Goal: Task Accomplishment & Management: Manage account settings

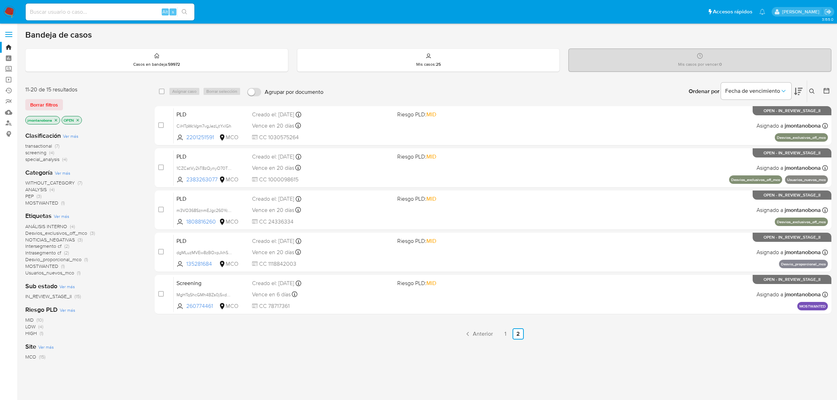
scroll to position [2, 0]
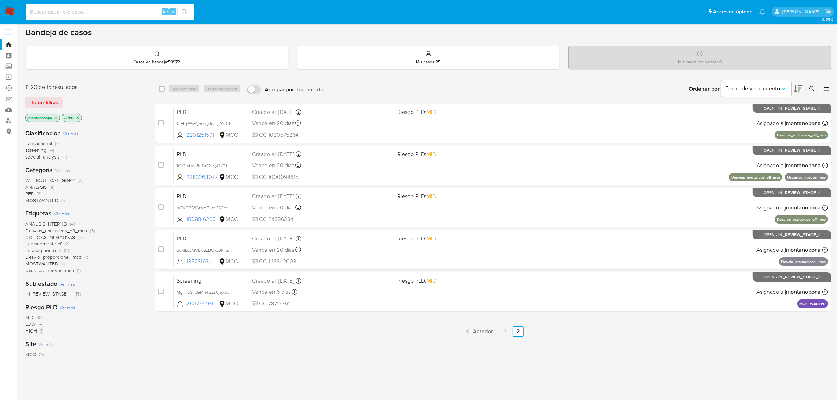
click at [114, 12] on input at bounding box center [110, 11] width 169 height 9
click at [7, 116] on link "Buscador de personas" at bounding box center [42, 120] width 84 height 11
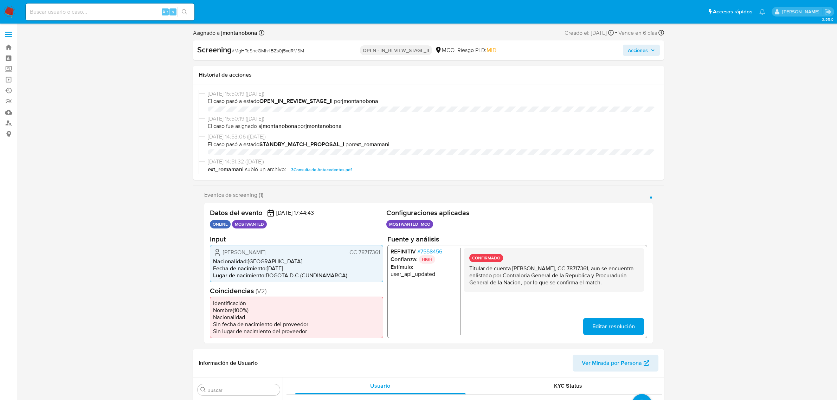
select select "10"
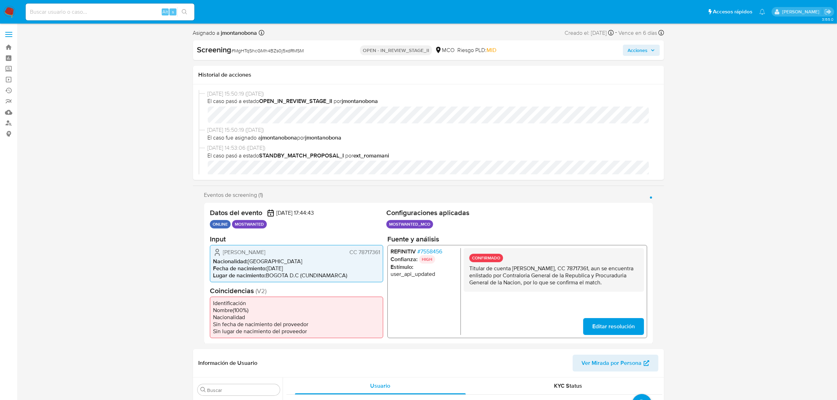
scroll to position [296, 0]
click at [647, 48] on span "Acciones" at bounding box center [638, 50] width 20 height 11
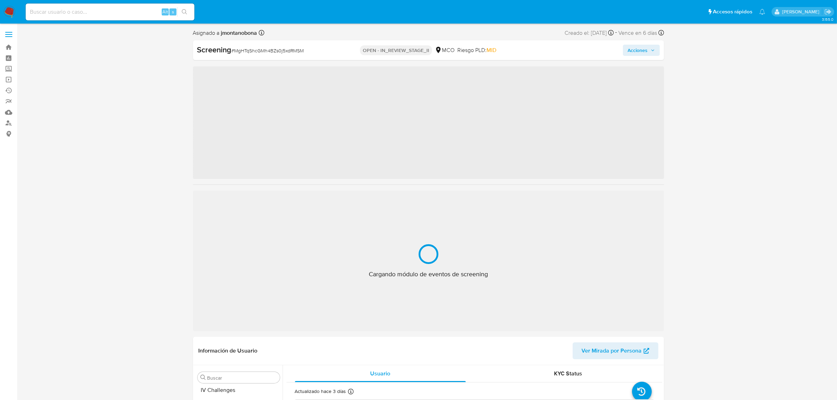
scroll to position [296, 0]
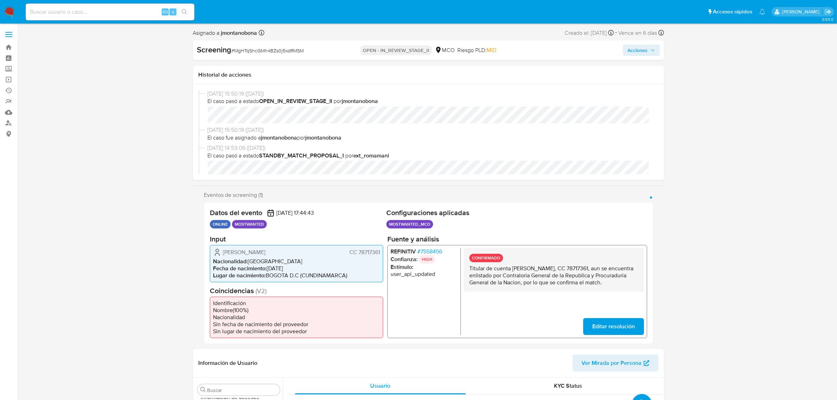
select select "10"
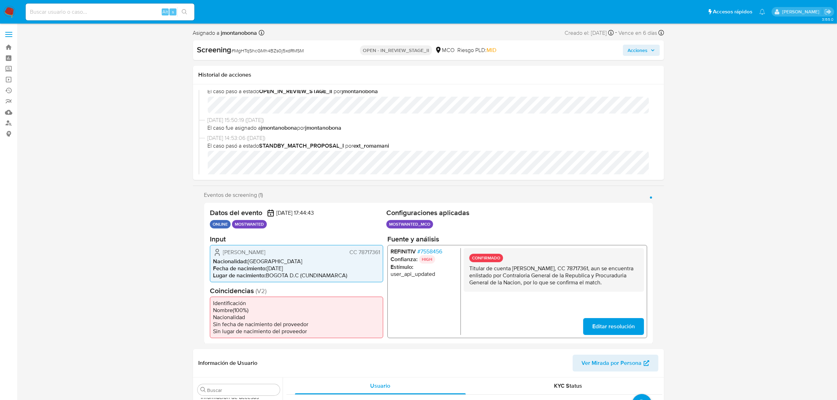
scroll to position [0, 0]
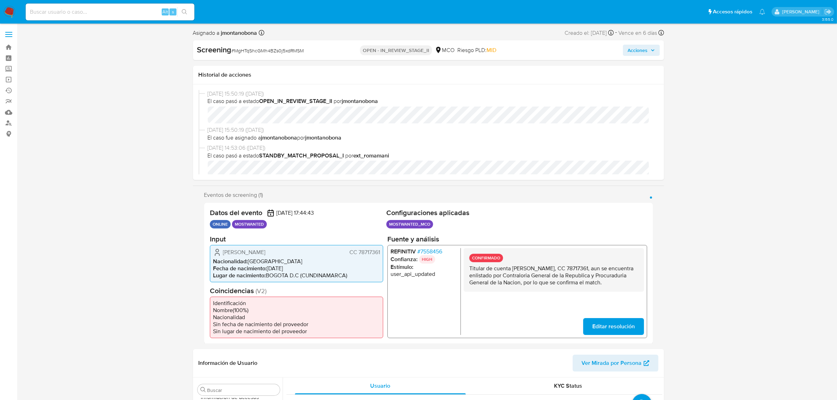
click at [643, 50] on span "Acciones" at bounding box center [638, 50] width 20 height 11
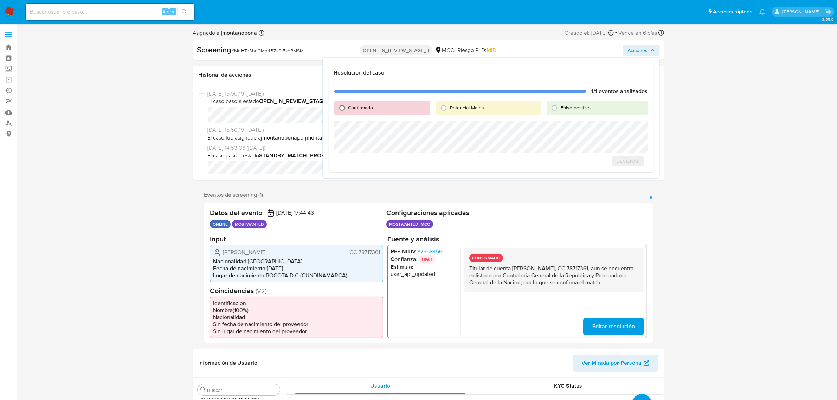
click at [346, 107] on input "Confirmado" at bounding box center [342, 107] width 11 height 11
radio input "true"
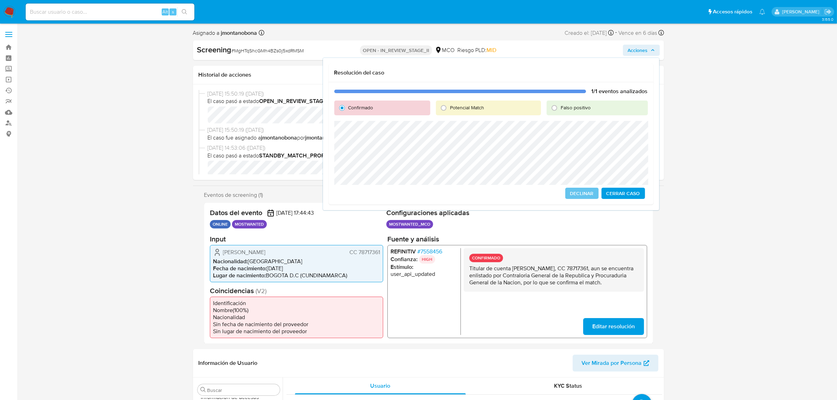
click at [622, 189] on span "Cerrar Caso" at bounding box center [624, 193] width 34 height 10
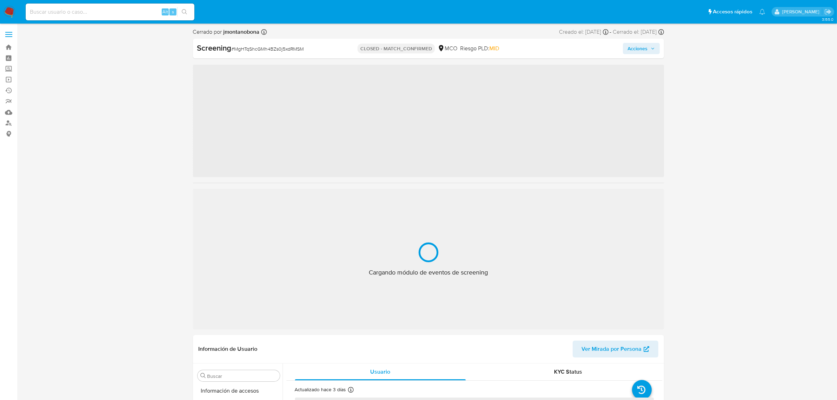
scroll to position [296, 0]
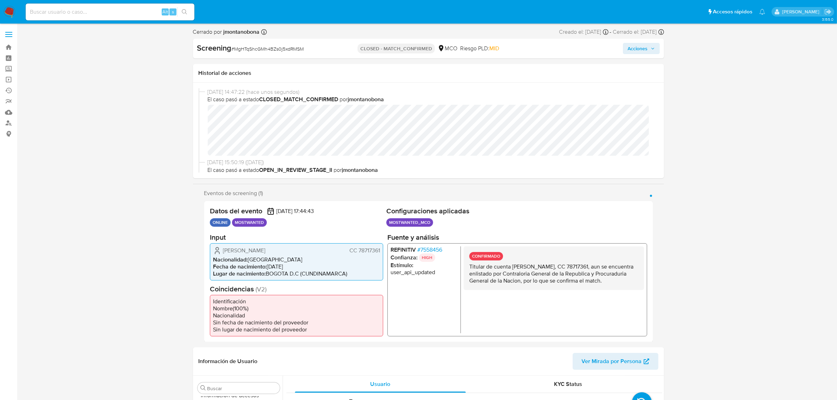
select select "10"
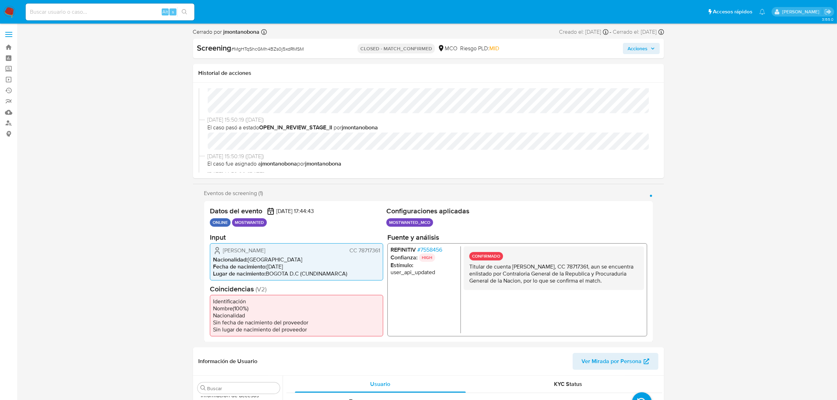
scroll to position [0, 0]
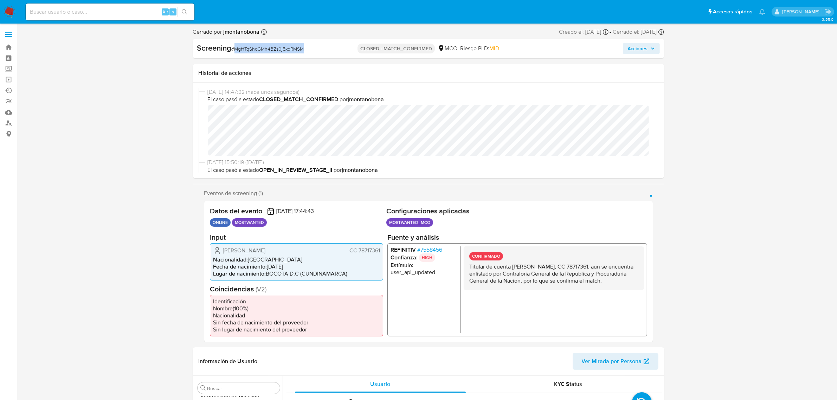
drag, startPoint x: 303, startPoint y: 48, endPoint x: 235, endPoint y: 51, distance: 67.9
click at [235, 51] on div "Screening # MgHTqShcGMh4BZs0j5xdRMSM" at bounding box center [273, 48] width 152 height 11
copy span "MgHTqShcGMh4BZs0j5xdRMSM"
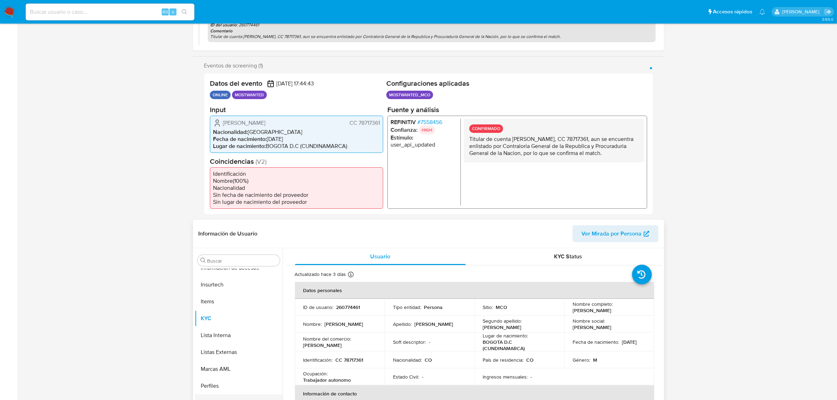
scroll to position [264, 0]
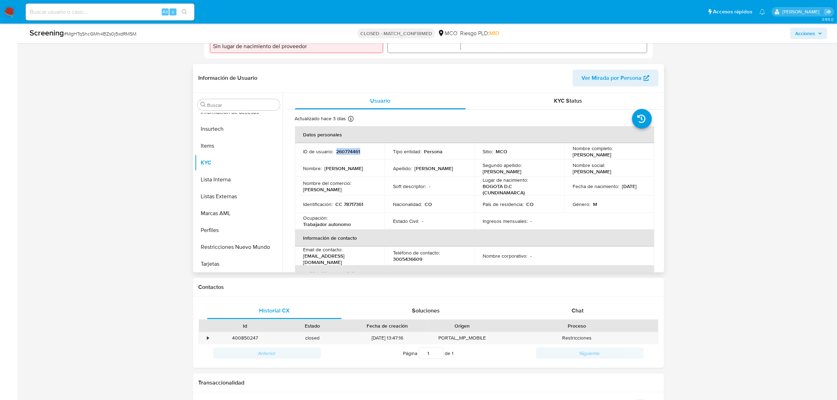
drag, startPoint x: 364, startPoint y: 152, endPoint x: 336, endPoint y: 154, distance: 28.6
click at [336, 154] on div "ID de usuario : 260774461" at bounding box center [339, 151] width 73 height 6
copy p "260774461"
drag, startPoint x: 571, startPoint y: 157, endPoint x: 621, endPoint y: 156, distance: 49.9
click at [621, 156] on div "Nombre completo : Jairo Anibal Doria Ruiz" at bounding box center [609, 151] width 73 height 13
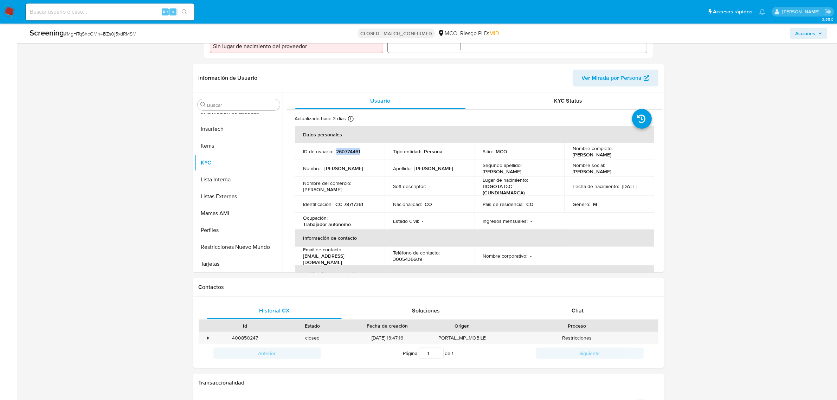
copy p "Jairo Anibal Doria Ruiz"
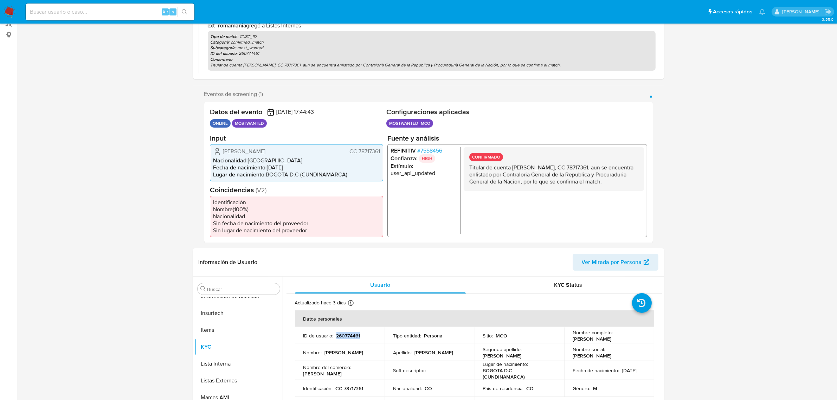
scroll to position [0, 0]
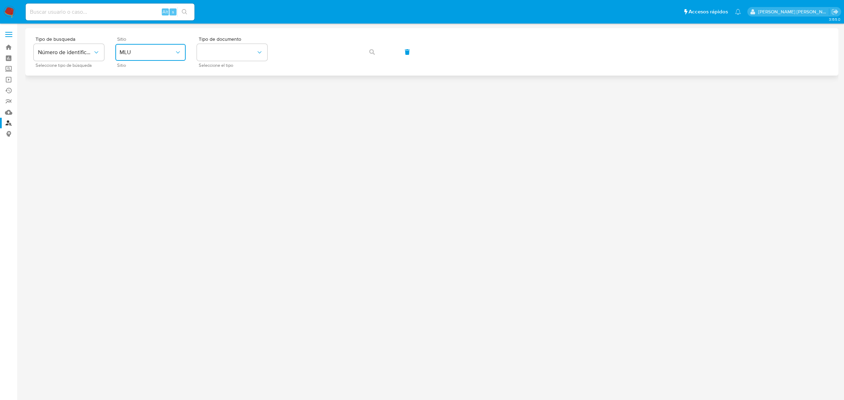
click at [162, 54] on span "MLU" at bounding box center [147, 52] width 55 height 7
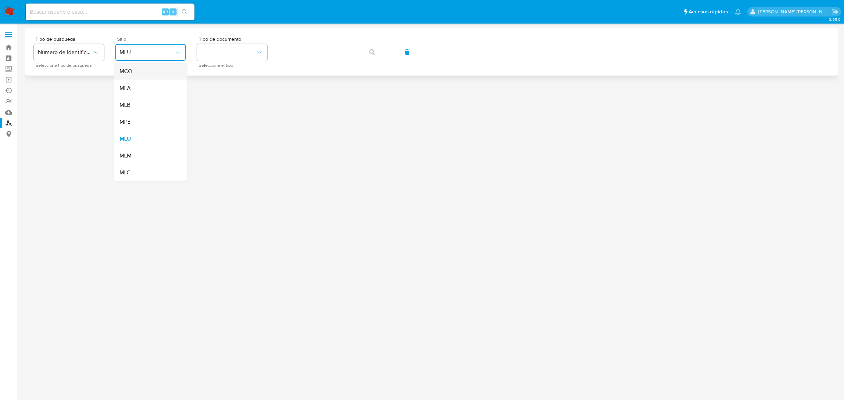
click at [151, 73] on div "MCO" at bounding box center [149, 71] width 58 height 17
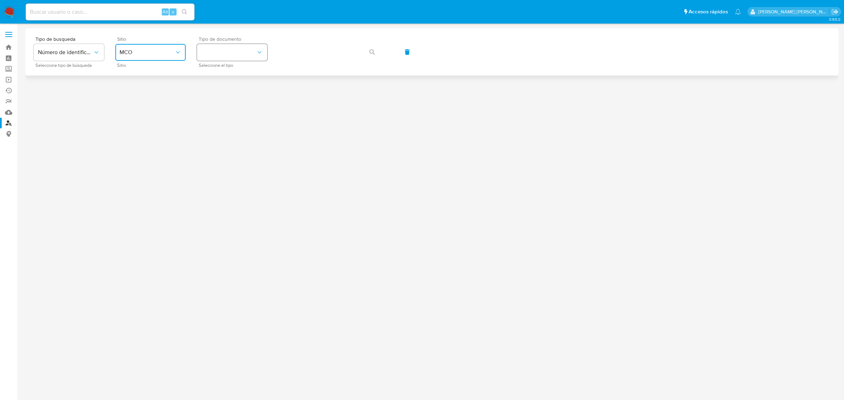
click at [229, 53] on button "identificationType" at bounding box center [232, 52] width 70 height 17
click at [217, 70] on div "CC CC" at bounding box center [230, 75] width 58 height 24
click at [372, 53] on icon "button" at bounding box center [372, 52] width 6 height 6
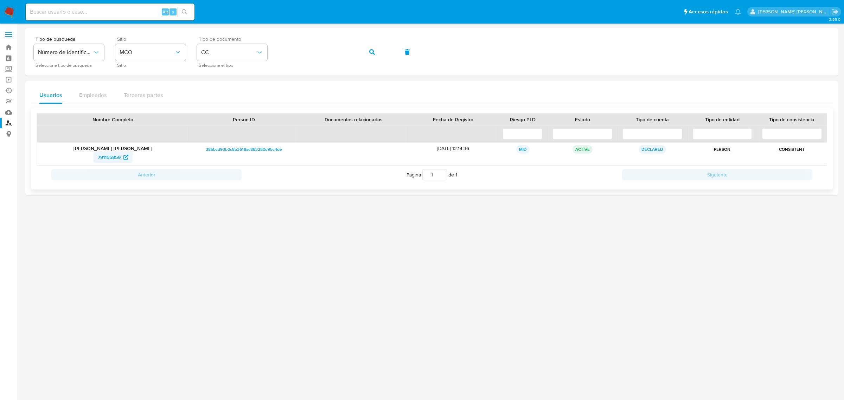
click at [105, 157] on span "791155859" at bounding box center [109, 157] width 23 height 11
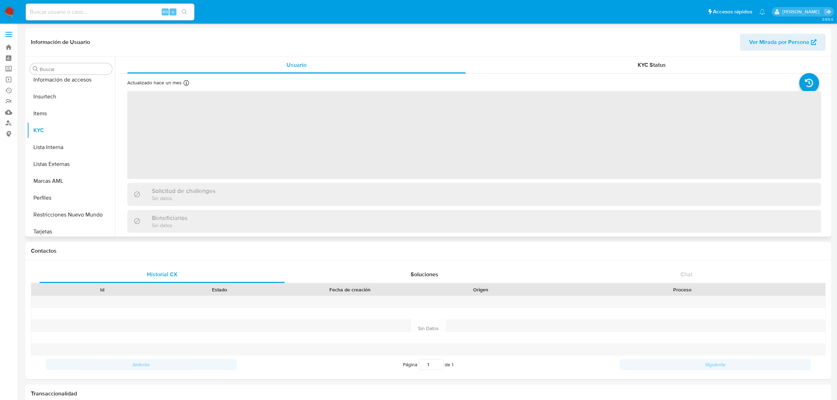
scroll to position [296, 0]
select select "10"
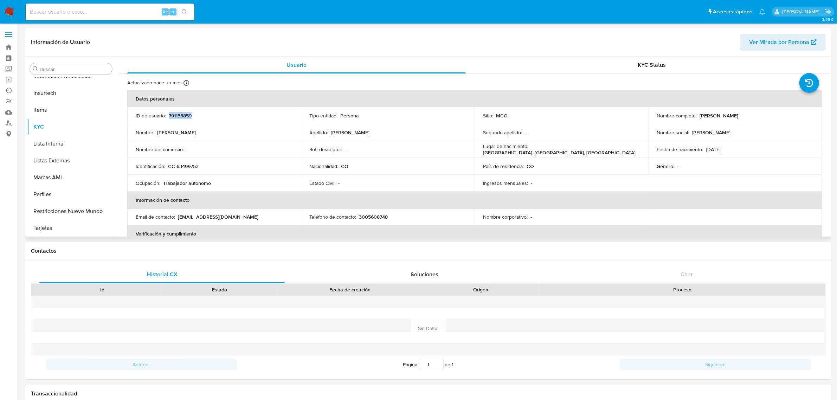
drag, startPoint x: 198, startPoint y: 115, endPoint x: 168, endPoint y: 117, distance: 30.3
click at [168, 117] on div "ID de usuario : 791155859" at bounding box center [214, 116] width 157 height 6
copy p "791155859"
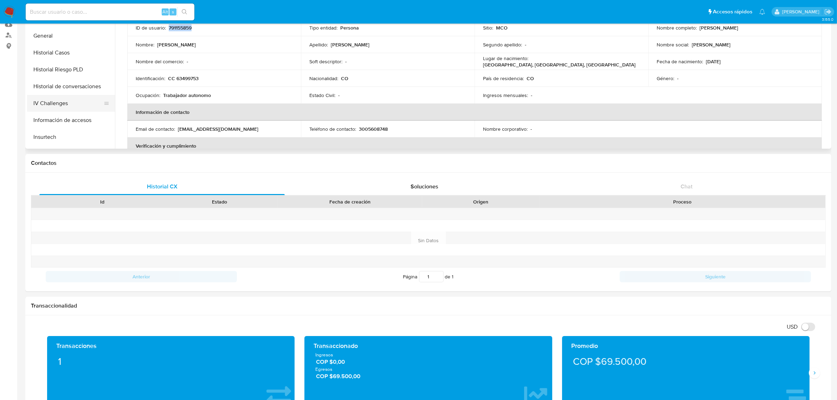
scroll to position [121, 0]
click at [64, 101] on button "Historial Casos" at bounding box center [68, 96] width 82 height 17
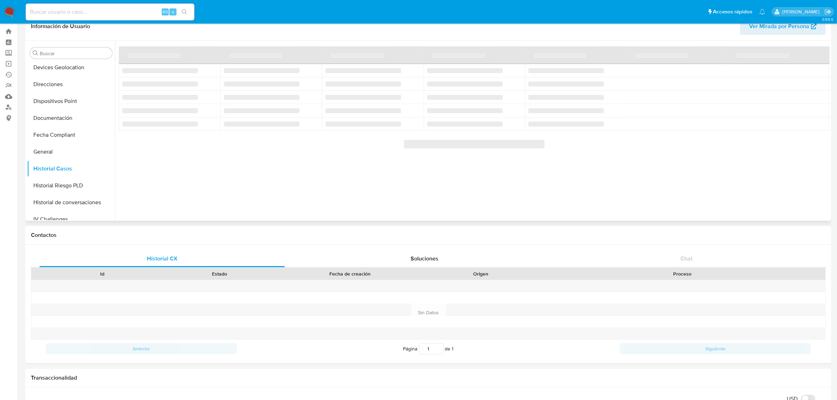
scroll to position [0, 0]
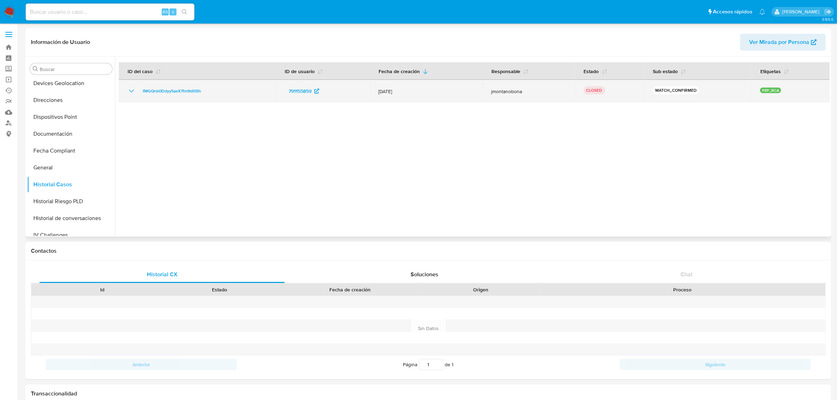
drag, startPoint x: 209, startPoint y: 91, endPoint x: 137, endPoint y: 92, distance: 72.1
click at [137, 92] on div "fMGQnb0Ddyy5axX7fm9di05h" at bounding box center [197, 91] width 140 height 8
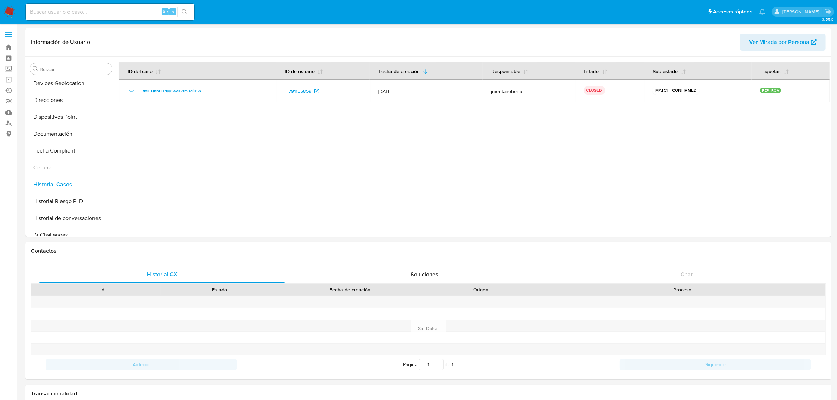
click at [102, 7] on input at bounding box center [110, 11] width 169 height 9
click at [12, 44] on link "Bandeja" at bounding box center [42, 47] width 84 height 11
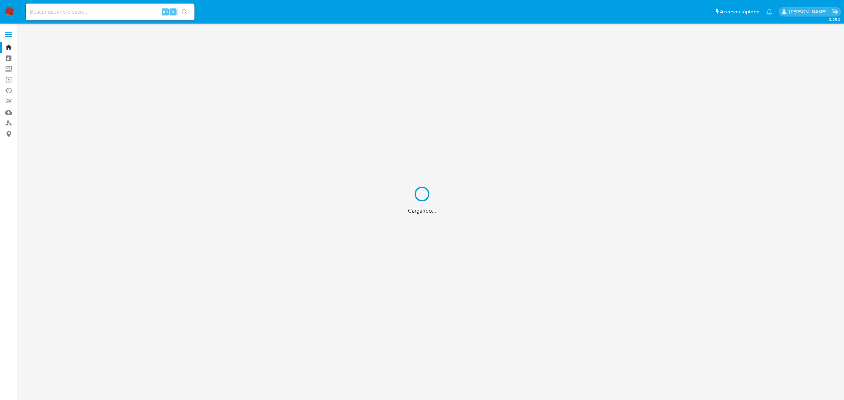
click at [104, 14] on div "Cargando..." at bounding box center [422, 200] width 844 height 400
click at [89, 14] on div "Cargando..." at bounding box center [422, 200] width 844 height 400
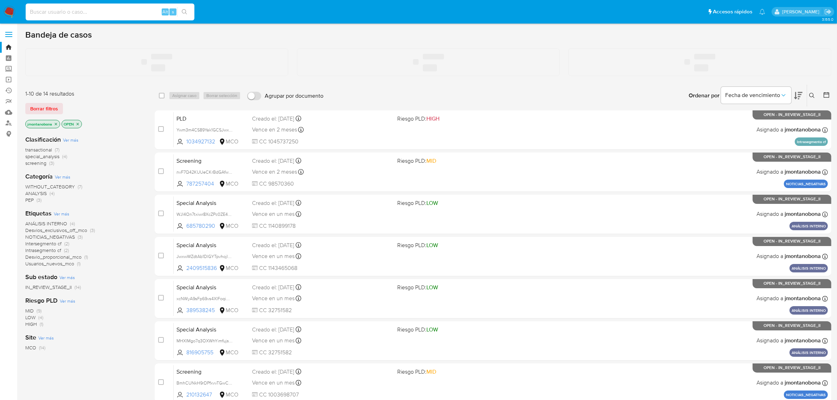
click at [72, 12] on input at bounding box center [110, 11] width 169 height 9
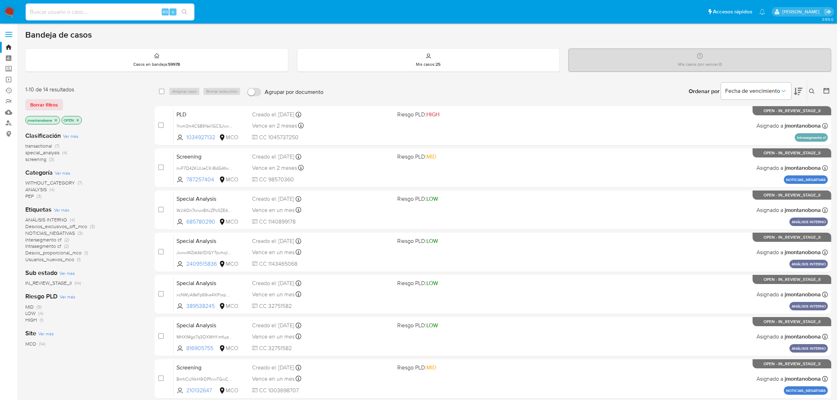
paste input "RRyDxot4Wn2t5O8oGcTSSOUW"
type input "RRyDxot4Wn2t5O8oGcTSSOUW"
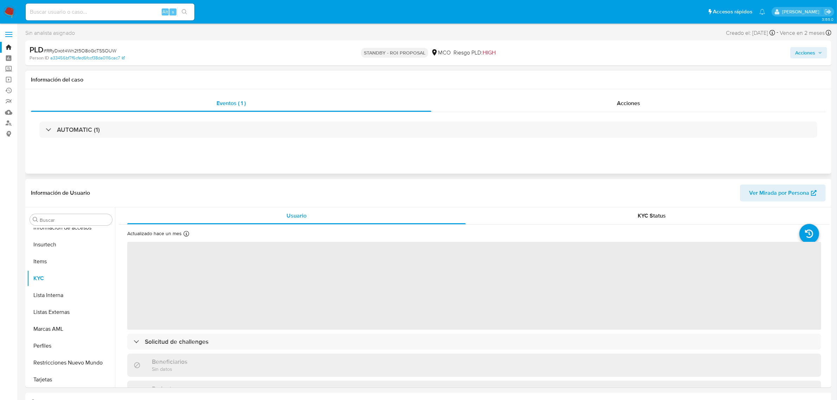
scroll to position [296, 0]
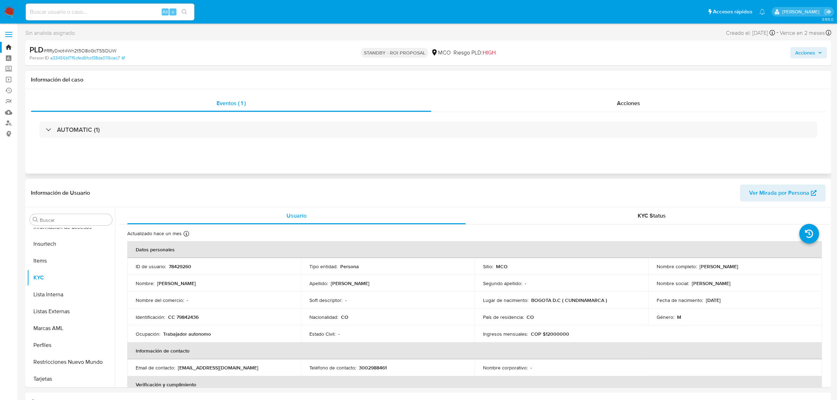
select select "10"
click at [824, 52] on button "Acciones" at bounding box center [808, 52] width 37 height 11
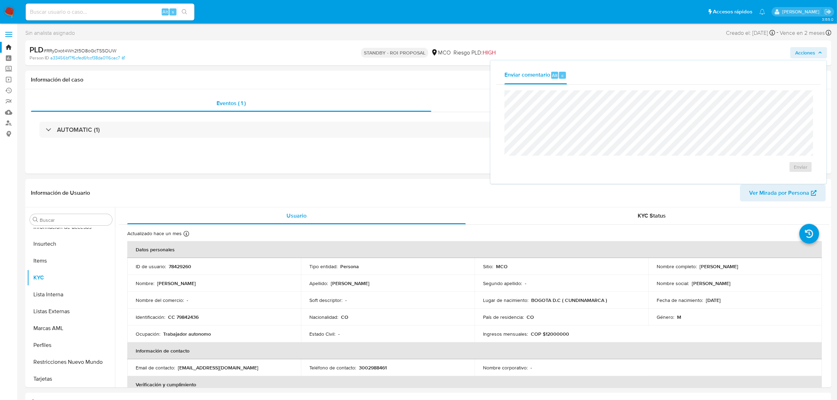
click at [11, 44] on link "Bandeja" at bounding box center [42, 47] width 84 height 11
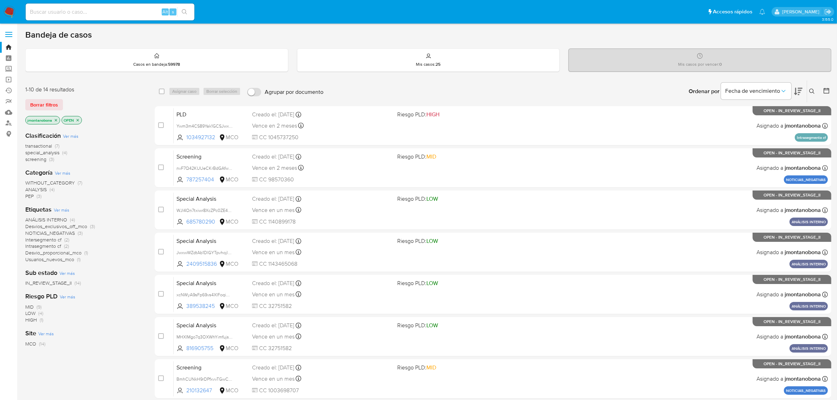
click at [78, 119] on icon "close-filter" at bounding box center [78, 120] width 4 height 4
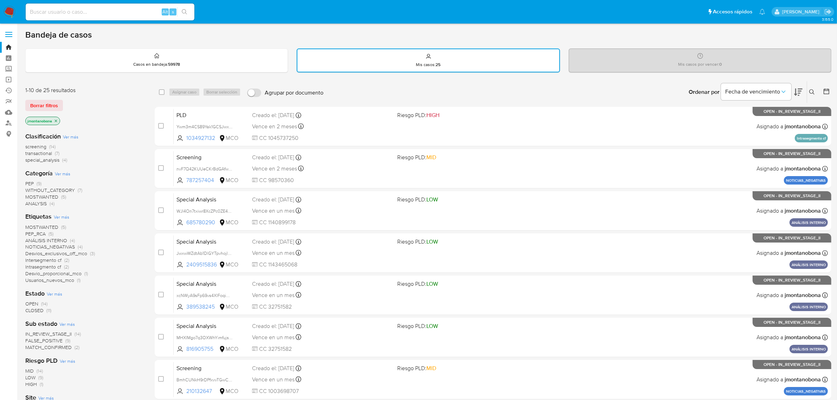
click at [56, 119] on icon "close-filter" at bounding box center [56, 121] width 4 height 4
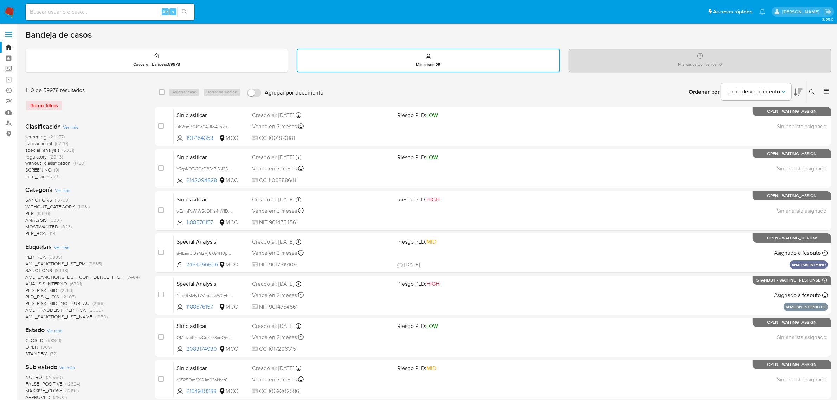
click at [815, 90] on button at bounding box center [813, 92] width 12 height 8
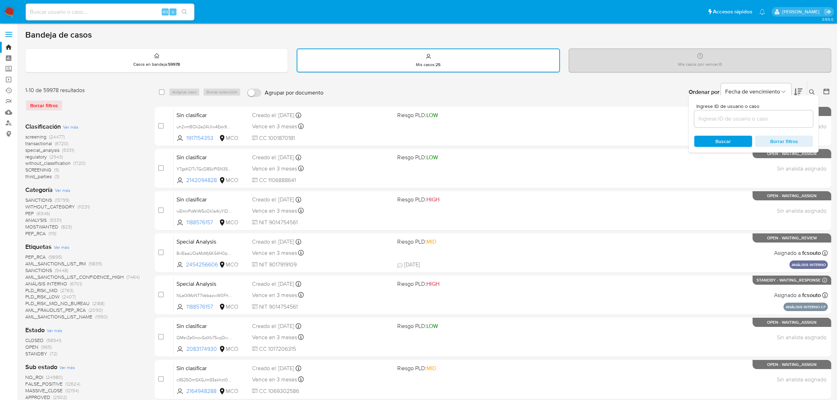
click at [755, 115] on input at bounding box center [753, 118] width 119 height 9
type input "RRyDxot4Wn2t5O8oGcTSSOUW"
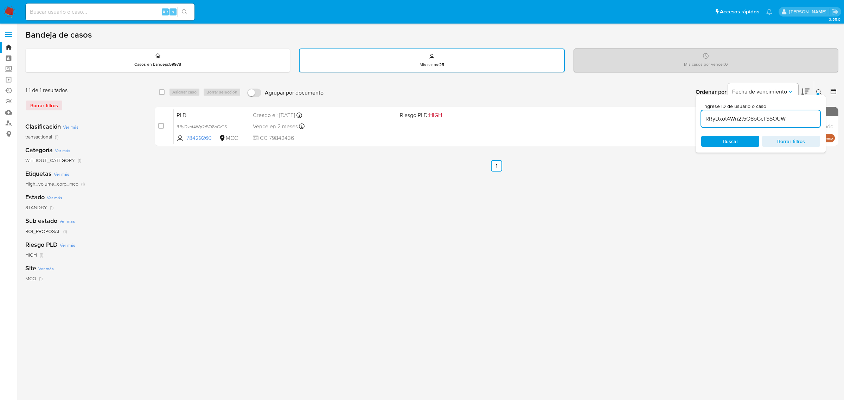
click at [719, 201] on div "select-all-cases-checkbox Asignar caso Borrar selección Agrupar por documento O…" at bounding box center [497, 235] width 684 height 309
click at [808, 75] on div "Bandeja de casos Casos en bandeja : 59978 Mis casos : 25 Mis casos por vencer :…" at bounding box center [431, 210] width 813 height 360
click at [815, 88] on button at bounding box center [820, 92] width 12 height 8
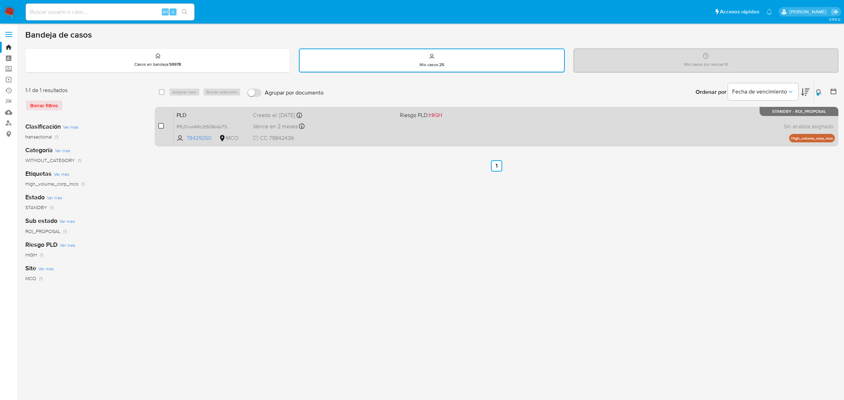
click at [163, 123] on input "checkbox" at bounding box center [161, 126] width 6 height 6
checkbox input "true"
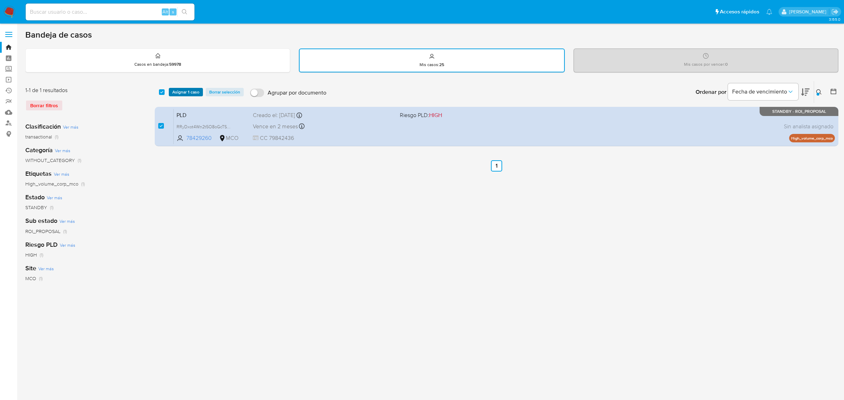
click at [192, 89] on span "Asignar 1 caso" at bounding box center [185, 92] width 27 height 7
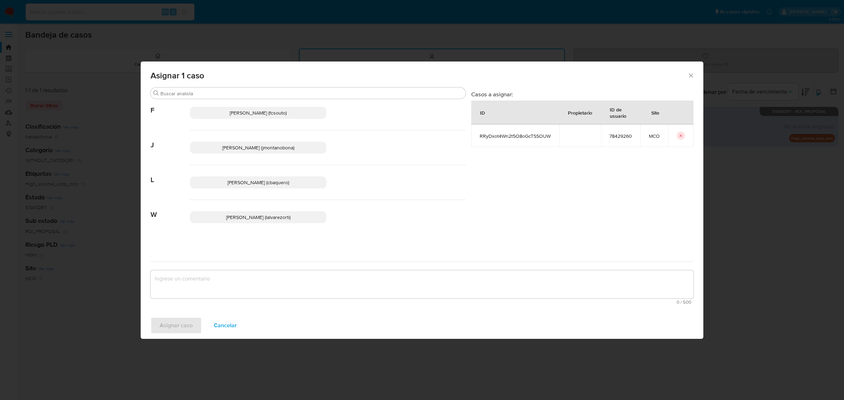
scroll to position [53, 0]
click at [294, 151] on p "Juan Pablo Montano Obonaga (jmontanobona)" at bounding box center [258, 147] width 136 height 12
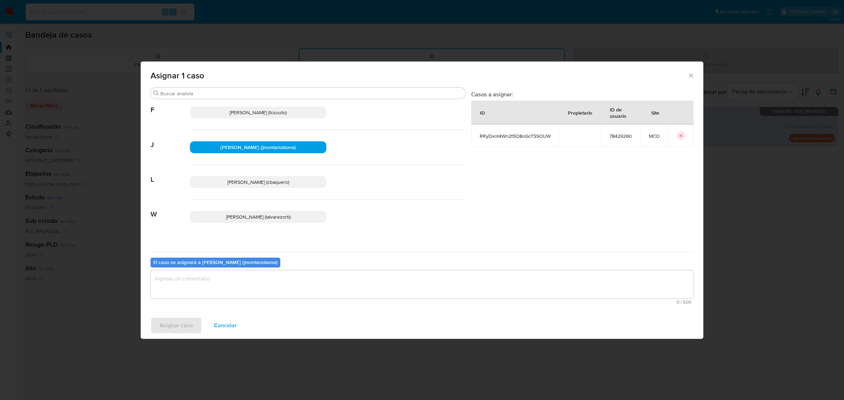
click at [256, 287] on textarea "assign-modal" at bounding box center [421, 284] width 543 height 28
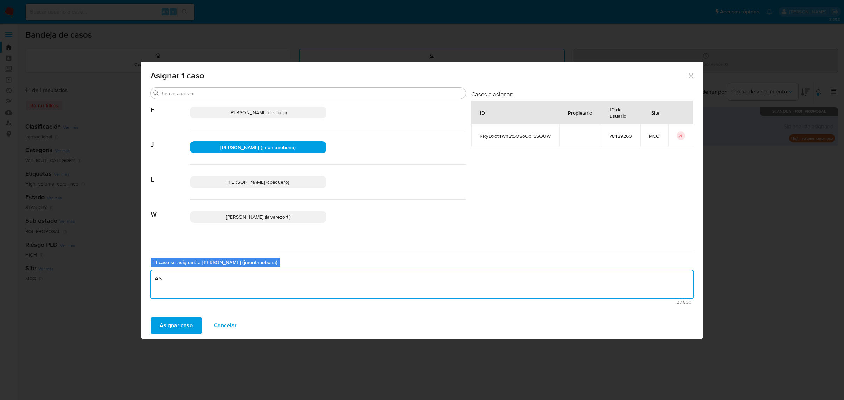
type textarea "A"
type textarea "Asignación"
click at [179, 324] on span "Asignar caso" at bounding box center [176, 325] width 33 height 15
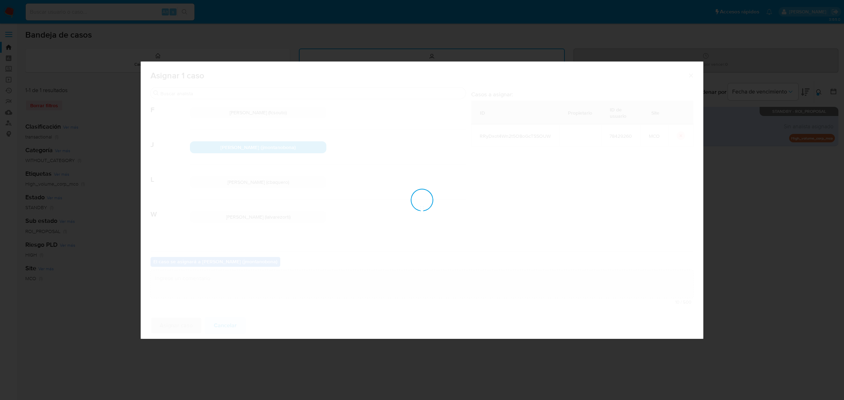
checkbox input "false"
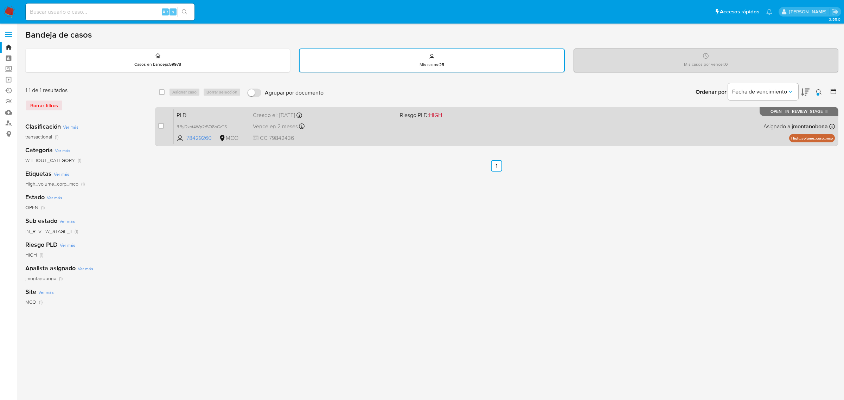
click at [225, 115] on span "PLD" at bounding box center [212, 114] width 71 height 9
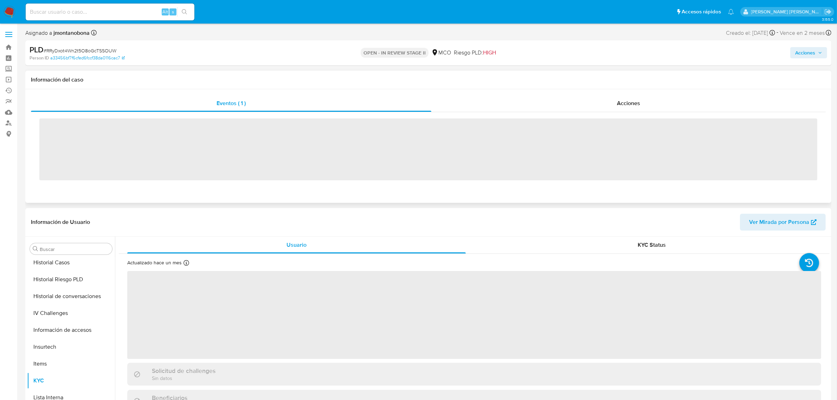
scroll to position [296, 0]
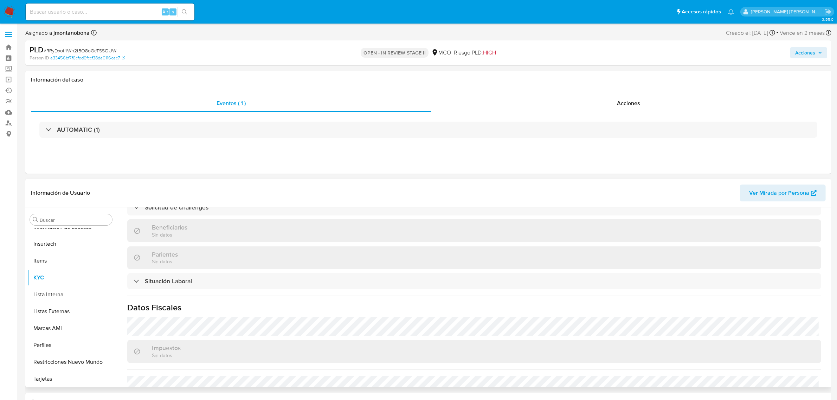
select select "10"
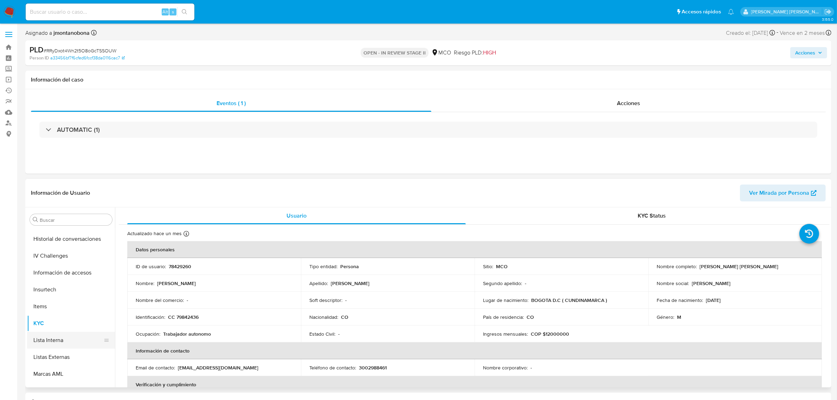
scroll to position [209, 0]
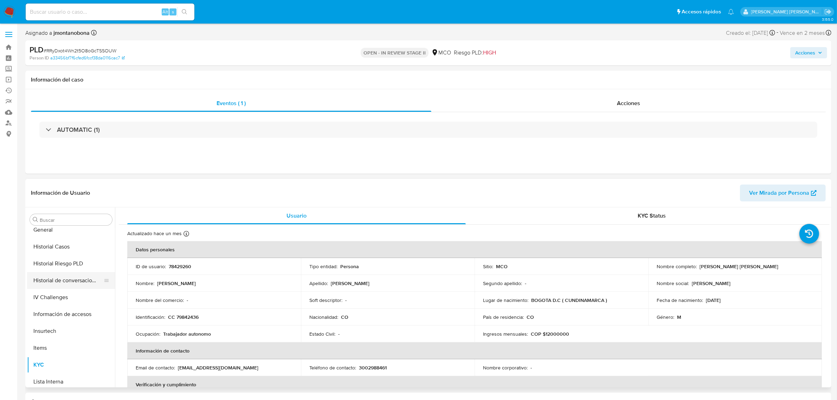
click at [56, 282] on button "Historial de conversaciones" at bounding box center [68, 280] width 82 height 17
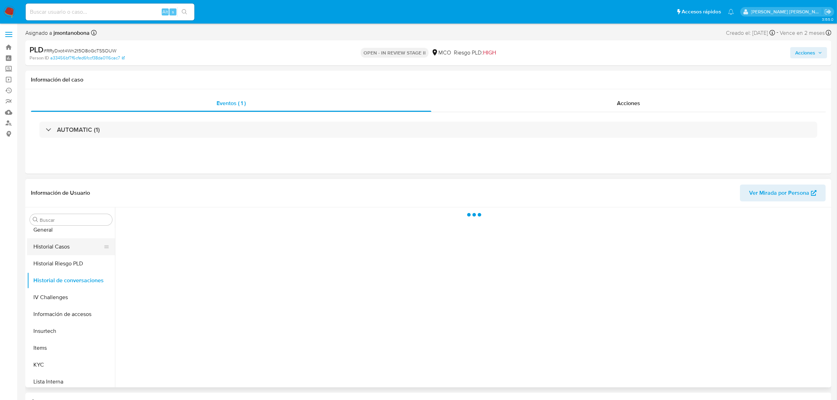
click at [52, 244] on button "Historial Casos" at bounding box center [68, 246] width 82 height 17
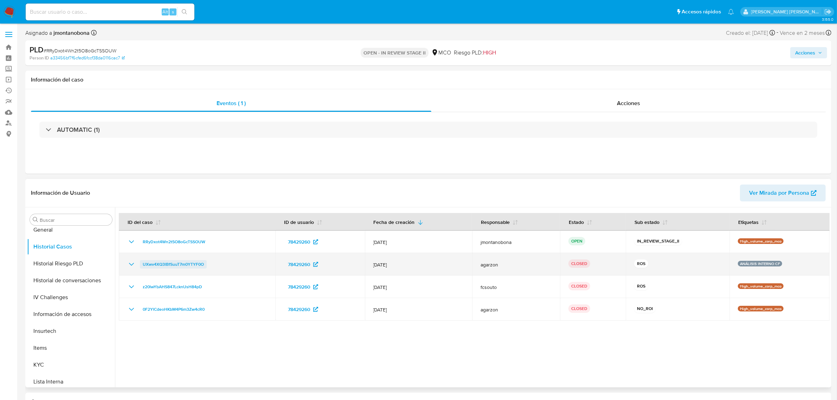
drag, startPoint x: 216, startPoint y: 264, endPoint x: 141, endPoint y: 265, distance: 74.2
click at [141, 265] on div "UXwv4XQ3lBfSuuT7m0YTYF0O" at bounding box center [197, 264] width 140 height 8
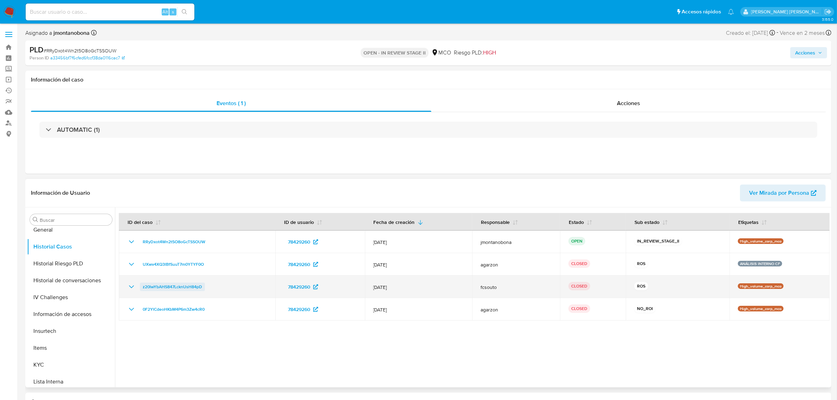
drag, startPoint x: 215, startPoint y: 285, endPoint x: 141, endPoint y: 287, distance: 73.5
click at [141, 287] on div "z20lwYbAHS847LcknUsH84pD" at bounding box center [197, 287] width 140 height 8
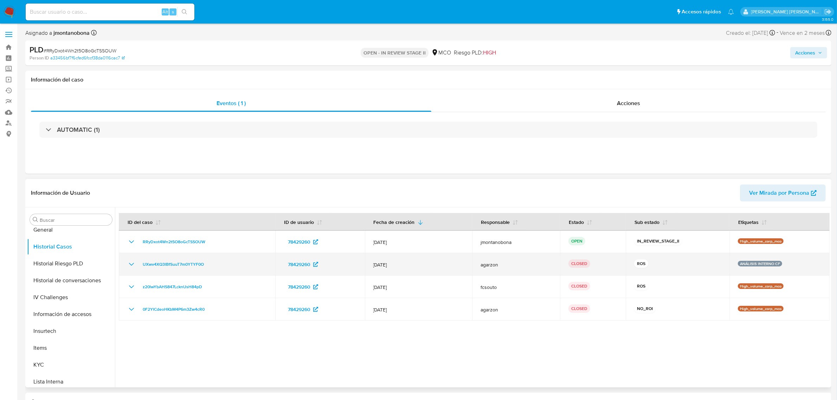
click at [131, 266] on icon "Mostrar/Ocultar" at bounding box center [131, 264] width 8 height 8
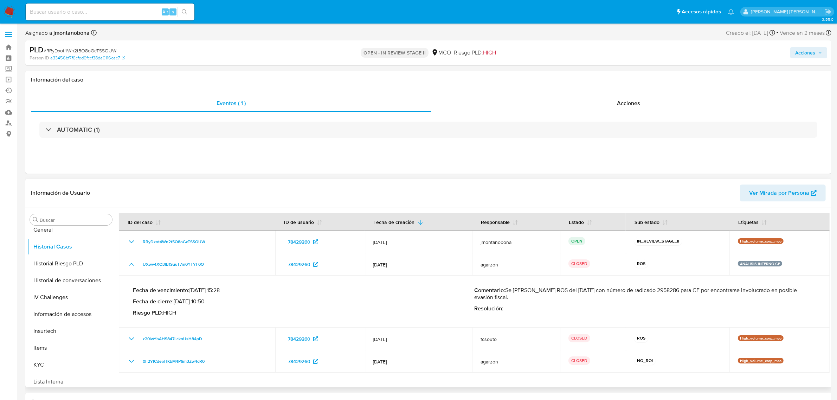
drag, startPoint x: 507, startPoint y: 289, endPoint x: 603, endPoint y: 290, distance: 96.4
click at [598, 291] on p "Comentario : Se cierra como ROS del 04/07/2025 con número de radicado 2958286 p…" at bounding box center [644, 294] width 341 height 14
drag, startPoint x: 620, startPoint y: 294, endPoint x: 625, endPoint y: 293, distance: 5.0
click at [623, 293] on p "Comentario : Se cierra como ROS del 04/07/2025 con número de radicado 2958286 p…" at bounding box center [644, 294] width 341 height 14
click at [640, 289] on p "Comentario : Se cierra como ROS del 04/07/2025 con número de radicado 2958286 p…" at bounding box center [644, 294] width 341 height 14
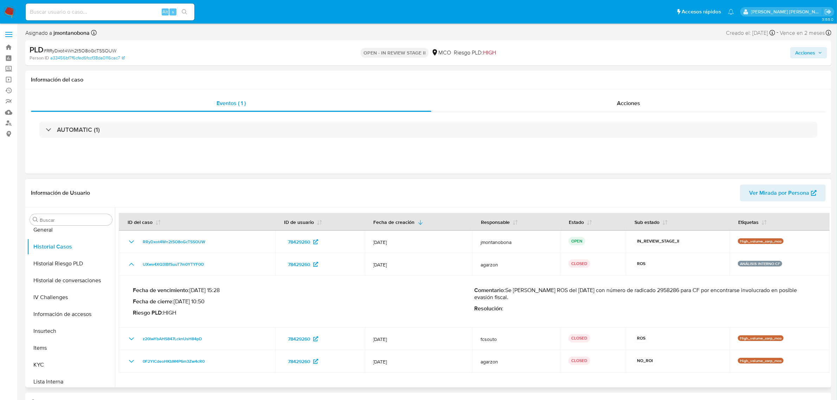
drag, startPoint x: 659, startPoint y: 290, endPoint x: 696, endPoint y: 290, distance: 36.9
click at [696, 290] on p "Comentario : Se cierra como ROS del 04/07/2025 con número de radicado 2958286 p…" at bounding box center [644, 294] width 341 height 14
click at [673, 291] on p "Comentario : Se cierra como ROS del 04/07/2025 con número de radicado 2958286 p…" at bounding box center [644, 294] width 341 height 14
click at [636, 290] on p "Comentario : Se cierra como ROS del 04/07/2025 con número de radicado 2958286 p…" at bounding box center [644, 294] width 341 height 14
drag, startPoint x: 659, startPoint y: 289, endPoint x: 704, endPoint y: 289, distance: 45.0
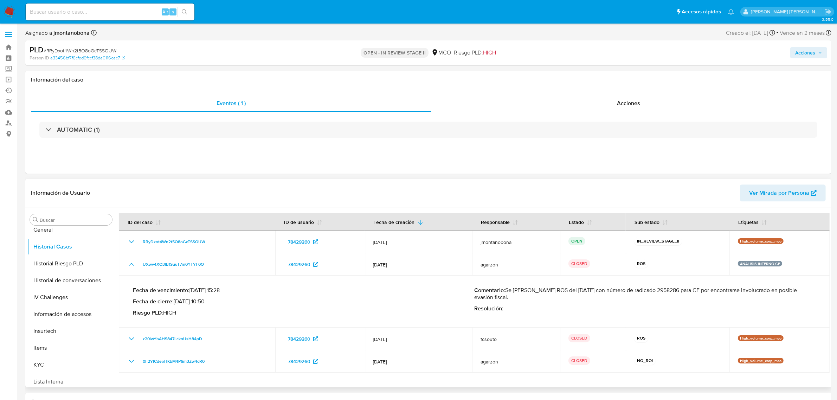
click at [704, 289] on p "Comentario : Se cierra como ROS del 04/07/2025 con número de radicado 2958286 p…" at bounding box center [644, 294] width 341 height 14
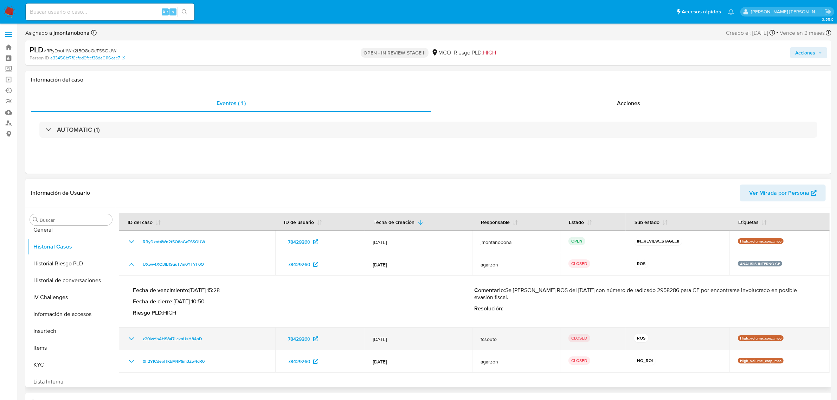
click at [129, 340] on icon "Mostrar/Ocultar" at bounding box center [131, 339] width 8 height 8
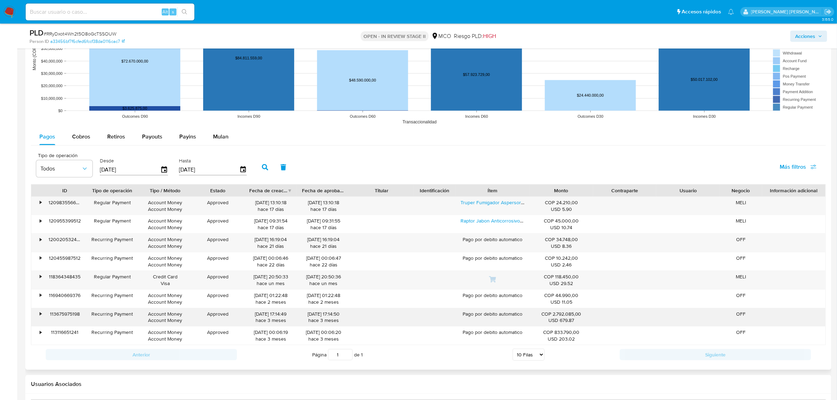
scroll to position [483, 0]
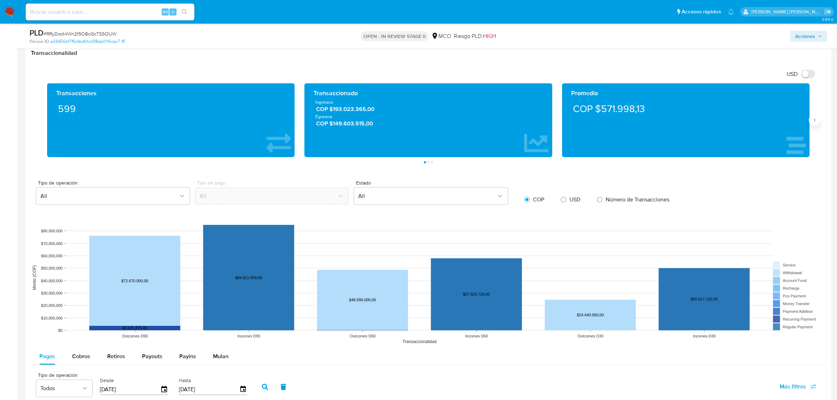
click at [818, 125] on button "Siguiente" at bounding box center [814, 120] width 11 height 11
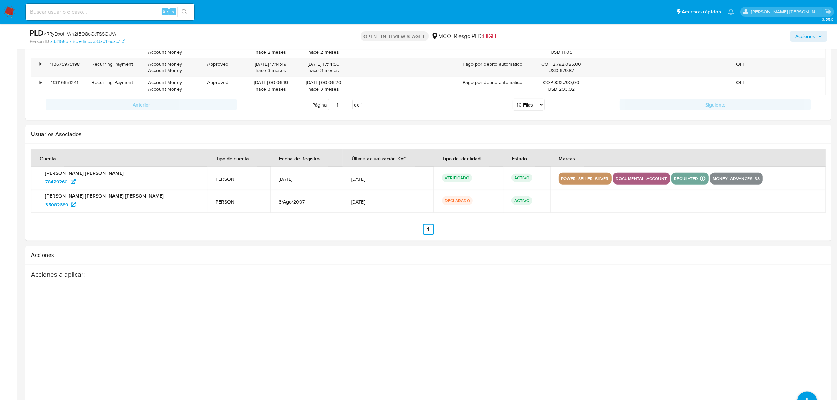
scroll to position [985, 0]
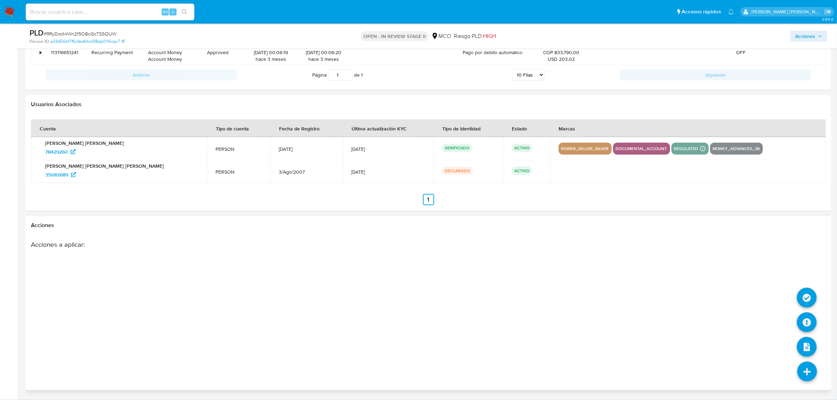
click at [815, 370] on icon at bounding box center [808, 372] width 20 height 20
click at [809, 319] on icon at bounding box center [807, 323] width 20 height 20
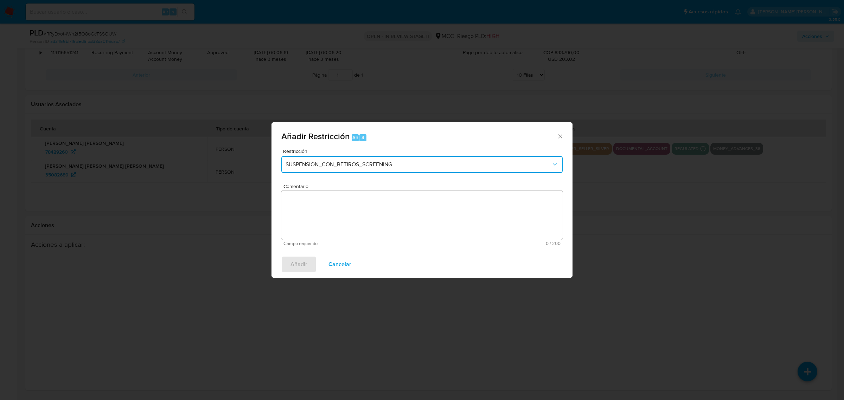
click at [404, 160] on button "SUSPENSION_CON_RETIROS_SCREENING" at bounding box center [421, 164] width 281 height 17
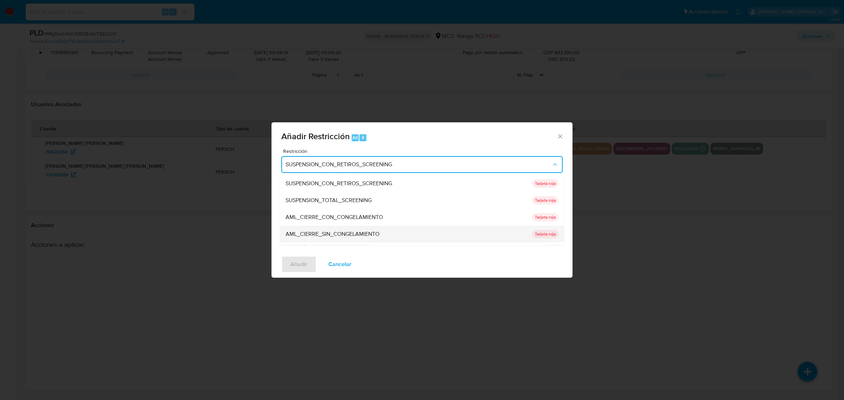
click at [363, 231] on span "AML_CIERRE_SIN_CONGELAMIENTO" at bounding box center [333, 233] width 94 height 7
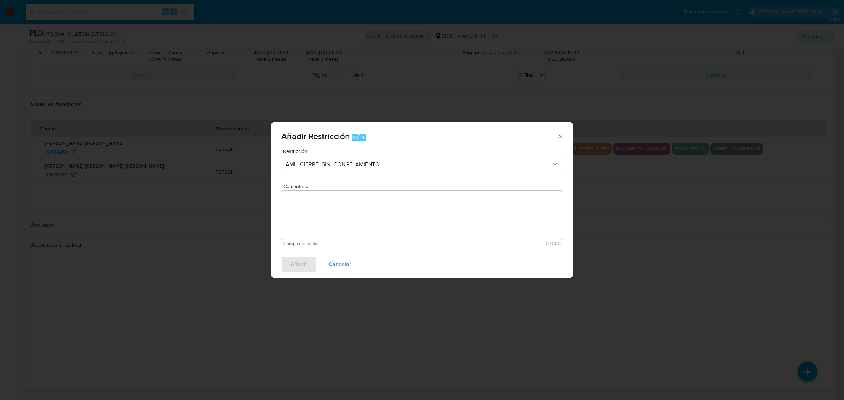
click at [370, 217] on textarea "Comentario" at bounding box center [421, 215] width 281 height 49
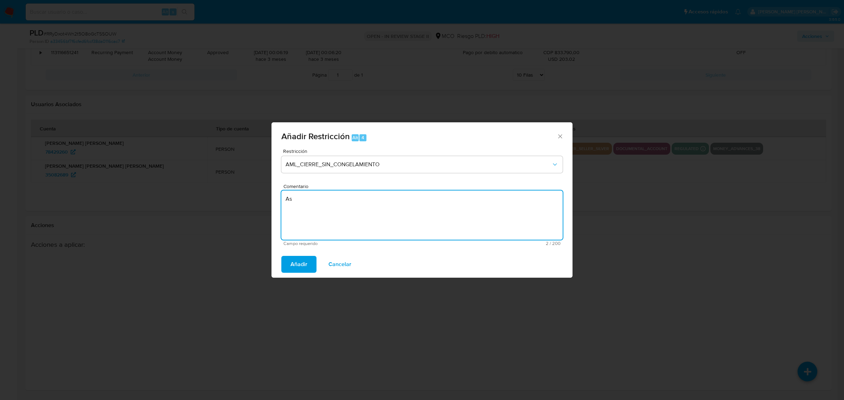
type textarea "A"
type textarea "Se realiza cierre de relacionamiento con el cliente"
click at [298, 261] on span "Añadir" at bounding box center [298, 264] width 17 height 15
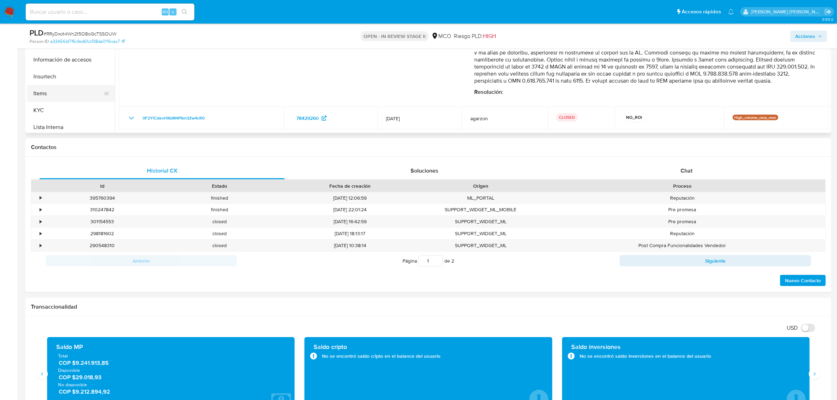
scroll to position [132, 0]
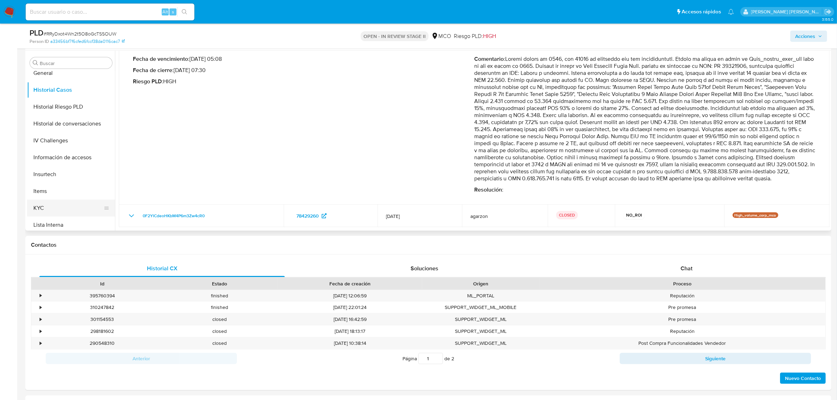
click at [44, 202] on button "KYC" at bounding box center [68, 208] width 82 height 17
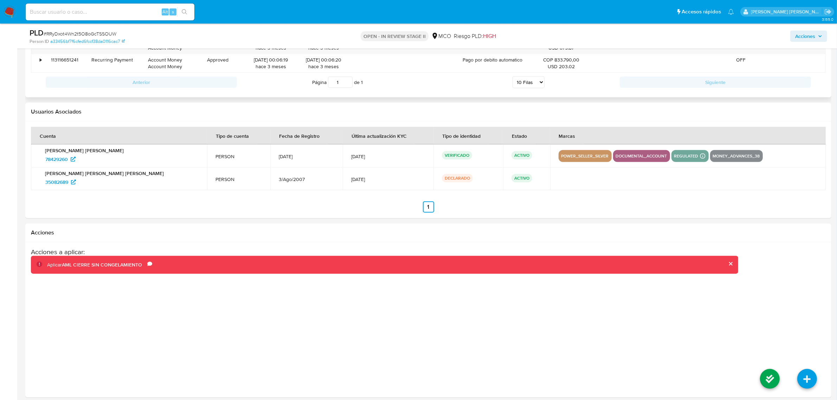
scroll to position [985, 0]
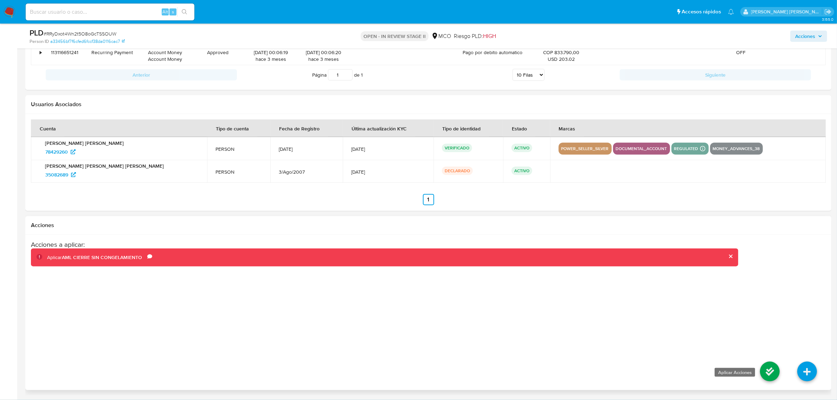
click at [768, 368] on icon at bounding box center [770, 372] width 20 height 20
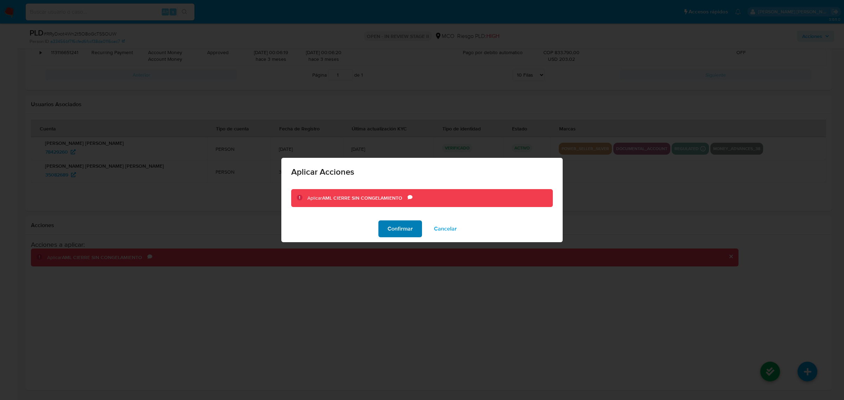
click at [405, 227] on span "Confirmar" at bounding box center [400, 228] width 25 height 15
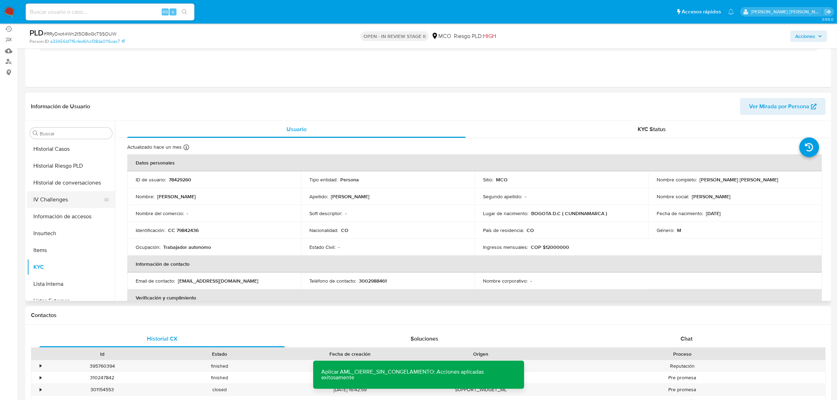
scroll to position [209, 0]
click at [68, 194] on button "Historial de conversaciones" at bounding box center [68, 194] width 82 height 17
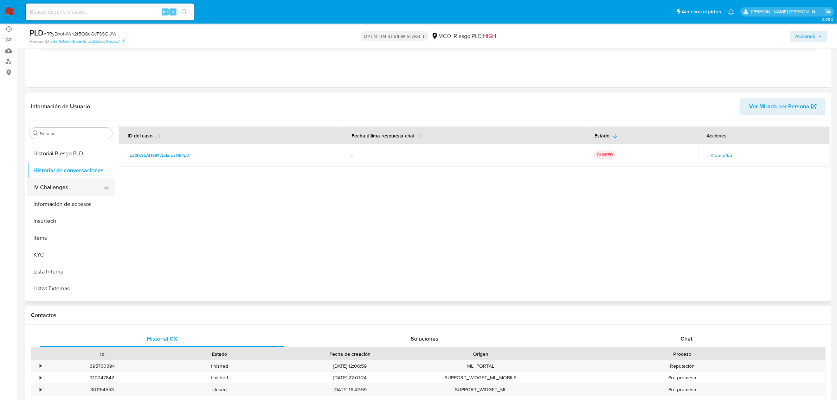
scroll to position [252, 0]
click at [64, 284] on button "Marcas AML" at bounding box center [68, 285] width 82 height 17
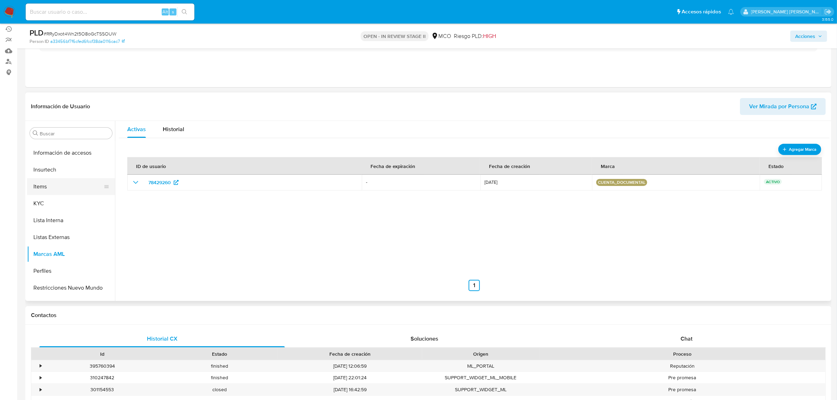
scroll to position [296, 0]
click at [132, 183] on icon "show_hidden_detail_by_id_78429260" at bounding box center [136, 182] width 8 height 8
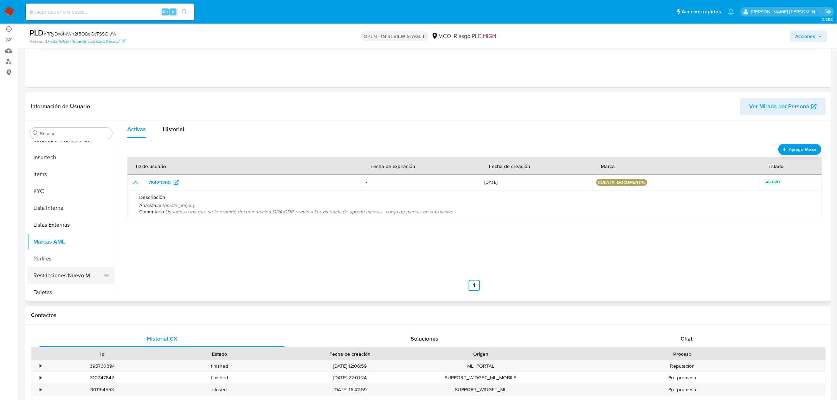
click at [50, 281] on button "Restricciones Nuevo Mundo" at bounding box center [68, 275] width 82 height 17
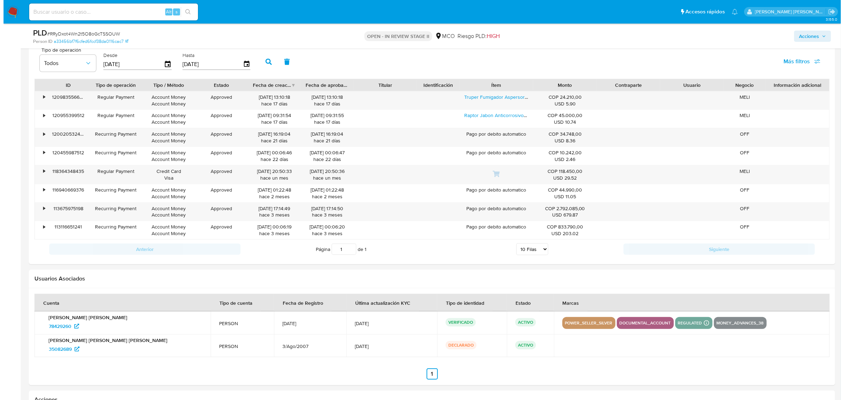
scroll to position [985, 0]
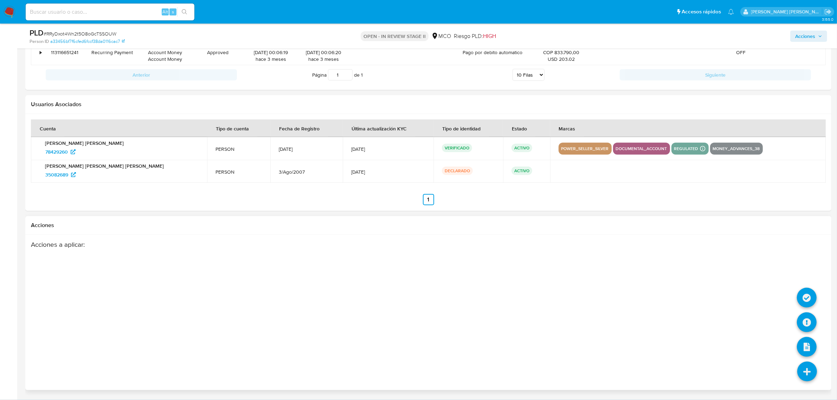
click at [816, 376] on icon at bounding box center [808, 372] width 20 height 20
click at [805, 321] on icon at bounding box center [807, 323] width 20 height 20
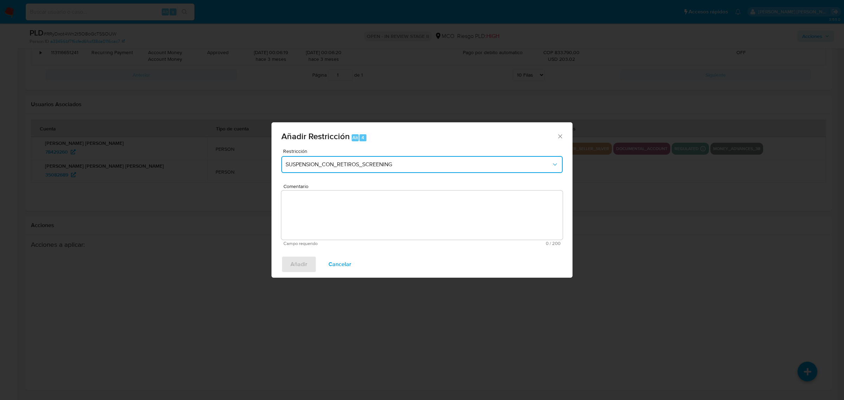
click at [326, 159] on button "SUSPENSION_CON_RETIROS_SCREENING" at bounding box center [421, 164] width 281 height 17
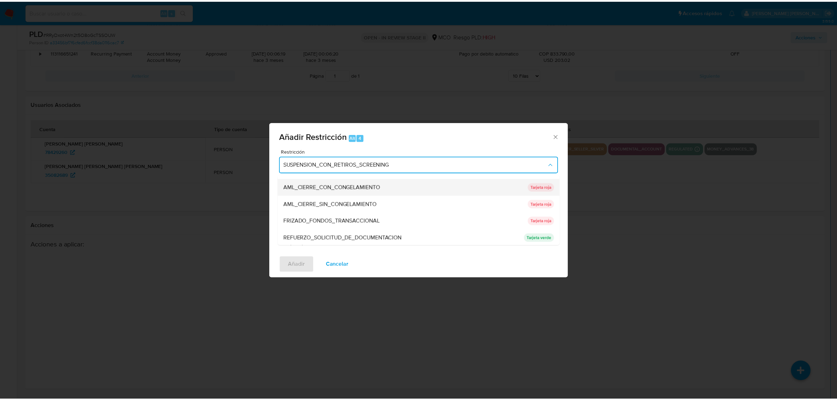
scroll to position [64, 0]
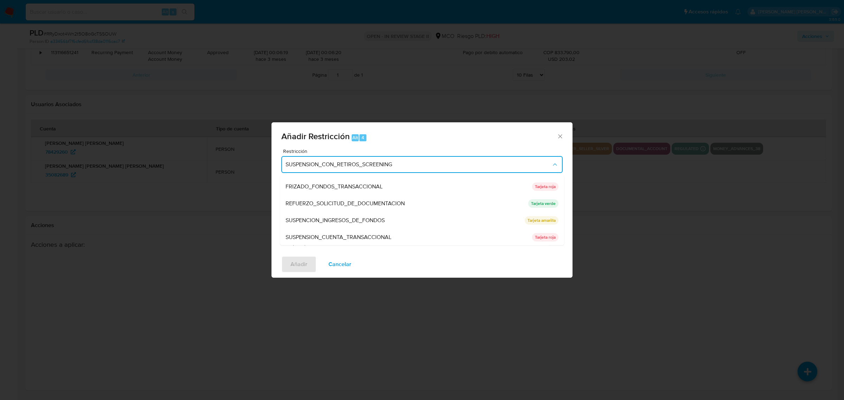
click at [665, 252] on div "Añadir Restricción Alt 4 Restricción SUSPENSION_CON_RETIROS_SCREENING SUSPENSIO…" at bounding box center [422, 200] width 844 height 400
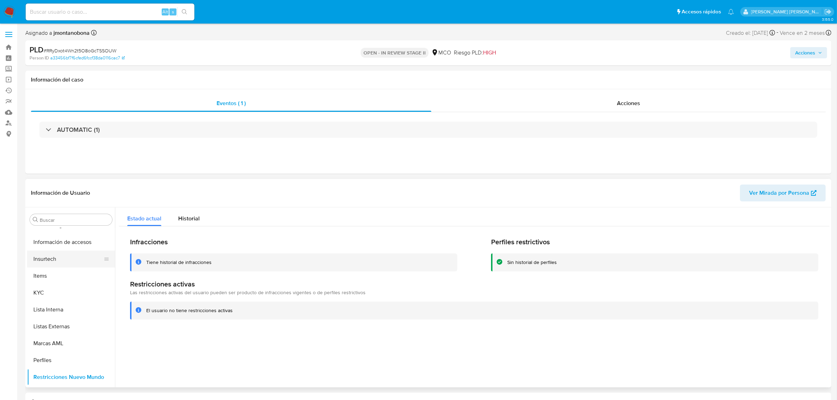
scroll to position [296, 0]
click at [49, 277] on button "KYC" at bounding box center [68, 277] width 82 height 17
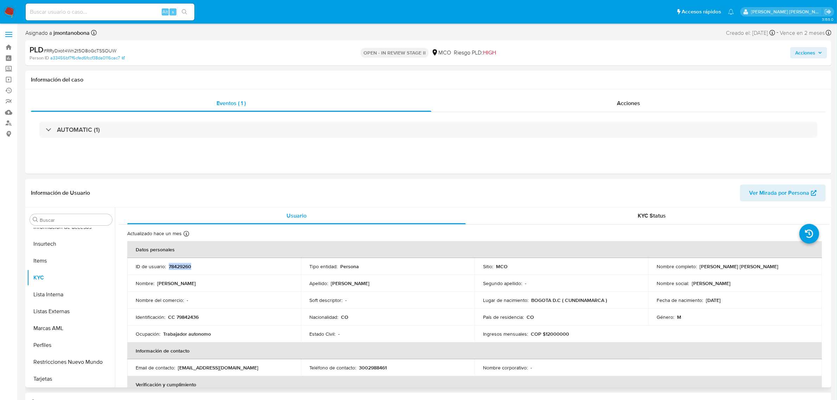
drag, startPoint x: 198, startPoint y: 268, endPoint x: 168, endPoint y: 269, distance: 30.2
click at [168, 269] on div "ID de usuario : 78429260" at bounding box center [214, 266] width 157 height 6
copy p "78429260"
click at [50, 308] on button "General" at bounding box center [68, 307] width 82 height 17
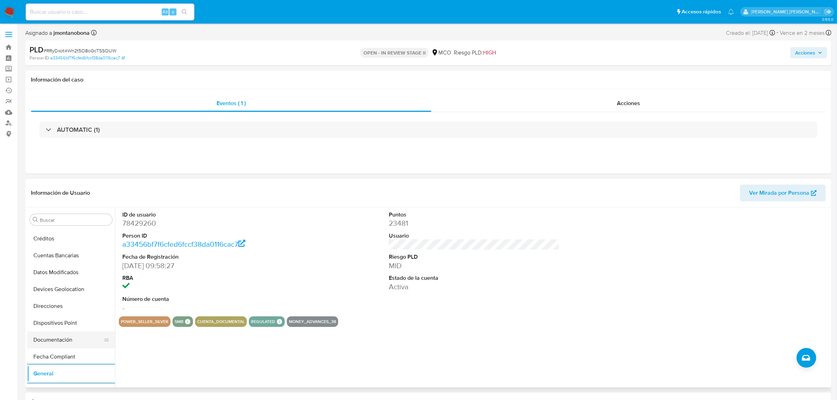
scroll to position [0, 0]
drag, startPoint x: 155, startPoint y: 222, endPoint x: 123, endPoint y: 222, distance: 32.0
click at [123, 222] on dd "78429260" at bounding box center [207, 223] width 171 height 10
copy dd "78429260"
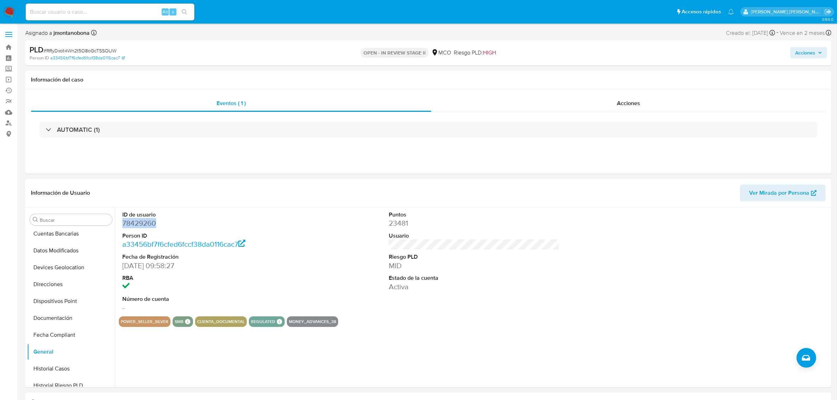
scroll to position [88, 0]
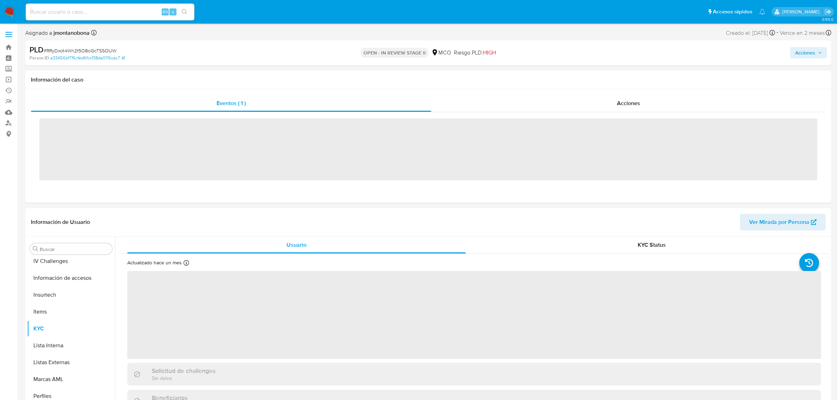
scroll to position [296, 0]
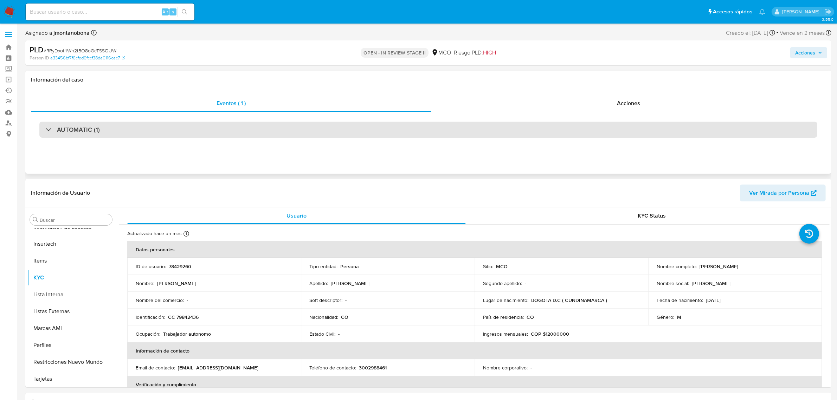
select select "10"
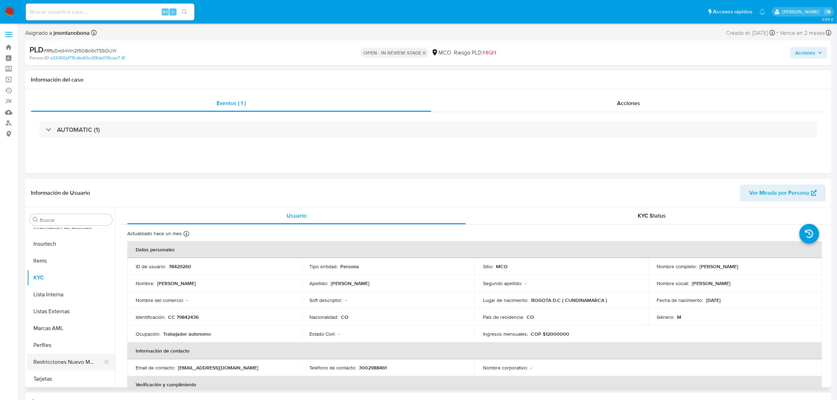
click at [71, 360] on button "Restricciones Nuevo Mundo" at bounding box center [68, 362] width 82 height 17
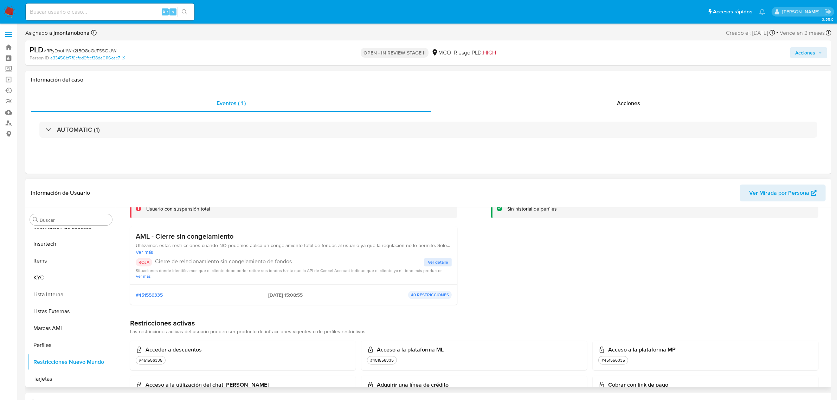
scroll to position [0, 0]
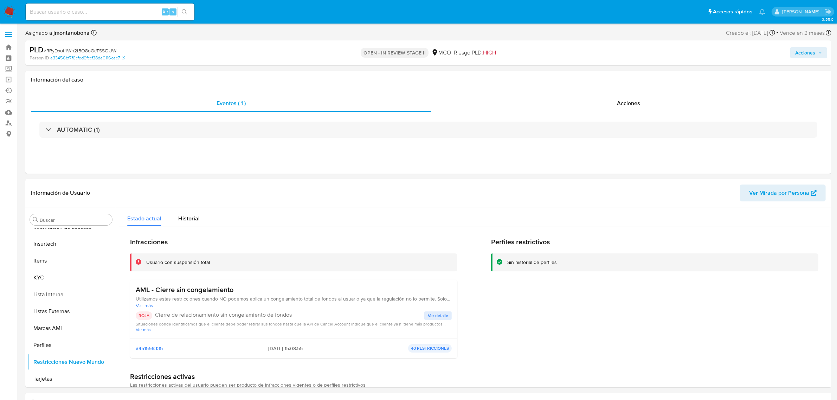
click at [825, 55] on button "Acciones" at bounding box center [808, 52] width 37 height 11
click at [621, 71] on span "Resolución del caso" at bounding box center [609, 75] width 50 height 8
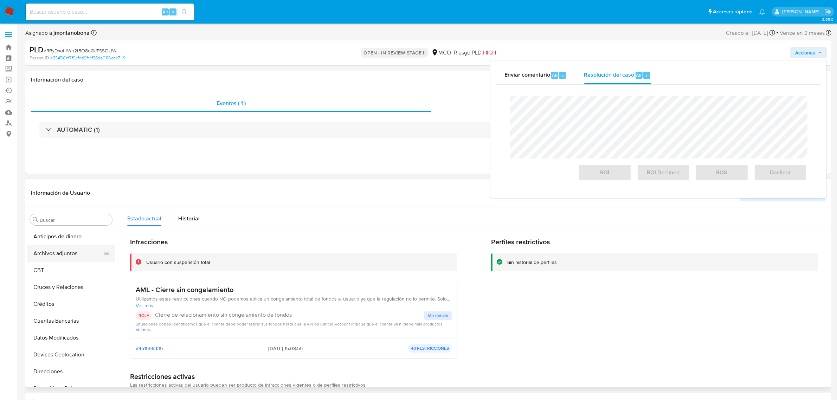
click at [67, 257] on button "Archivos adjuntos" at bounding box center [68, 253] width 82 height 17
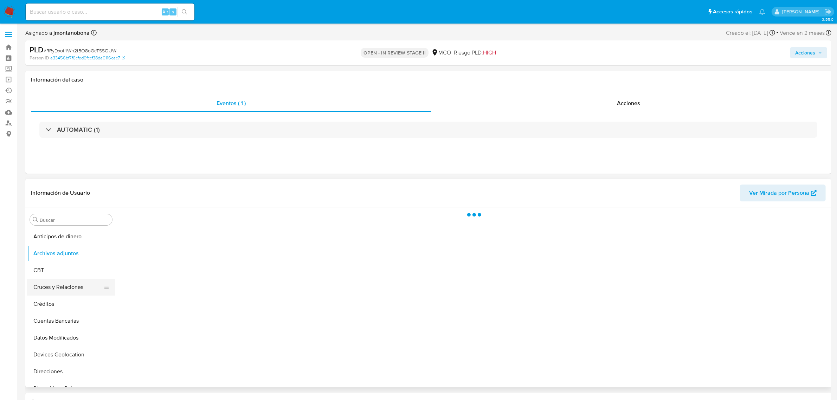
click at [64, 288] on button "Cruces y Relaciones" at bounding box center [68, 287] width 82 height 17
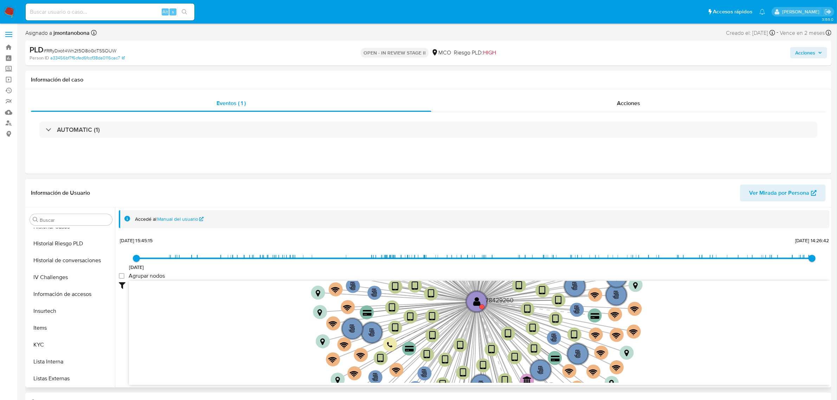
scroll to position [252, 0]
click at [45, 321] on button "KYC" at bounding box center [68, 321] width 82 height 17
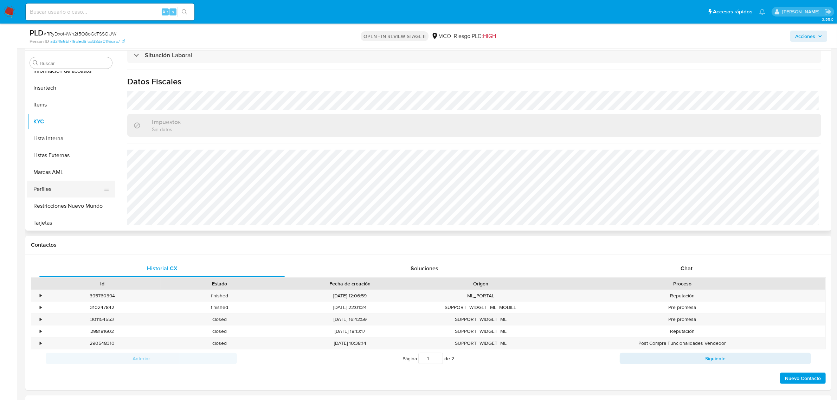
scroll to position [296, 0]
click at [57, 200] on button "Restricciones Nuevo Mundo" at bounding box center [68, 205] width 82 height 17
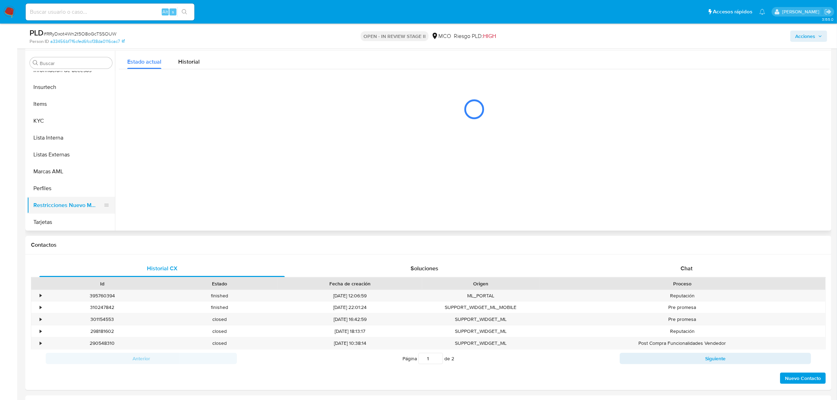
scroll to position [0, 0]
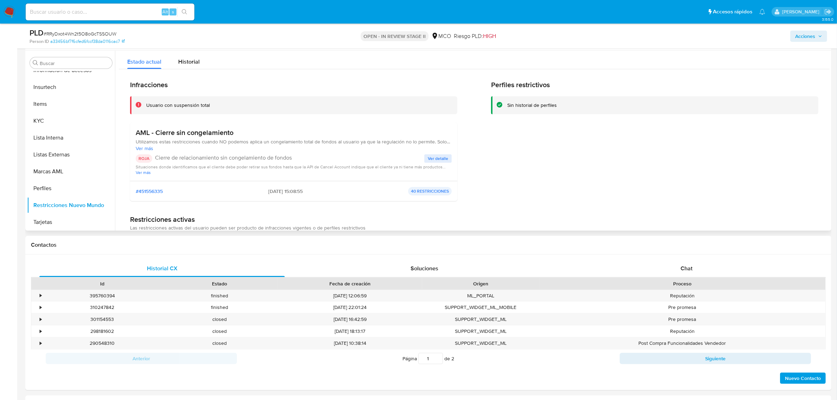
click at [439, 159] on span "Ver detalle" at bounding box center [438, 158] width 20 height 7
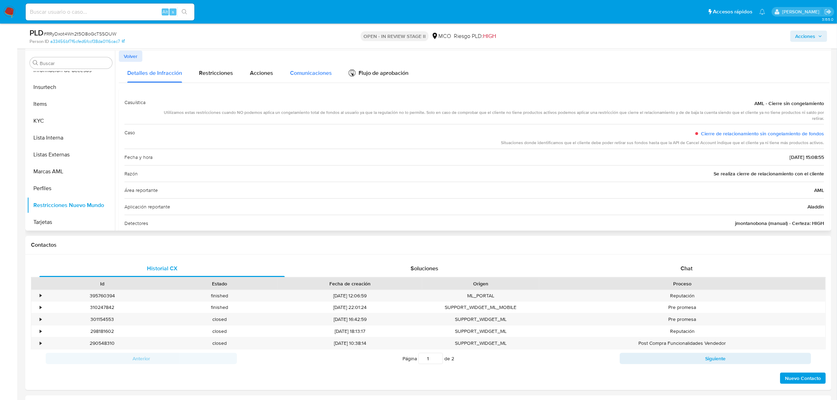
click at [317, 74] on span "Comunicaciones" at bounding box center [311, 73] width 42 height 8
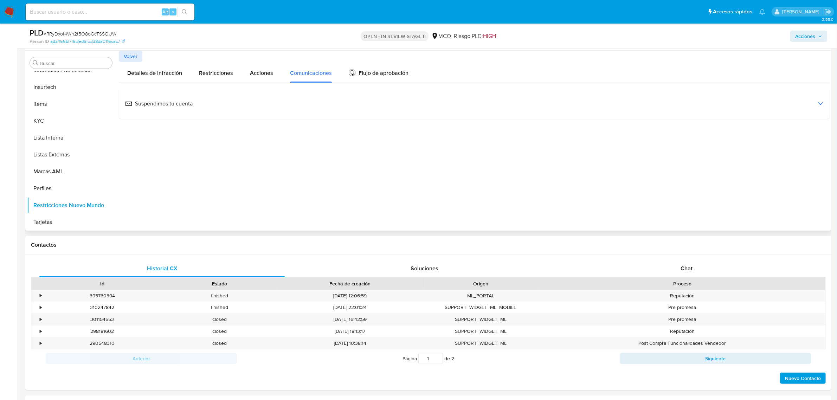
click at [172, 100] on span "Suspendimos tu cuenta" at bounding box center [159, 104] width 68 height 8
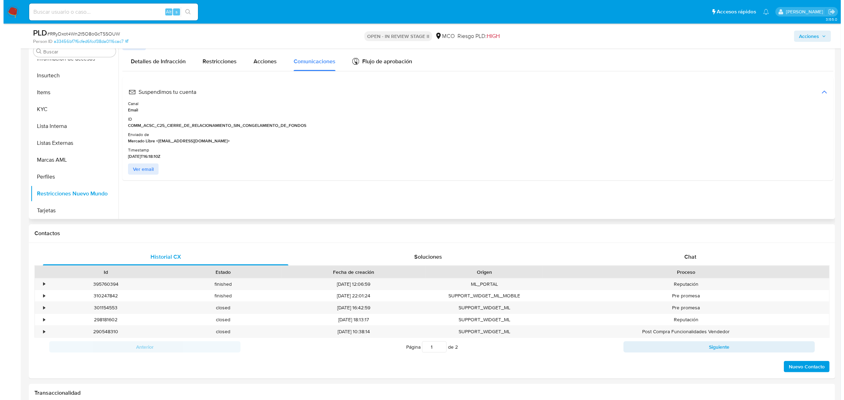
scroll to position [132, 0]
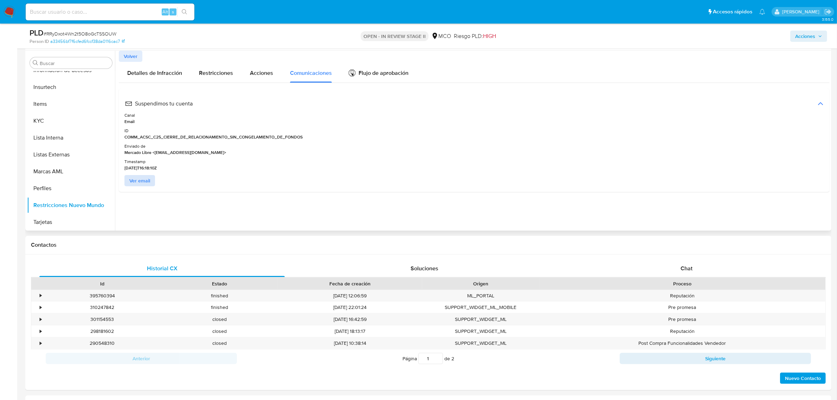
click at [143, 181] on span "Ver email" at bounding box center [139, 181] width 21 height 10
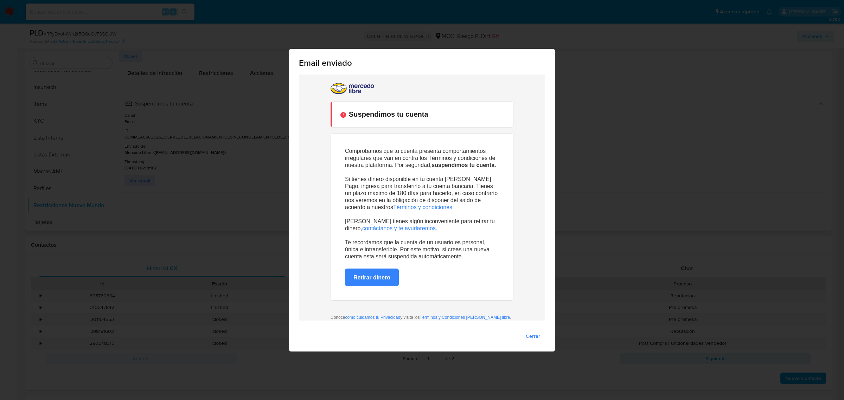
scroll to position [0, 0]
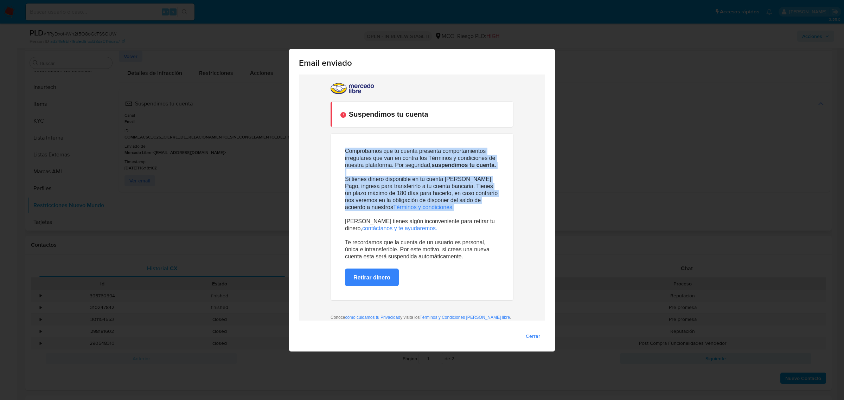
drag, startPoint x: 342, startPoint y: 151, endPoint x: 491, endPoint y: 210, distance: 160.1
click at [491, 210] on div "Comprobamos que tu cuenta presenta comportamientos irregulares que van en contr…" at bounding box center [422, 203] width 154 height 113
click at [489, 200] on p "Si tienes dinero disponible en tu cuenta de Mercado Pago, ingresa para transfer…" at bounding box center [422, 189] width 154 height 42
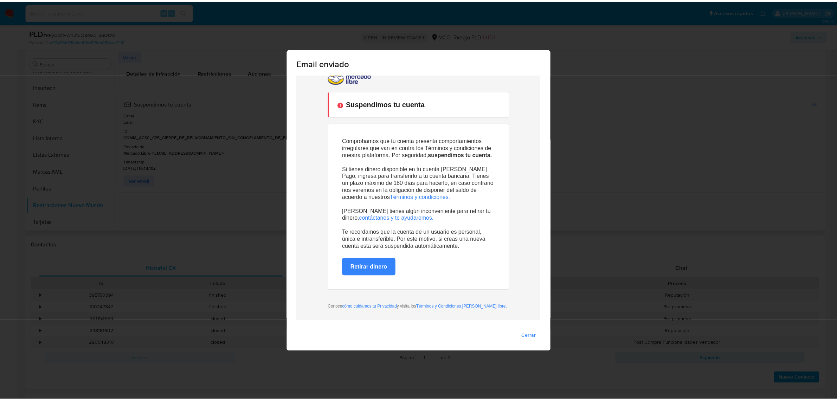
scroll to position [13, 0]
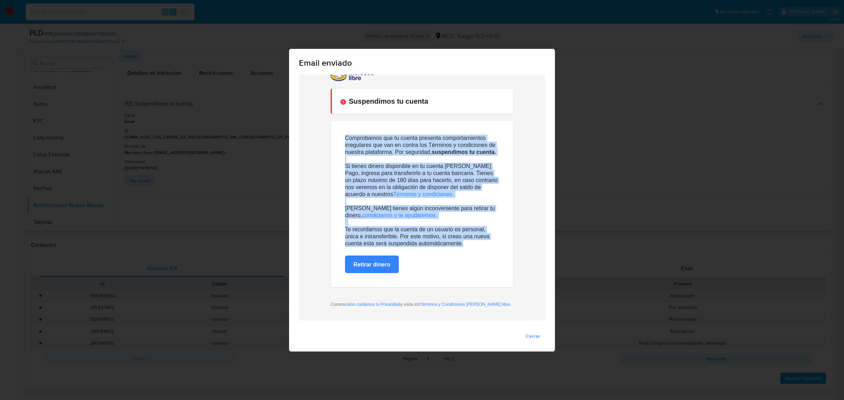
drag, startPoint x: 460, startPoint y: 242, endPoint x: 327, endPoint y: 133, distance: 170.9
click at [331, 133] on td "Comprobamos que tu cuenta presenta comportamientos irregulares que van en contr…" at bounding box center [422, 203] width 182 height 167
copy div "Comprobamos que tu cuenta presenta comportamientos irregulares que van en contr…"
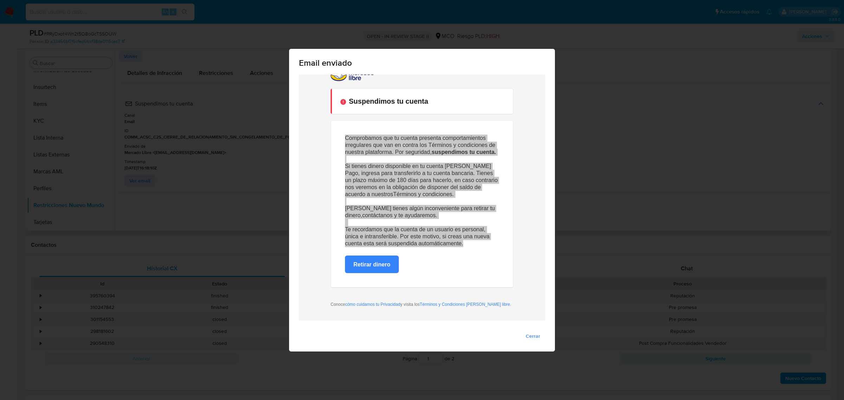
click at [536, 331] on span "Cerrar" at bounding box center [533, 336] width 14 height 10
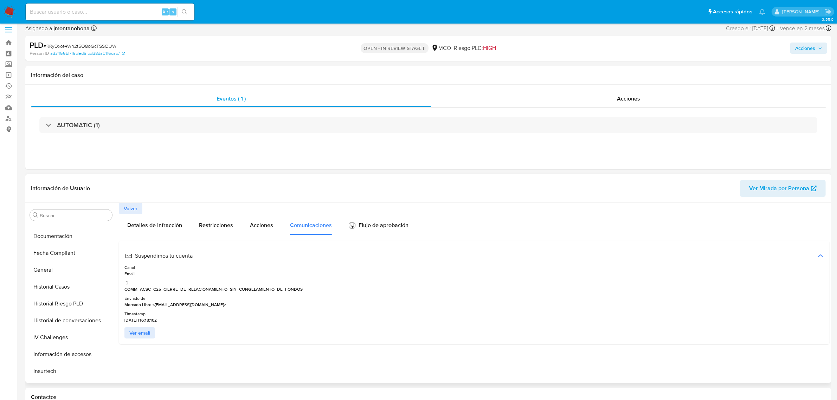
scroll to position [0, 0]
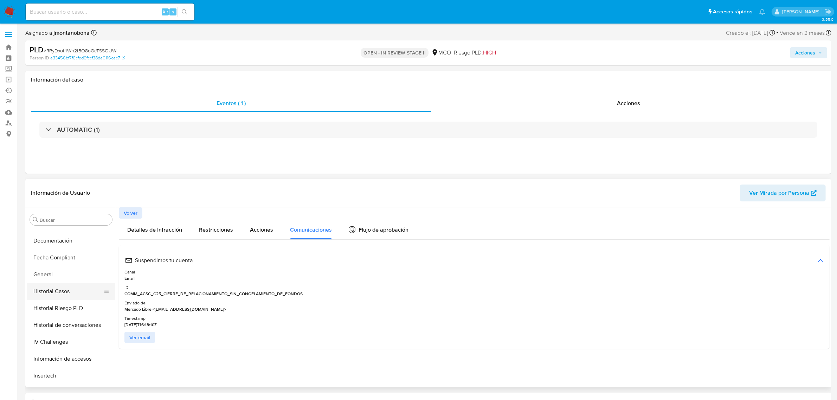
click at [53, 289] on button "Historial Casos" at bounding box center [68, 291] width 82 height 17
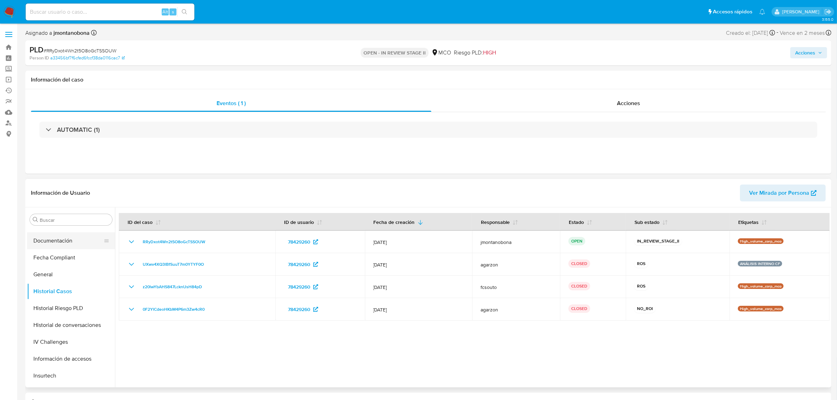
click at [59, 243] on button "Documentación" at bounding box center [68, 240] width 82 height 17
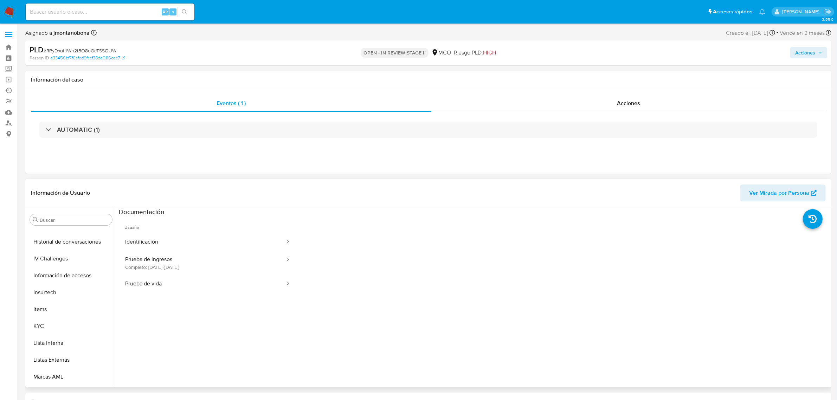
scroll to position [264, 0]
click at [41, 309] on button "KYC" at bounding box center [68, 310] width 82 height 17
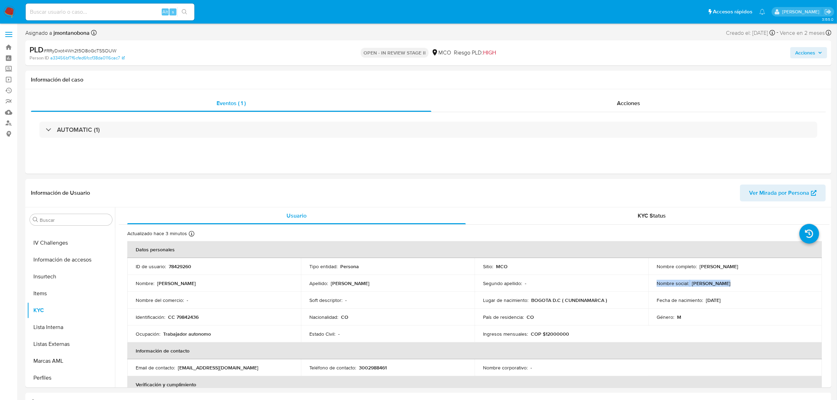
drag, startPoint x: 730, startPoint y: 284, endPoint x: 642, endPoint y: 282, distance: 87.9
click at [642, 282] on tr "Nombre : John Leonardo Apellido : Ortiz Peña Segundo apellido : - Nombre social…" at bounding box center [474, 283] width 695 height 17
click at [823, 58] on button "Acciones" at bounding box center [808, 52] width 37 height 11
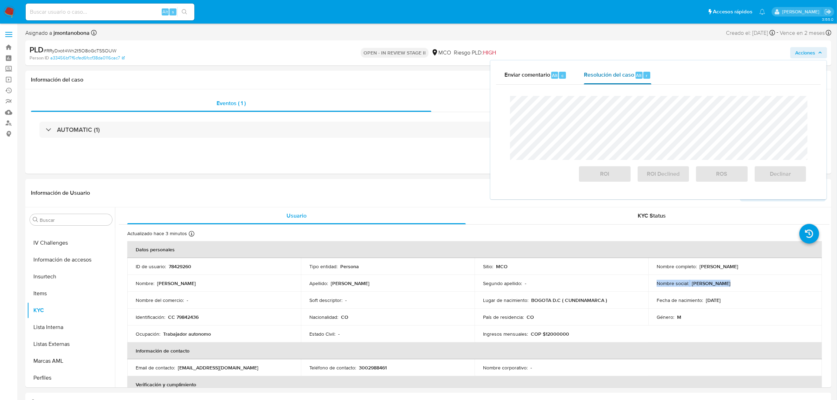
click at [615, 72] on span "Resolución del caso" at bounding box center [609, 75] width 50 height 8
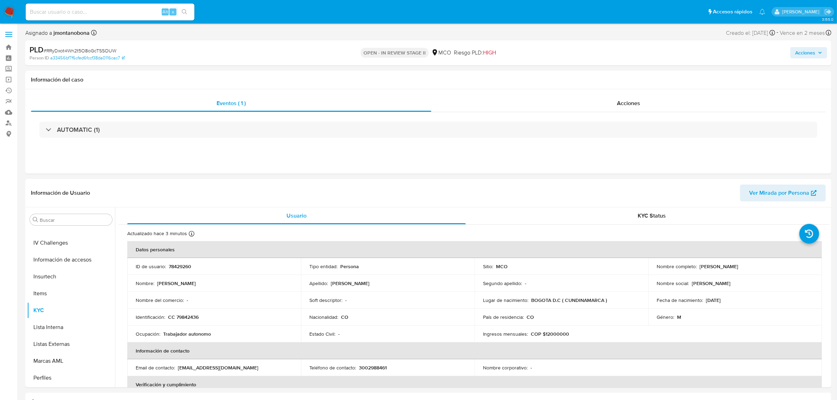
click at [806, 55] on span "Acciones" at bounding box center [805, 52] width 20 height 11
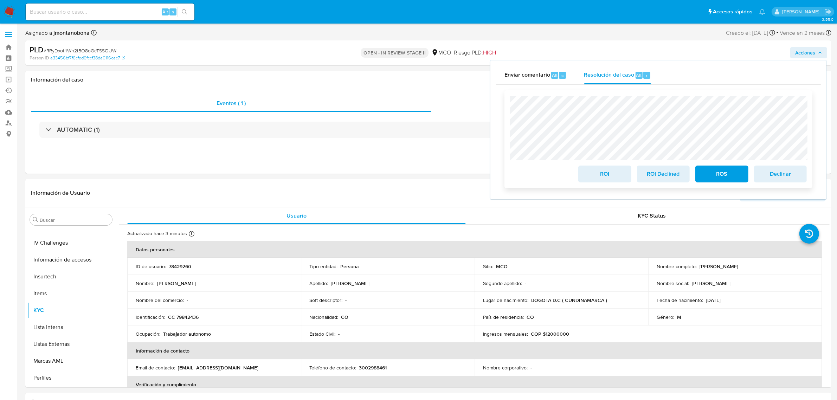
click at [507, 101] on div "ROI ROI Declined ROS Declinar" at bounding box center [659, 139] width 308 height 98
click at [475, 94] on div "Eventos ( 1 ) Acciones AUTOMATIC (1)" at bounding box center [428, 131] width 806 height 84
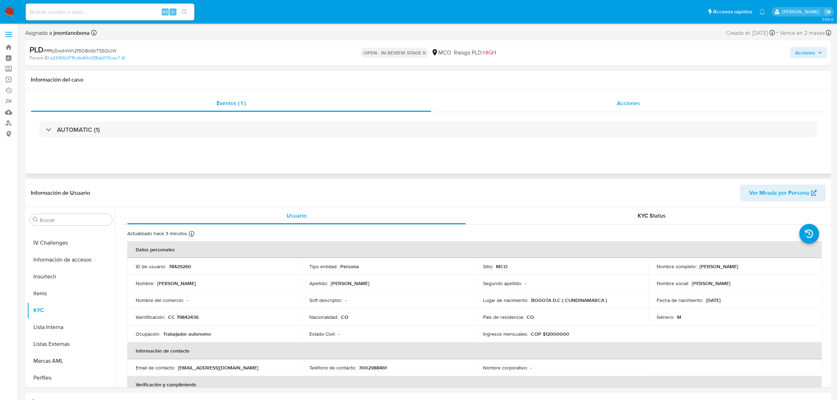
click at [623, 101] on span "Acciones" at bounding box center [628, 103] width 23 height 8
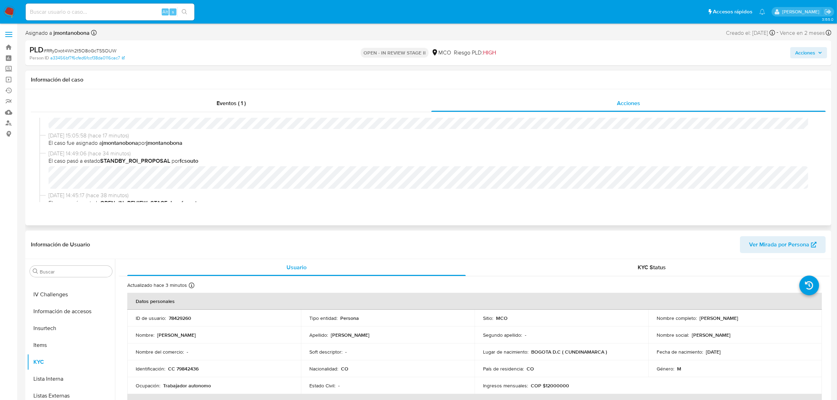
scroll to position [0, 0]
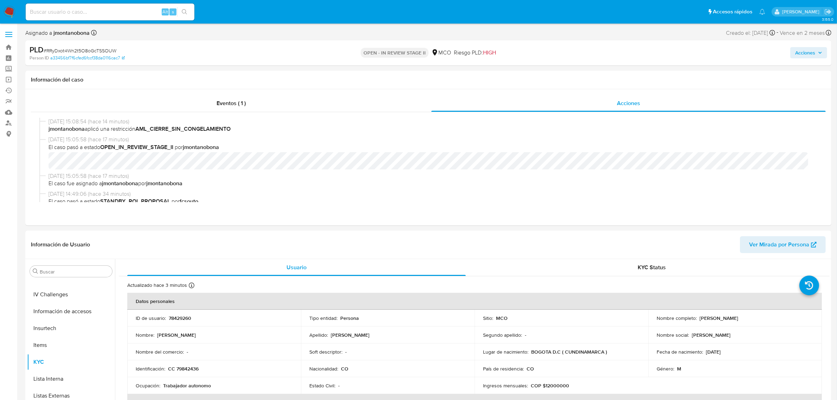
click at [811, 53] on span "Acciones" at bounding box center [805, 52] width 20 height 11
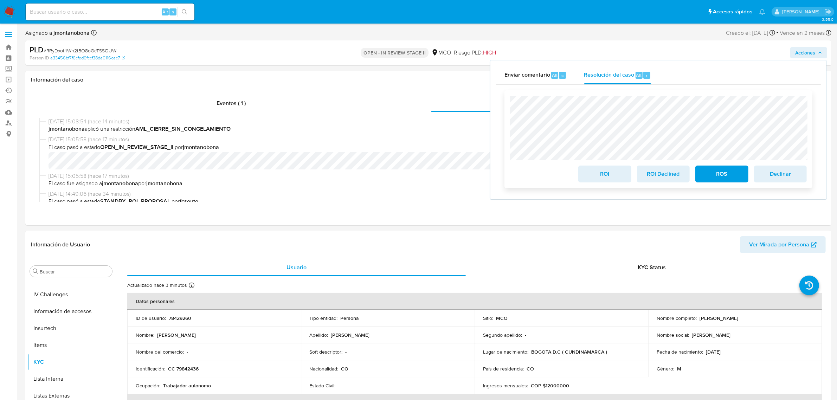
click at [611, 172] on span "ROI" at bounding box center [605, 173] width 34 height 15
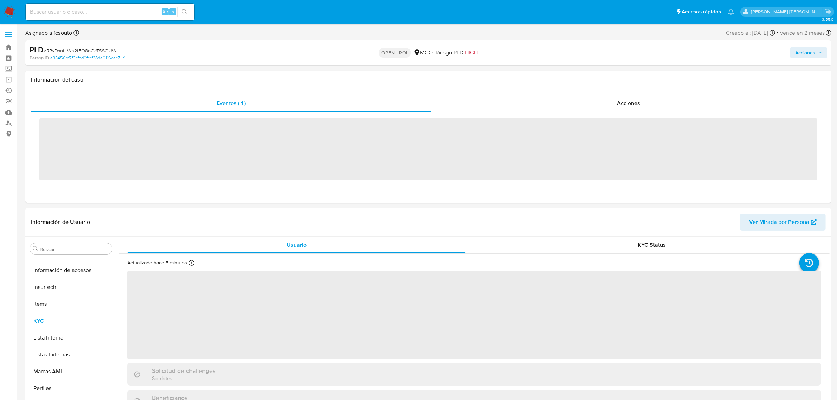
scroll to position [296, 0]
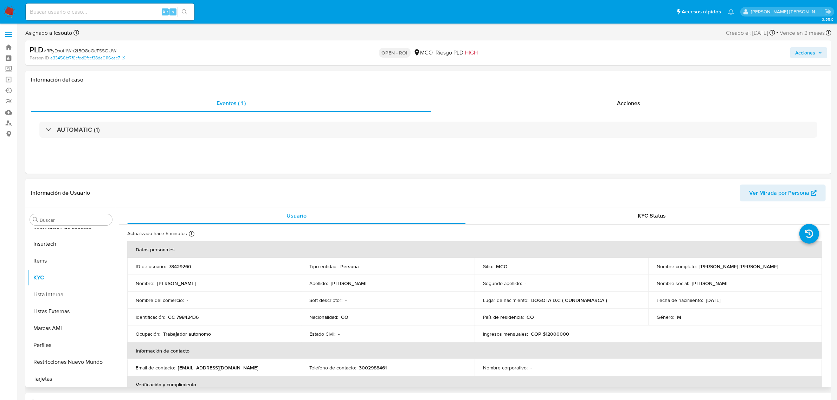
select select "10"
click at [11, 45] on link "Bandeja" at bounding box center [42, 47] width 84 height 11
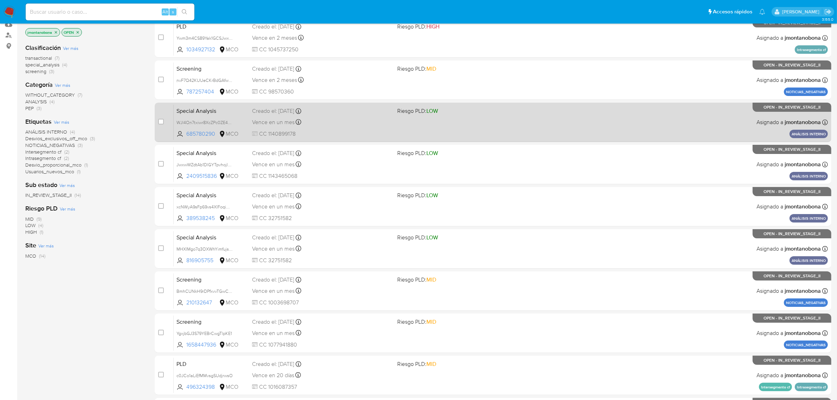
scroll to position [154, 0]
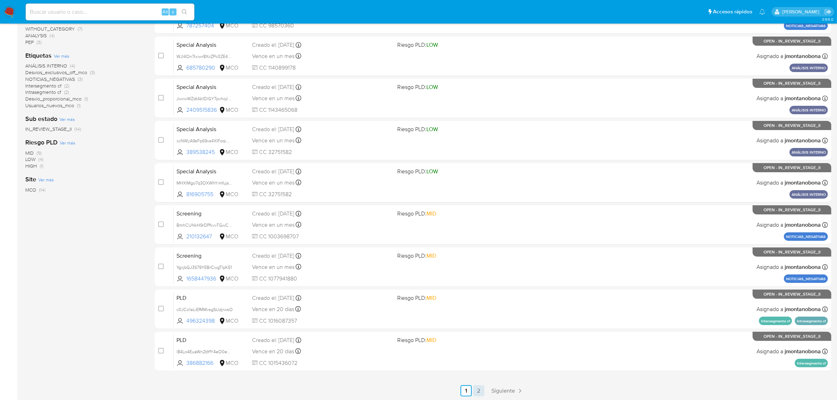
click at [482, 390] on link "2" at bounding box center [478, 390] width 11 height 11
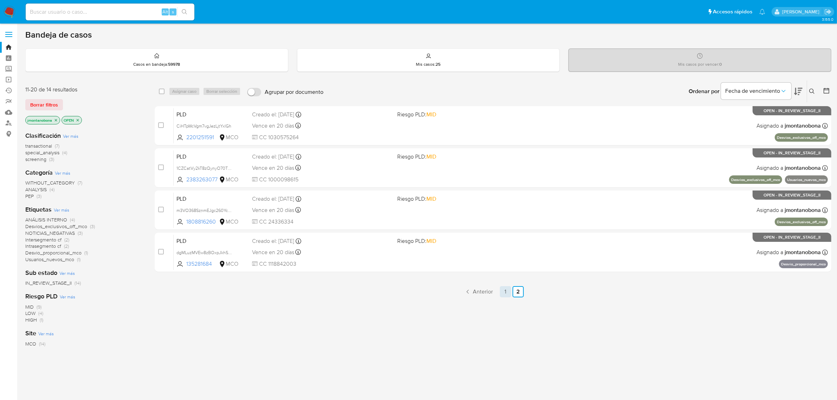
click at [506, 289] on link "1" at bounding box center [505, 291] width 11 height 11
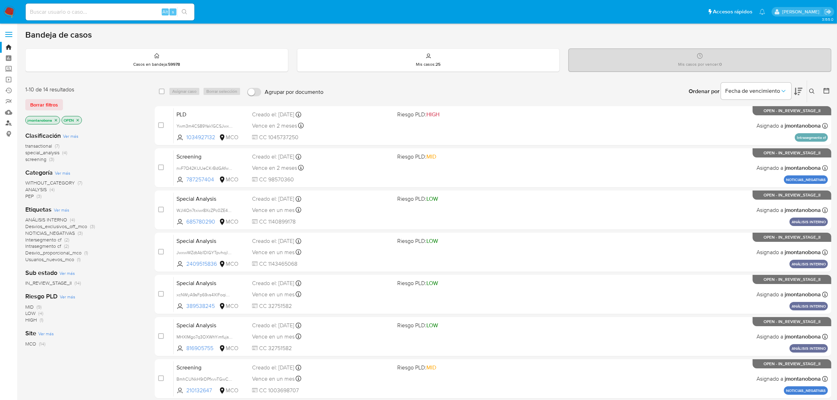
click at [10, 124] on link "Buscador de personas" at bounding box center [42, 123] width 84 height 11
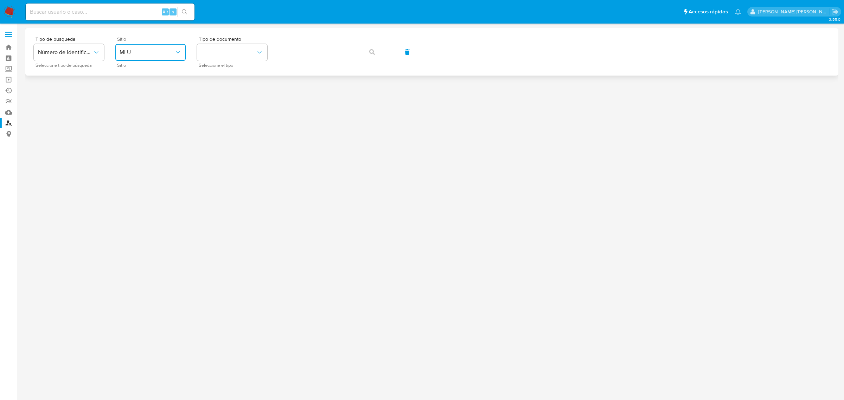
click at [156, 55] on span "MLU" at bounding box center [147, 52] width 55 height 7
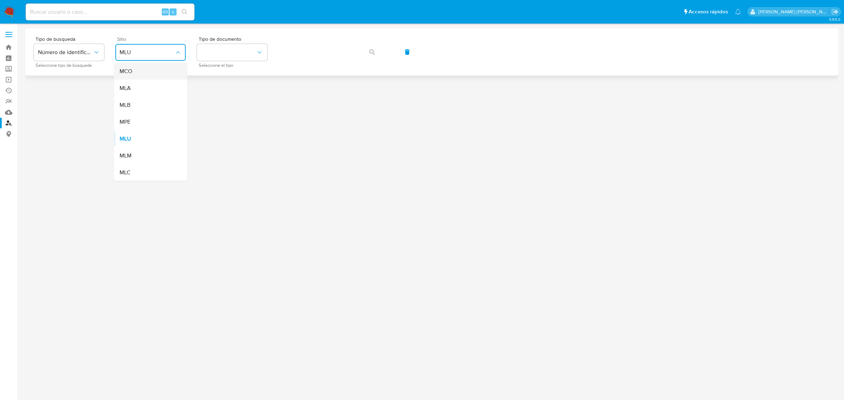
click at [158, 74] on div "MCO" at bounding box center [149, 71] width 58 height 17
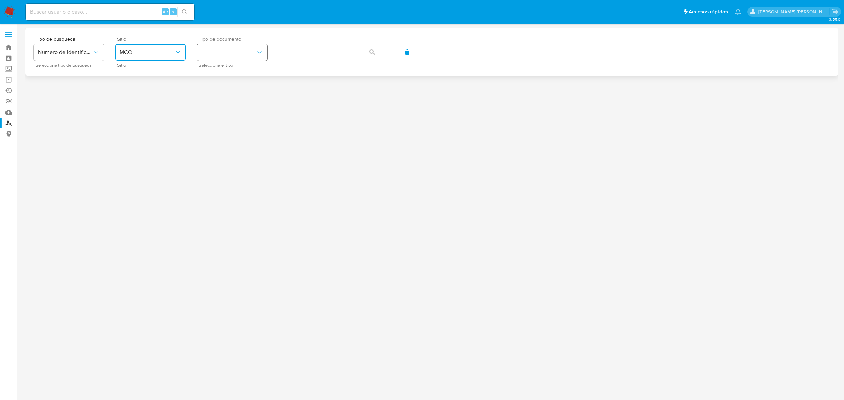
click at [224, 55] on button "identificationType" at bounding box center [232, 52] width 70 height 17
click at [224, 73] on div "CC CC" at bounding box center [230, 75] width 58 height 24
click at [372, 50] on icon "button" at bounding box center [372, 52] width 6 height 6
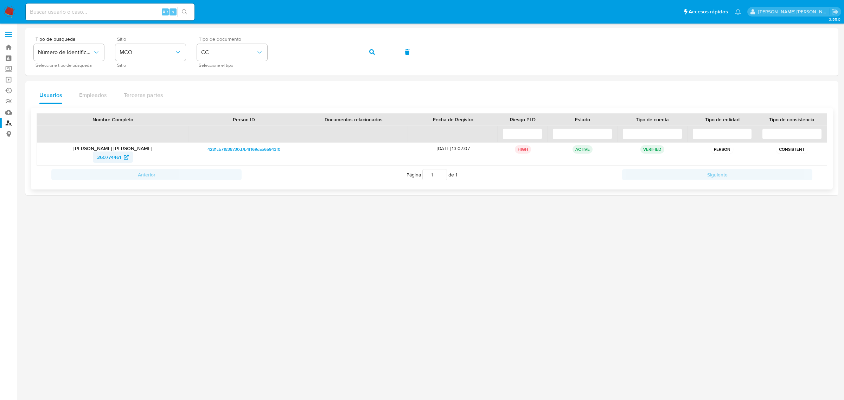
click at [115, 155] on span "260774461" at bounding box center [109, 157] width 24 height 11
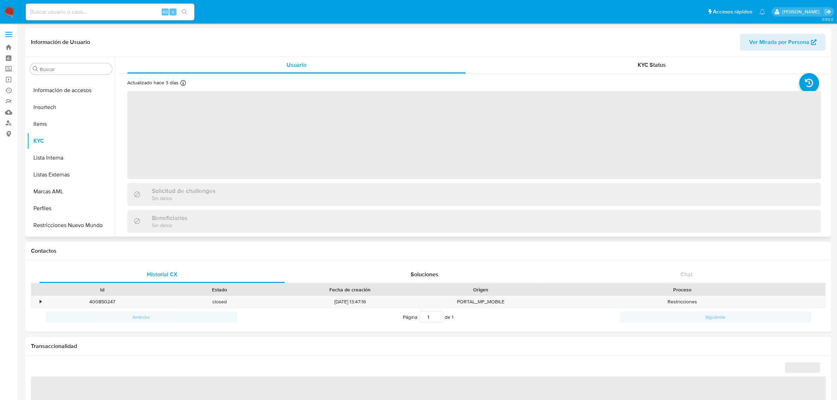
scroll to position [296, 0]
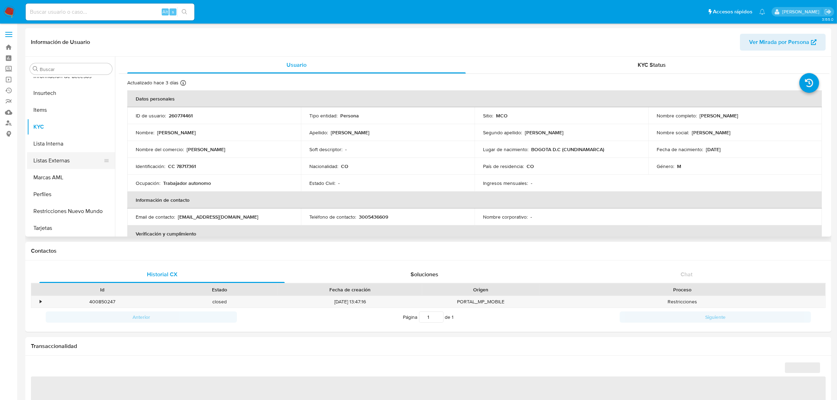
select select "10"
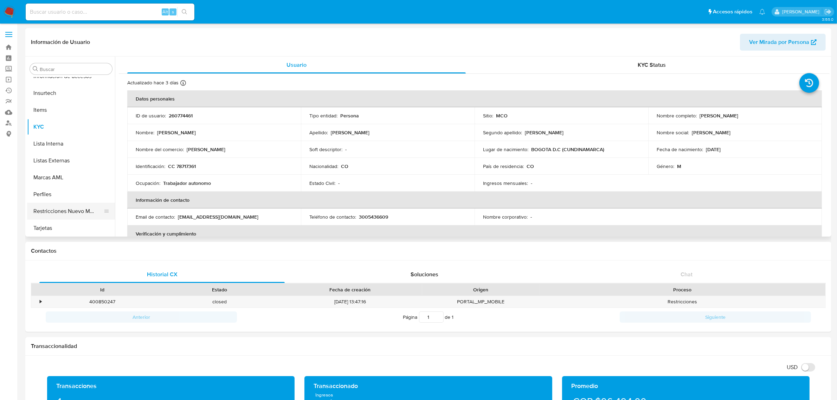
click at [74, 210] on button "Restricciones Nuevo Mundo" at bounding box center [68, 211] width 82 height 17
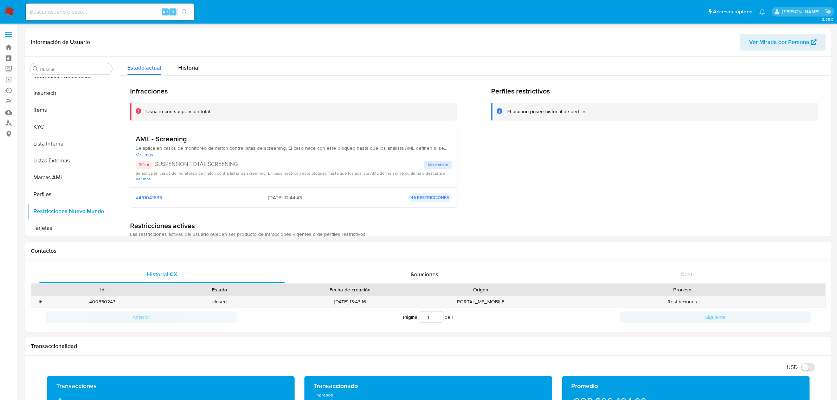
click at [440, 162] on span "Ver detalle" at bounding box center [438, 164] width 20 height 7
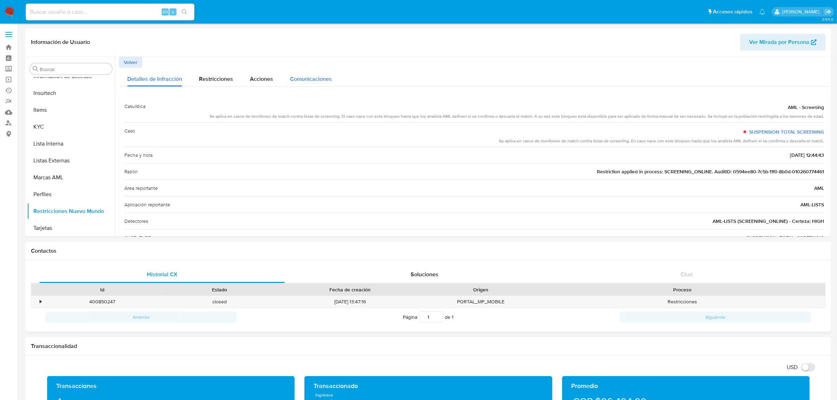
click at [305, 78] on span "Comunicaciones" at bounding box center [311, 79] width 42 height 8
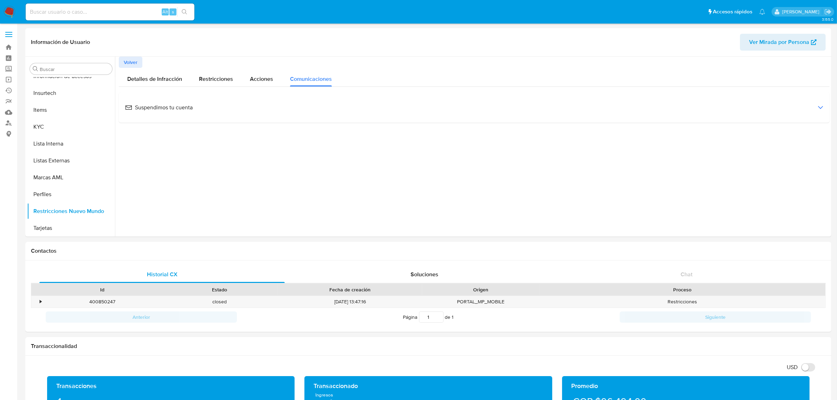
click at [181, 105] on span "Suspendimos tu cuenta" at bounding box center [159, 108] width 68 height 8
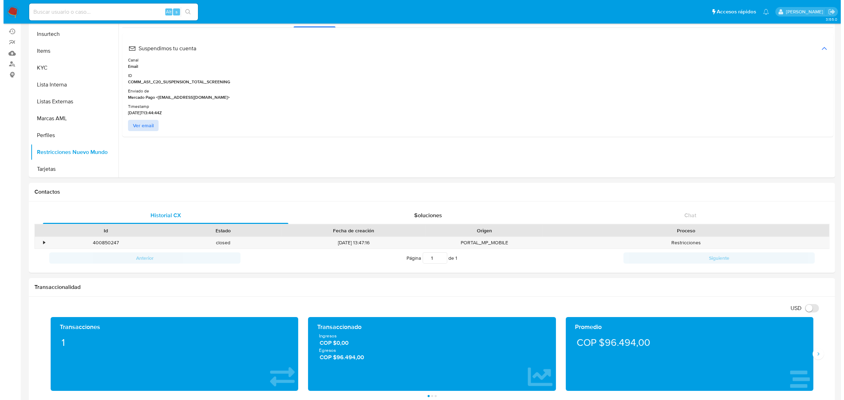
scroll to position [44, 0]
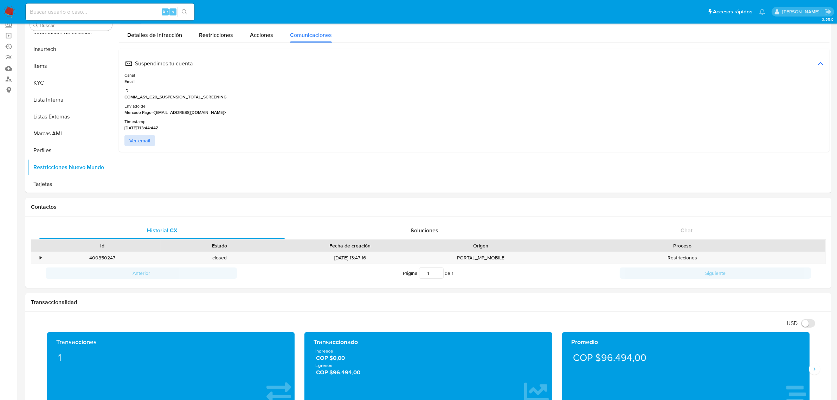
click at [140, 139] on span "Ver email" at bounding box center [139, 141] width 21 height 10
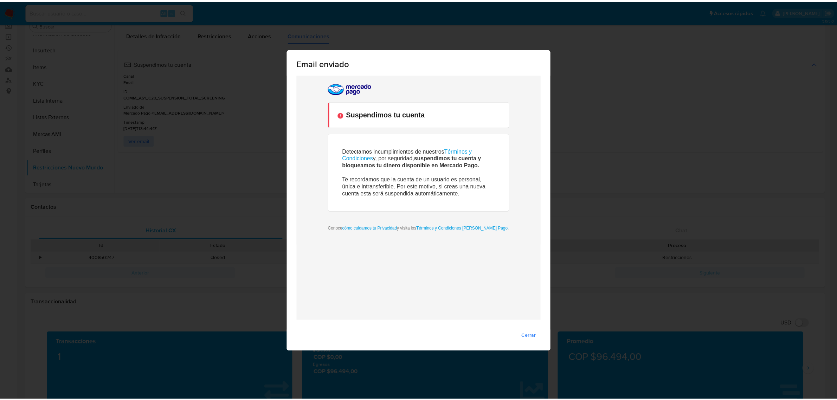
scroll to position [0, 0]
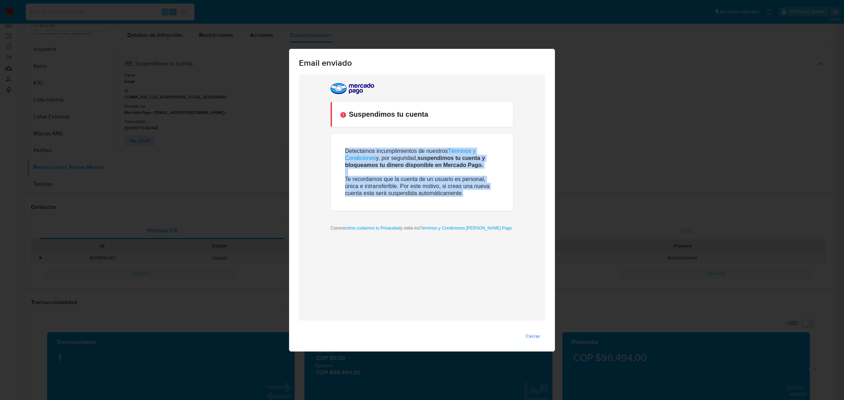
drag, startPoint x: 342, startPoint y: 149, endPoint x: 469, endPoint y: 195, distance: 134.7
click at [469, 195] on td "Detectamos incumplimientos de nuestros Términos y Condiciones y, por seguridad,…" at bounding box center [422, 171] width 182 height 77
click at [485, 192] on p "Te recordamos que la cuenta de un usuario es personal, única e intransferible. …" at bounding box center [422, 185] width 154 height 21
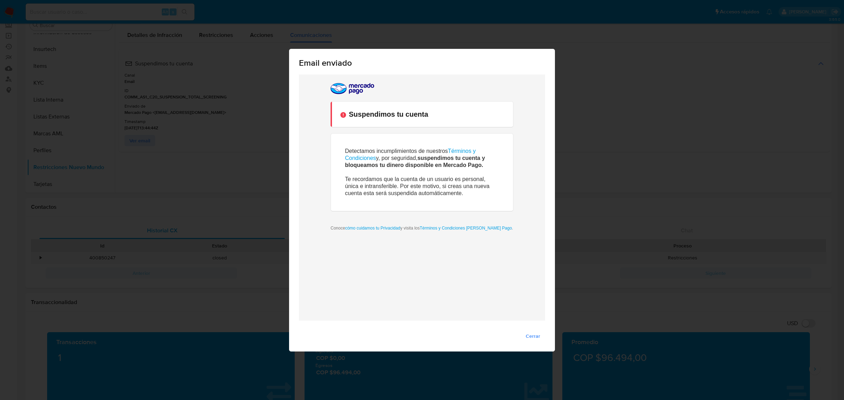
click at [533, 334] on span "Cerrar" at bounding box center [533, 336] width 14 height 10
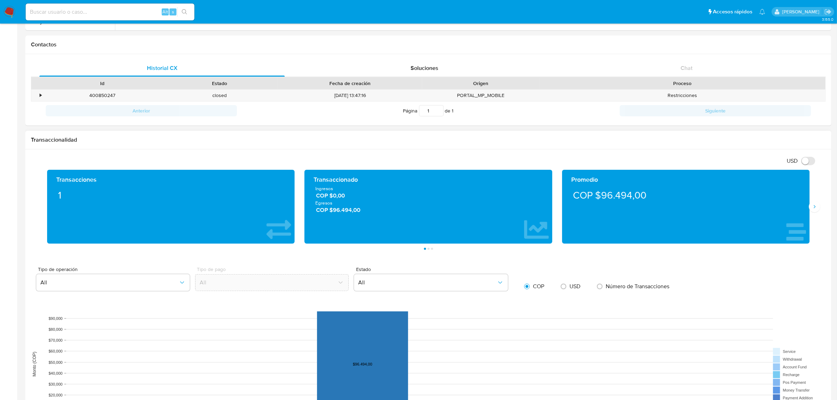
scroll to position [197, 0]
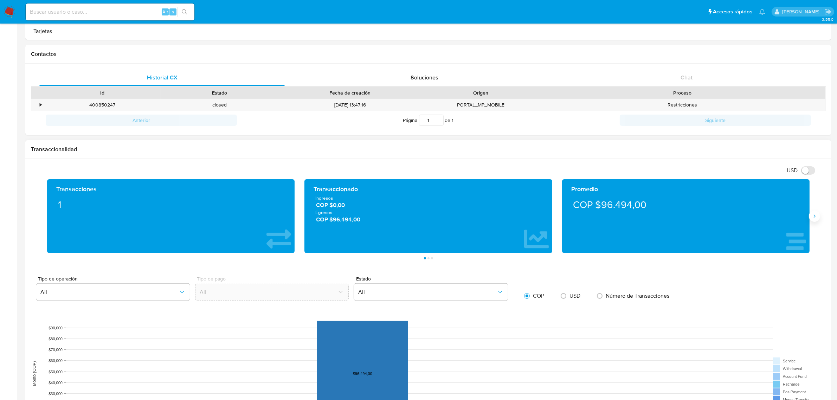
click at [819, 216] on button "Siguiente" at bounding box center [814, 216] width 11 height 11
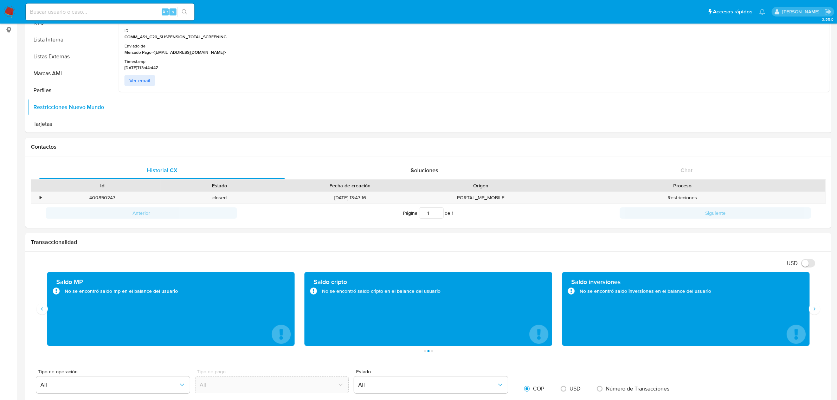
scroll to position [0, 0]
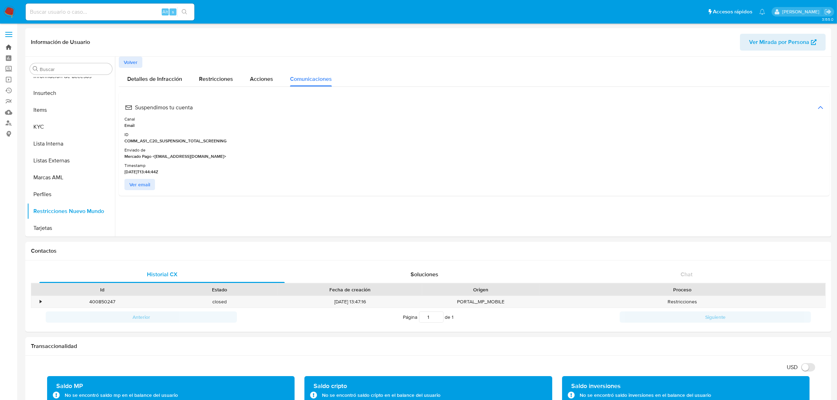
click at [11, 43] on link "Bandeja" at bounding box center [42, 47] width 84 height 11
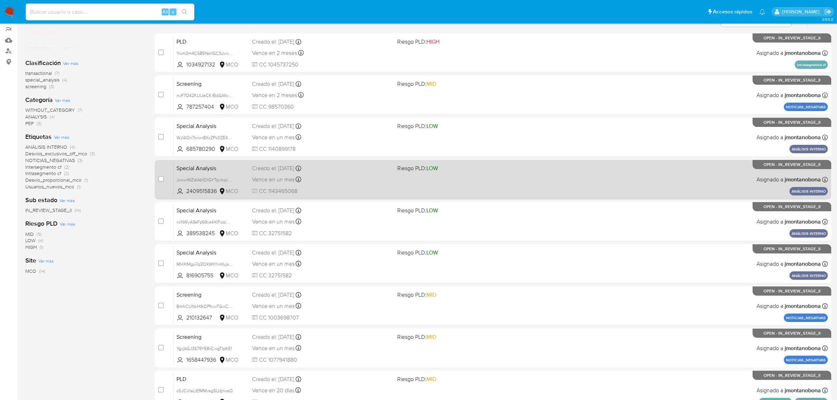
scroll to position [154, 0]
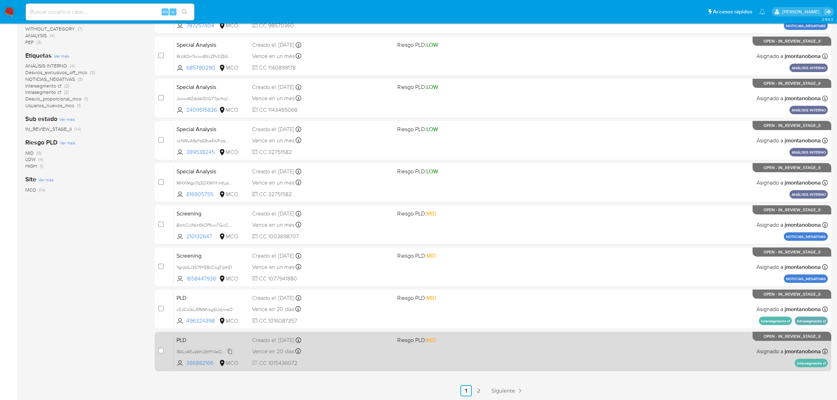
click at [209, 350] on span "l84Lo4EuaWn2bYfY4eO0eCen" at bounding box center [206, 351] width 59 height 8
click at [255, 339] on div "Creado el: [DATE] Creado el: [DATE] 05:06:23" at bounding box center [322, 341] width 140 height 8
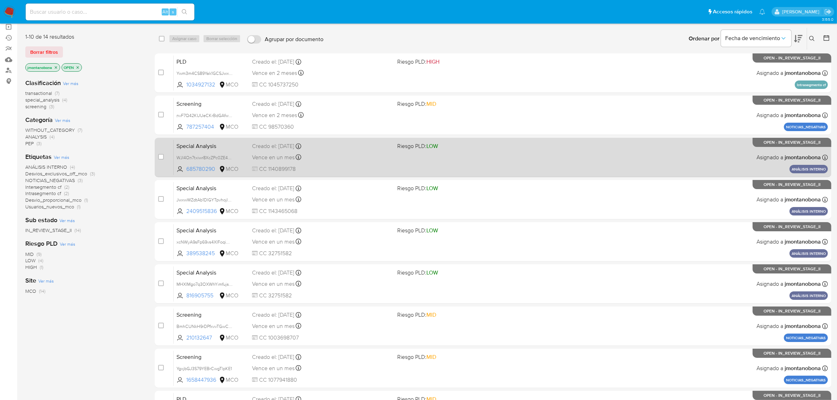
scroll to position [0, 0]
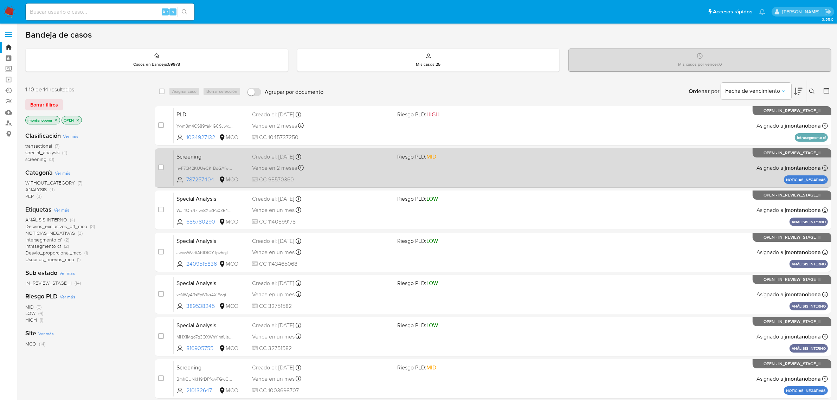
click at [199, 159] on span "Screening" at bounding box center [212, 156] width 70 height 9
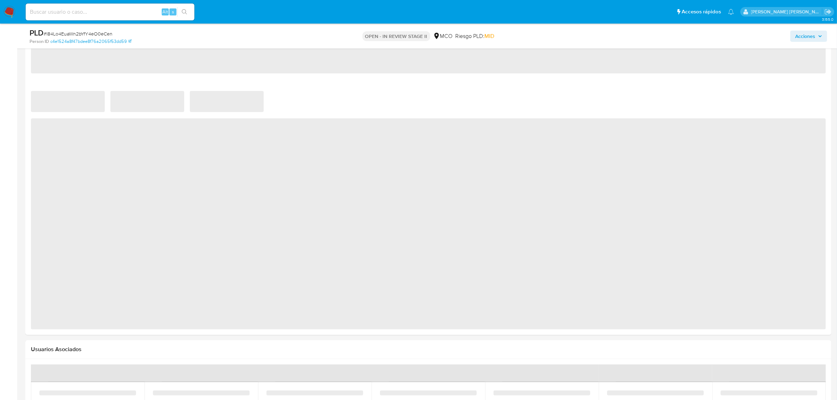
scroll to position [350, 0]
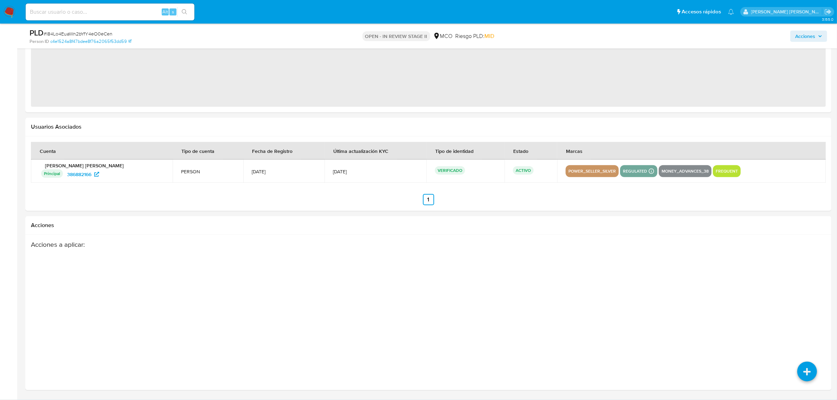
select select "10"
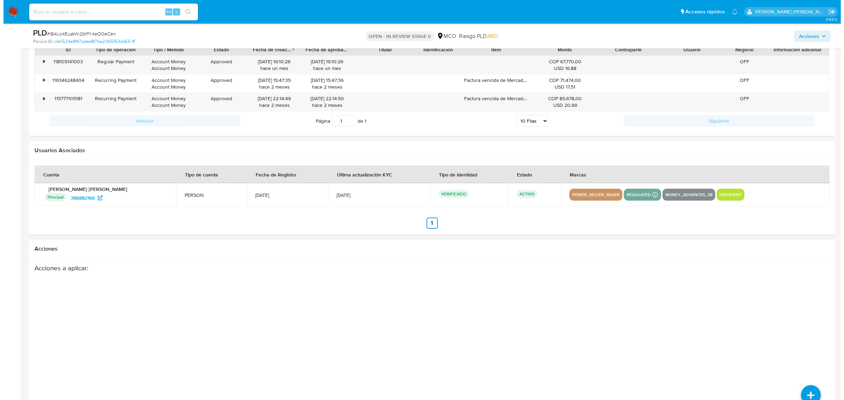
scroll to position [845, 0]
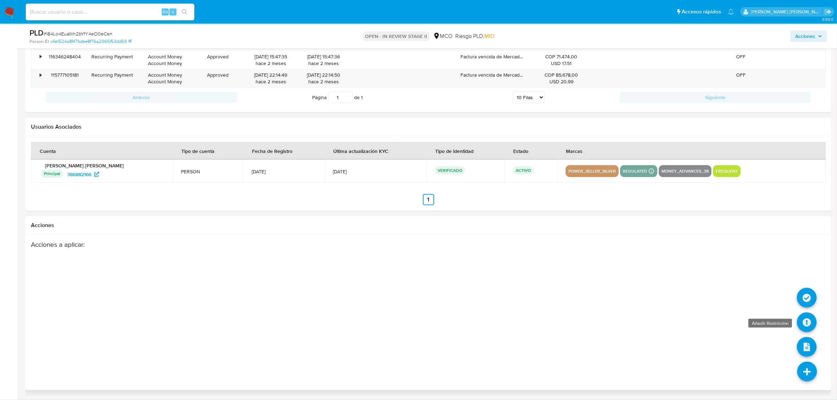
click at [806, 318] on icon at bounding box center [807, 323] width 20 height 20
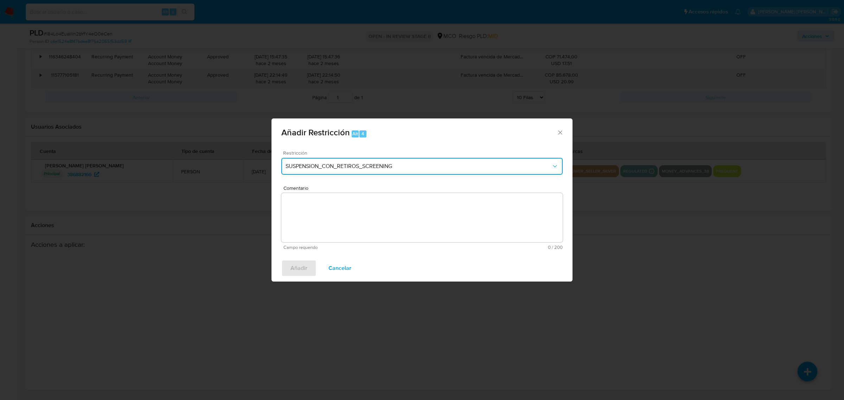
click at [427, 166] on span "SUSPENSION_CON_RETIROS_SCREENING" at bounding box center [419, 166] width 266 height 7
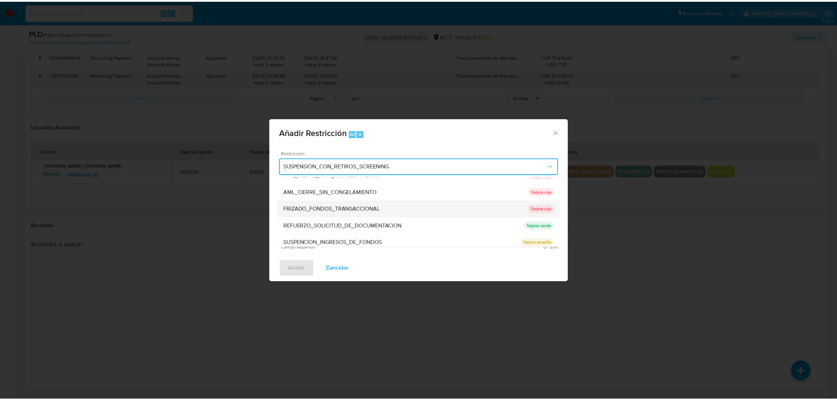
scroll to position [64, 0]
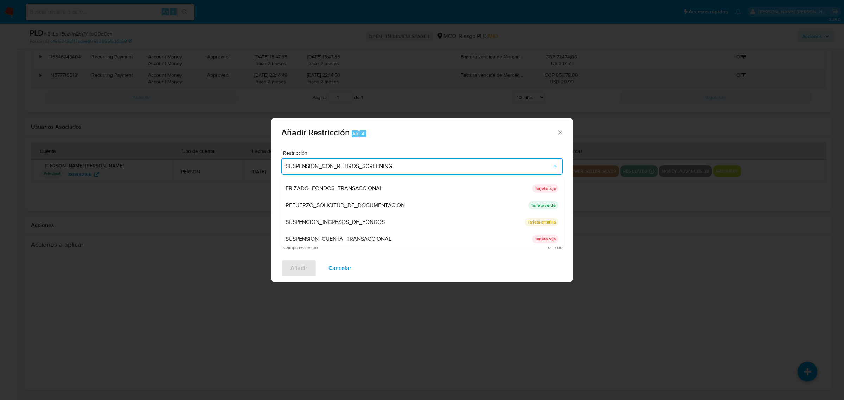
click at [561, 131] on icon "Cerrar ventana" at bounding box center [560, 132] width 7 height 7
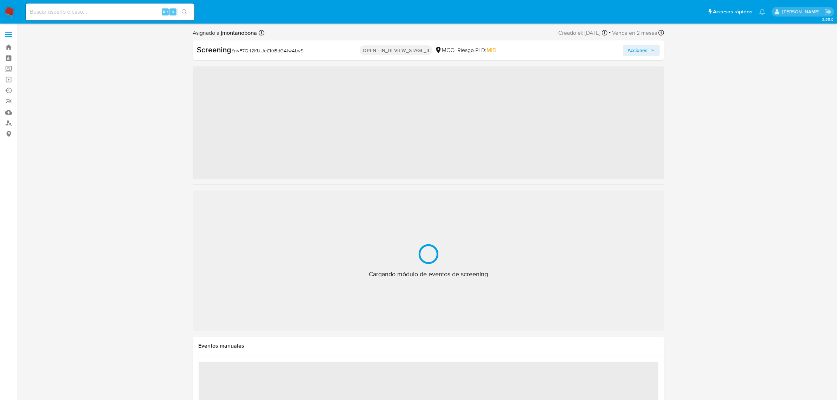
scroll to position [296, 0]
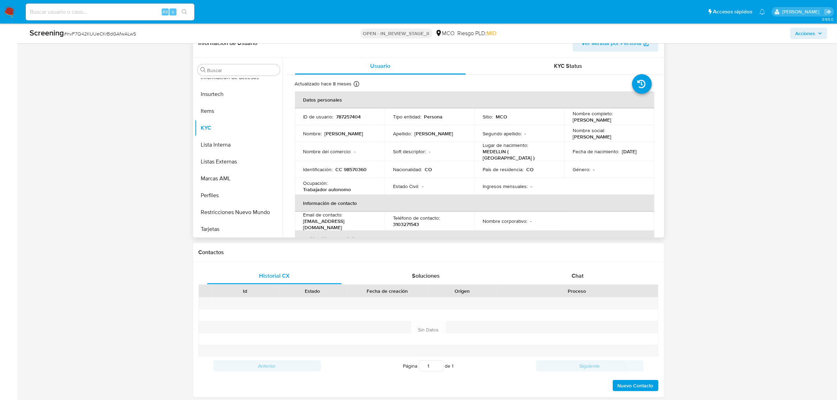
select select "10"
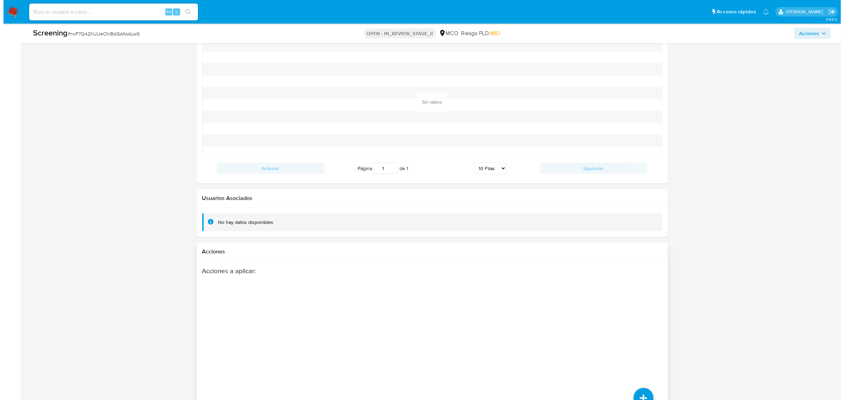
scroll to position [855, 0]
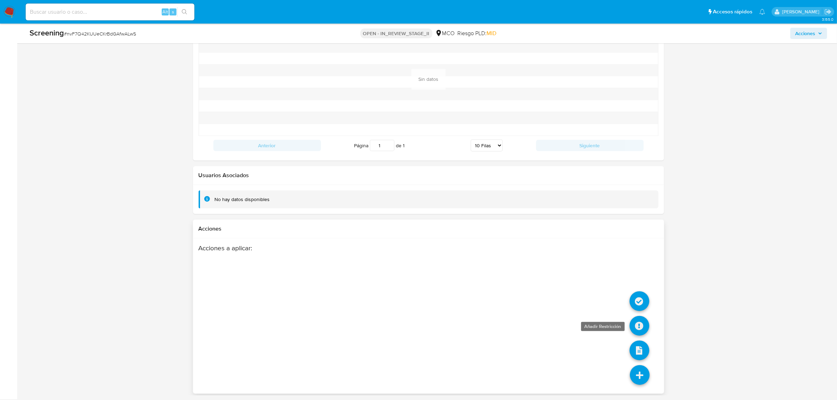
click at [639, 324] on icon at bounding box center [640, 326] width 20 height 20
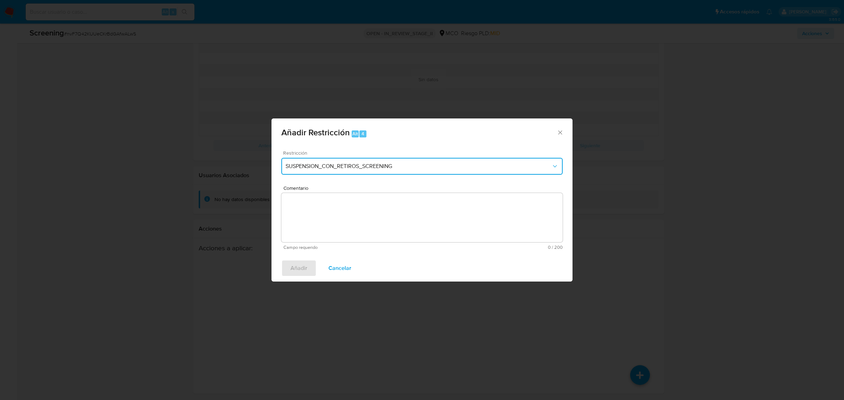
click at [386, 160] on button "SUSPENSION_CON_RETIROS_SCREENING" at bounding box center [421, 166] width 281 height 17
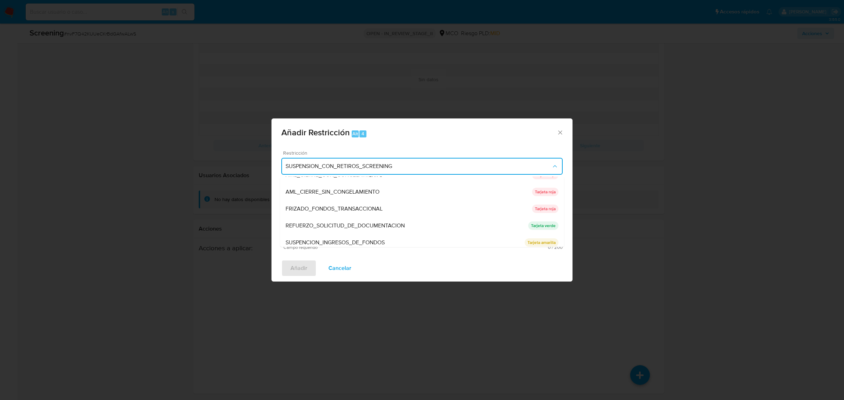
scroll to position [64, 0]
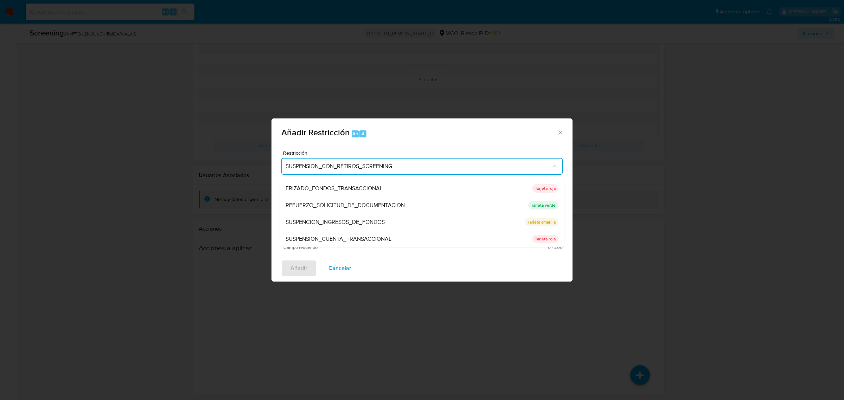
click at [557, 132] on icon "Cerrar ventana" at bounding box center [560, 132] width 7 height 7
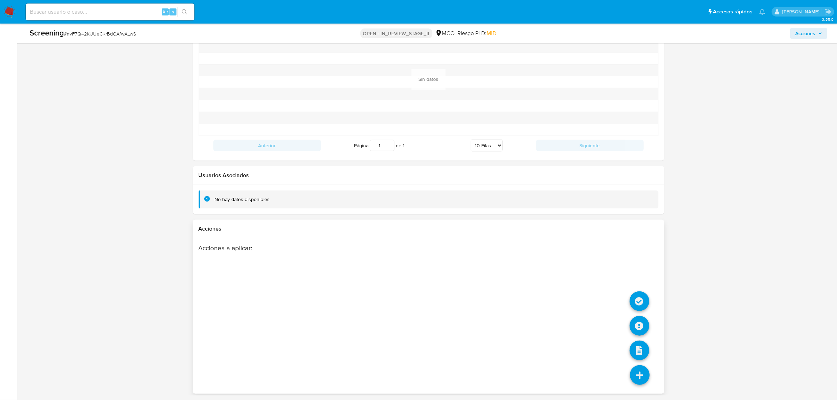
click at [641, 374] on icon at bounding box center [640, 375] width 20 height 20
click at [639, 326] on icon at bounding box center [640, 326] width 20 height 20
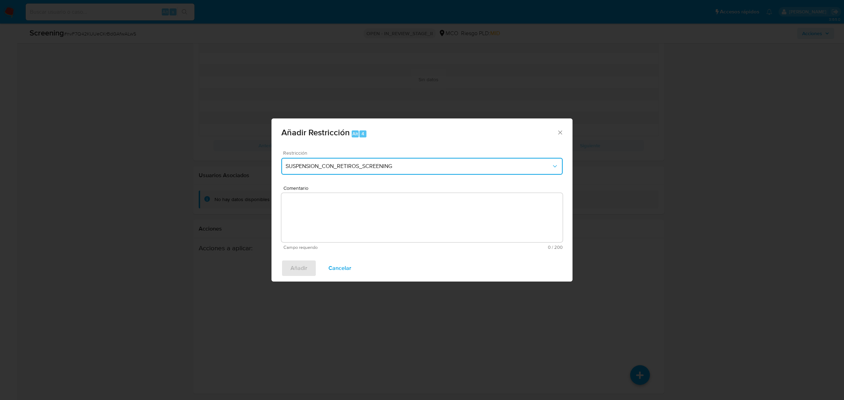
click at [394, 168] on span "SUSPENSION_CON_RETIROS_SCREENING" at bounding box center [419, 166] width 266 height 7
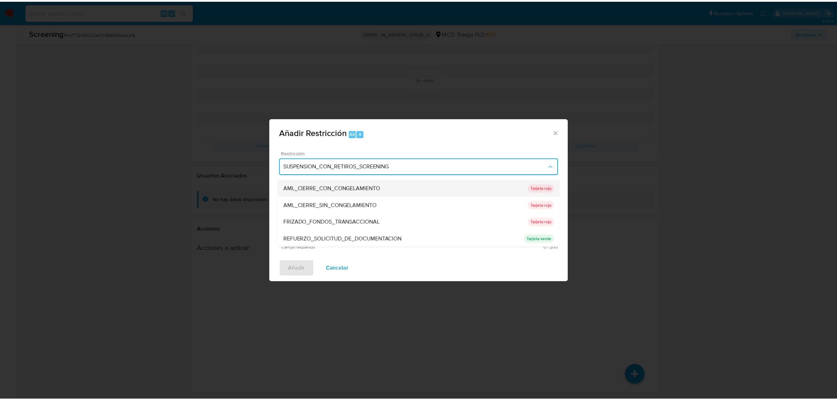
scroll to position [44, 0]
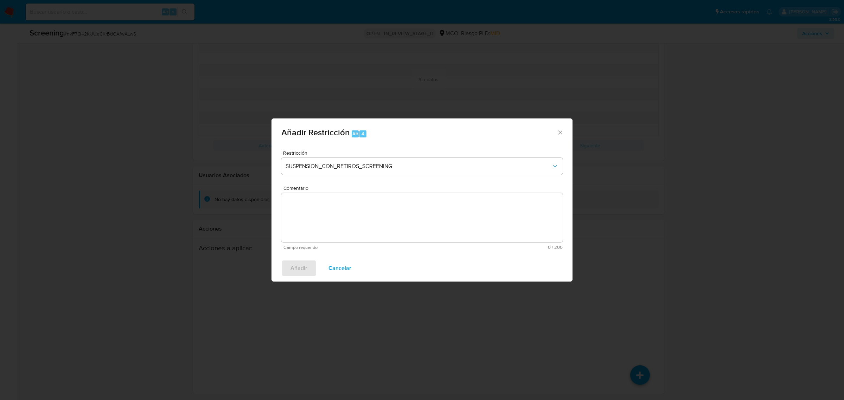
click at [560, 131] on icon "Cerrar ventana" at bounding box center [560, 132] width 7 height 7
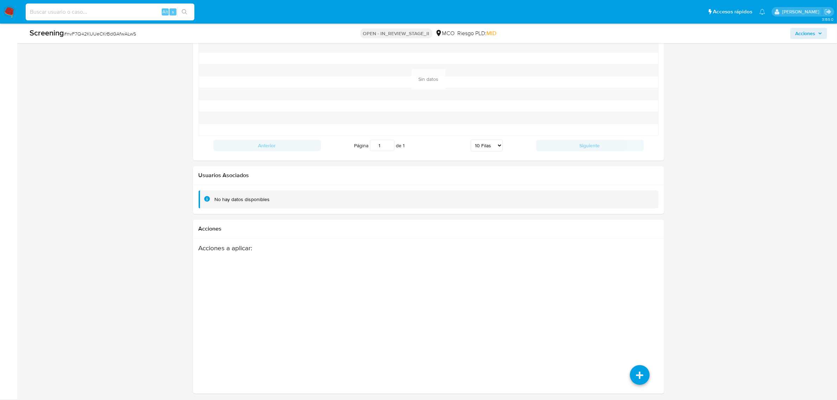
click at [118, 7] on input at bounding box center [110, 11] width 169 height 9
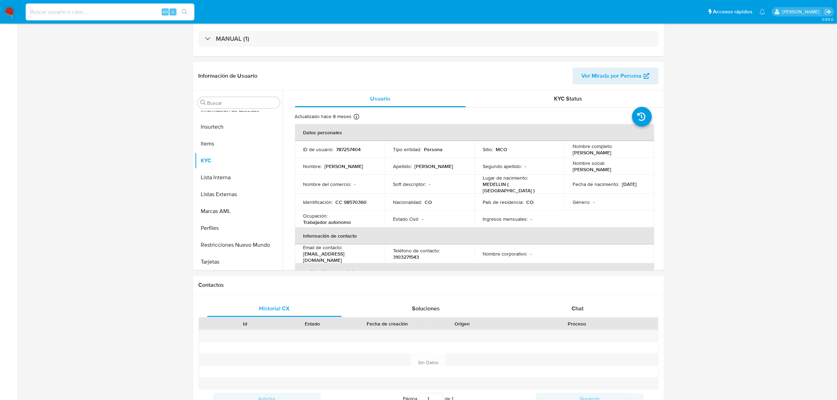
scroll to position [0, 0]
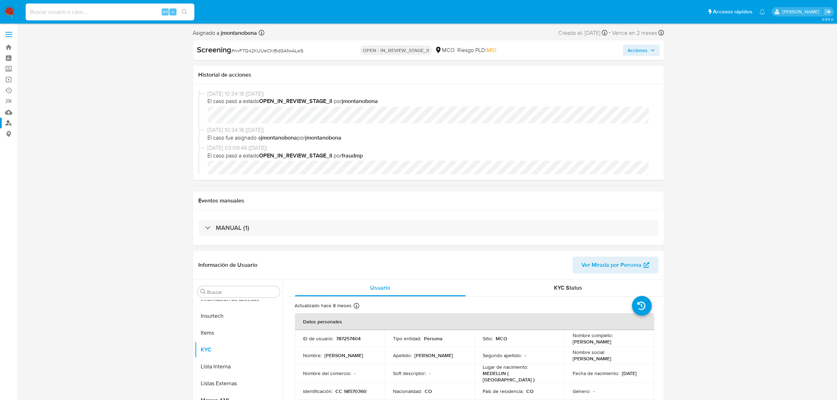
click at [9, 122] on link "Buscador de personas" at bounding box center [42, 123] width 84 height 11
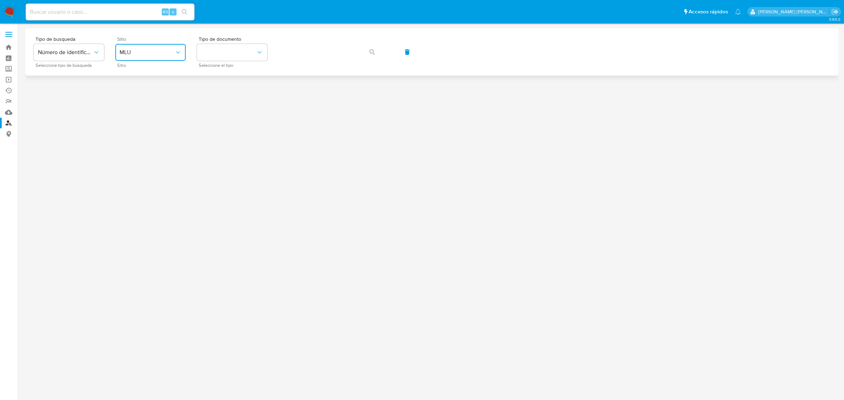
click at [156, 57] on button "MLU" at bounding box center [150, 52] width 70 height 17
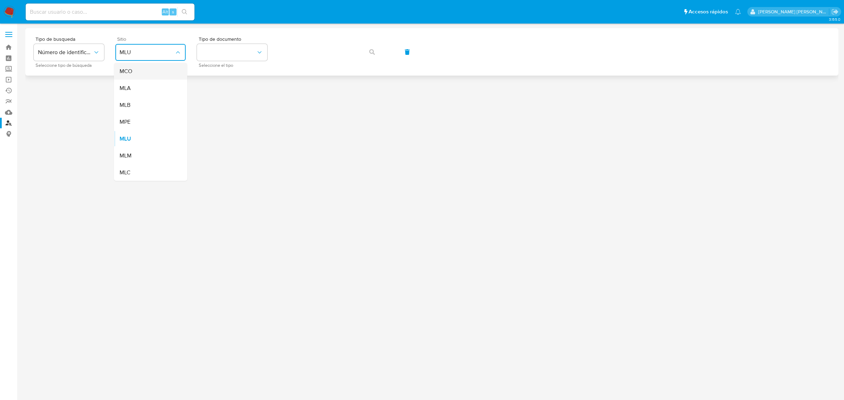
click at [151, 74] on div "MCO" at bounding box center [149, 71] width 58 height 17
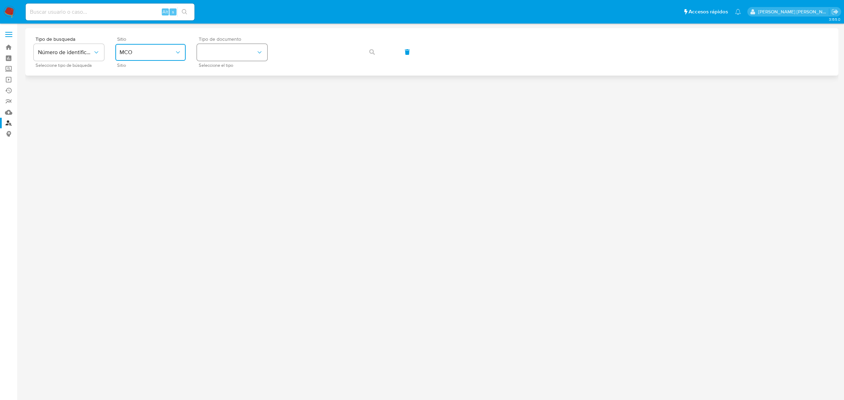
click at [246, 50] on button "identificationType" at bounding box center [232, 52] width 70 height 17
click at [226, 75] on div "CC CC" at bounding box center [230, 75] width 58 height 24
click at [370, 54] on icon "button" at bounding box center [372, 52] width 6 height 6
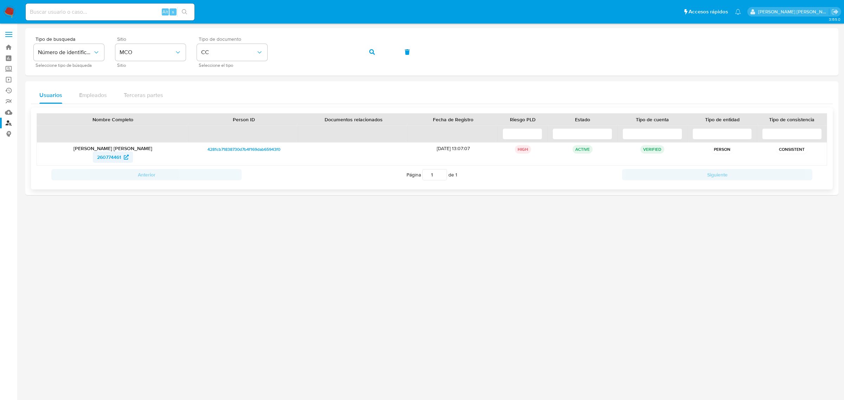
click at [116, 158] on span "260774461" at bounding box center [109, 157] width 24 height 11
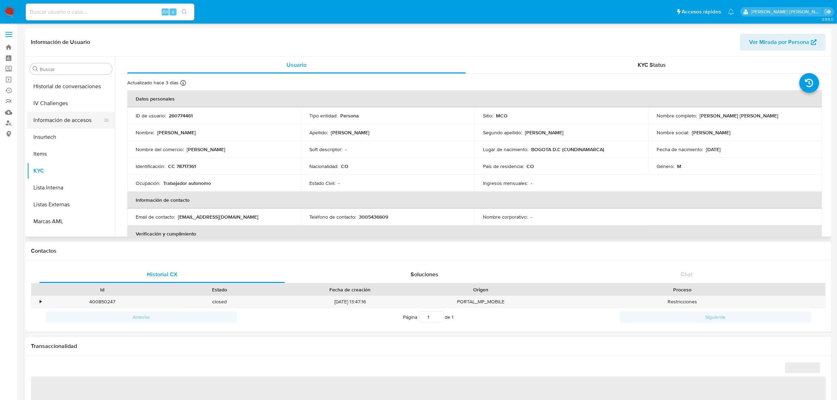
scroll to position [209, 0]
select select "10"
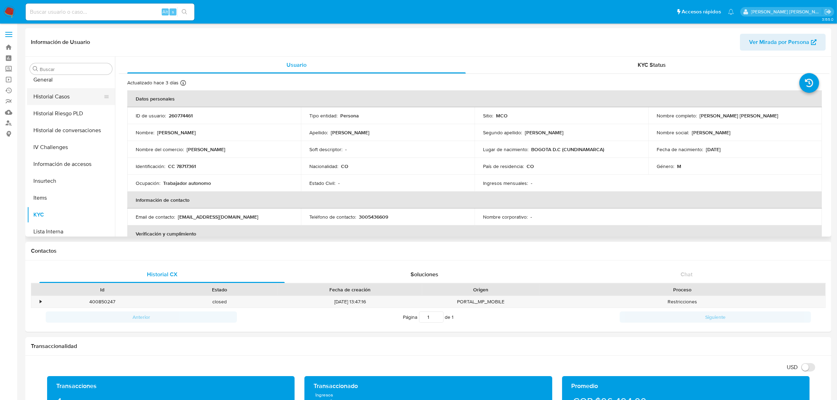
click at [51, 97] on button "Historial Casos" at bounding box center [68, 96] width 82 height 17
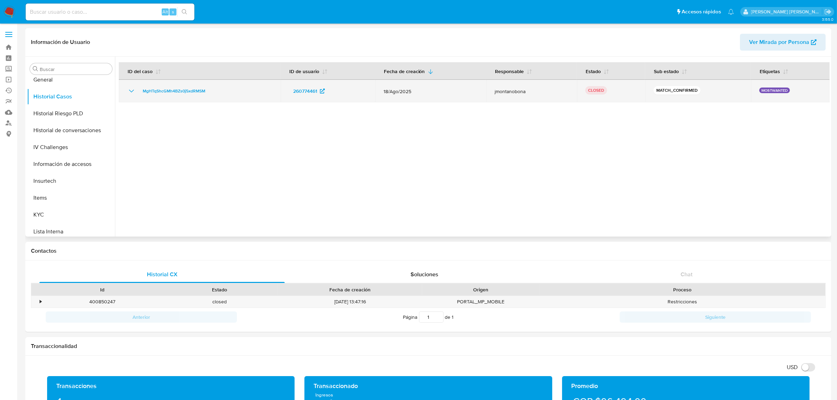
click at [130, 89] on icon "Mostrar/Ocultar" at bounding box center [131, 91] width 8 height 8
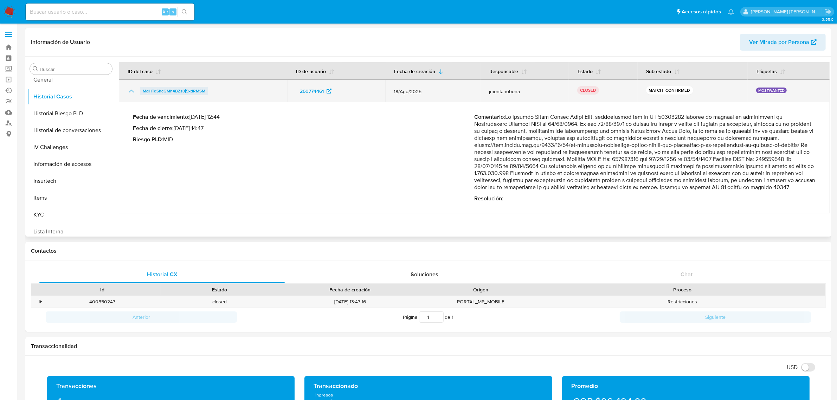
click at [187, 94] on span "MgHTqShcGMh4BZs0j5xdRMSM" at bounding box center [174, 91] width 63 height 8
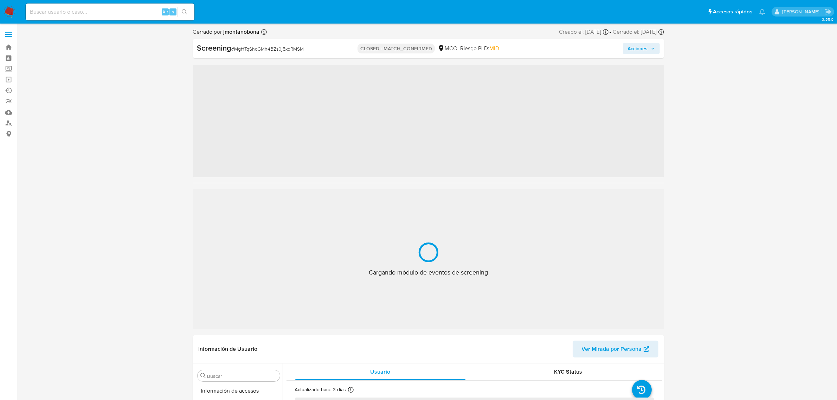
scroll to position [296, 0]
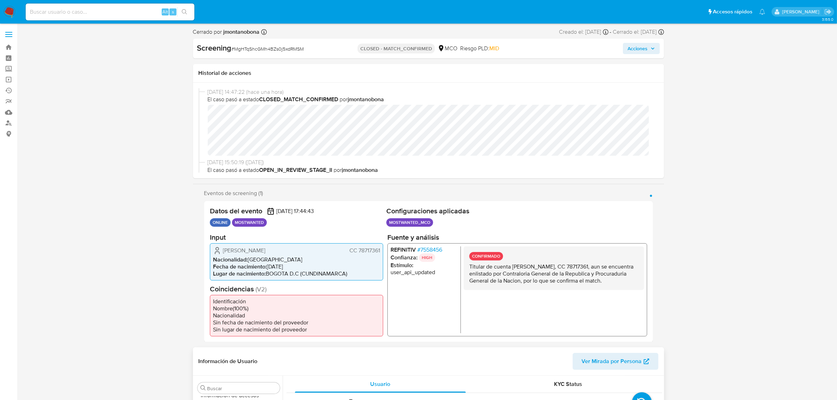
select select "10"
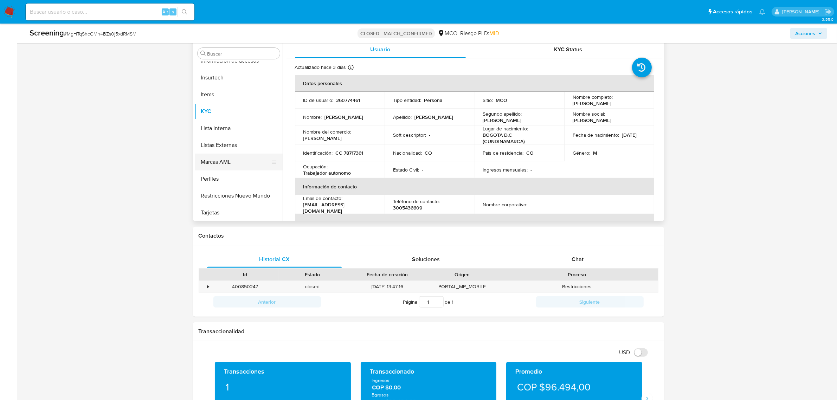
scroll to position [308, 0]
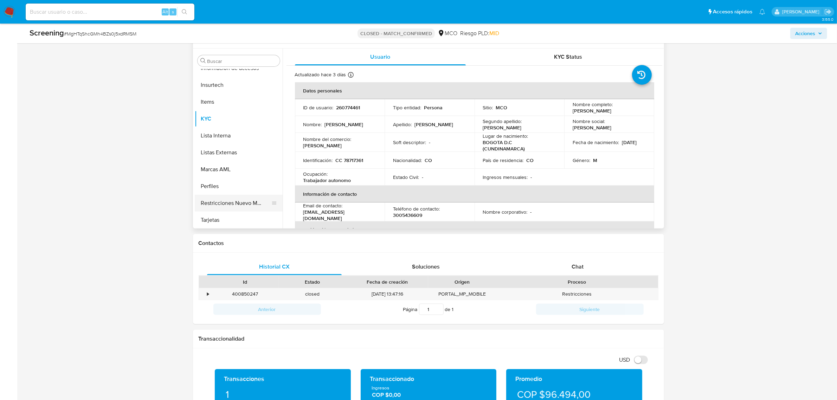
click at [236, 201] on button "Restricciones Nuevo Mundo" at bounding box center [236, 203] width 82 height 17
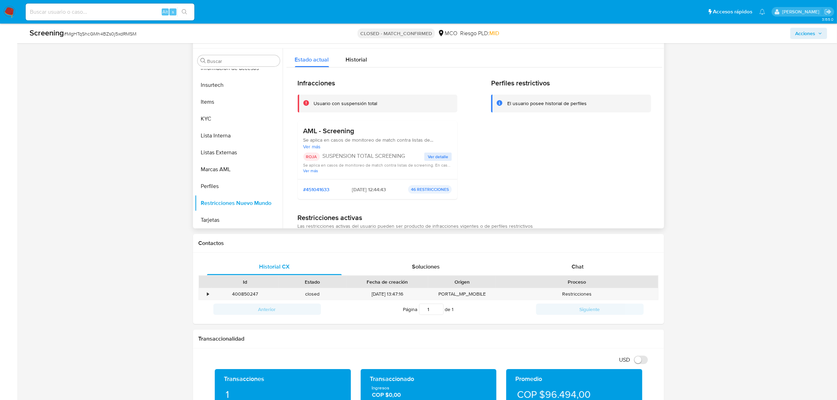
click at [446, 157] on span "Ver detalle" at bounding box center [438, 156] width 20 height 7
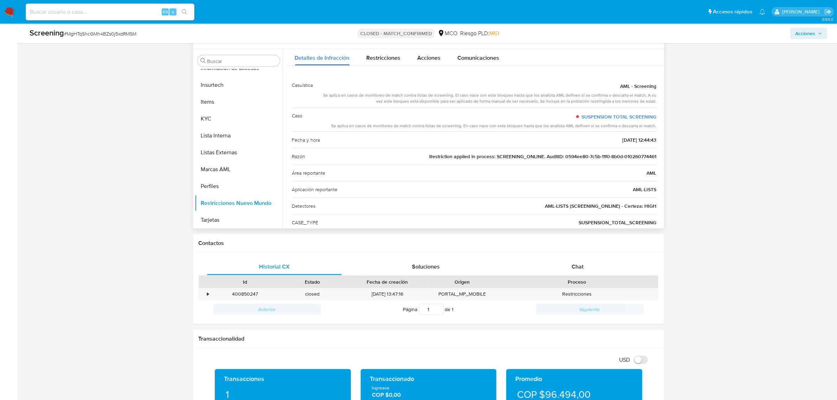
scroll to position [0, 0]
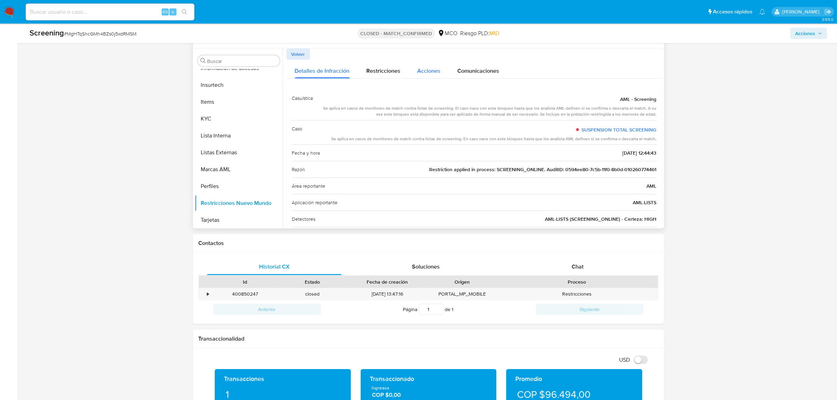
click at [428, 70] on span "Acciones" at bounding box center [429, 71] width 23 height 8
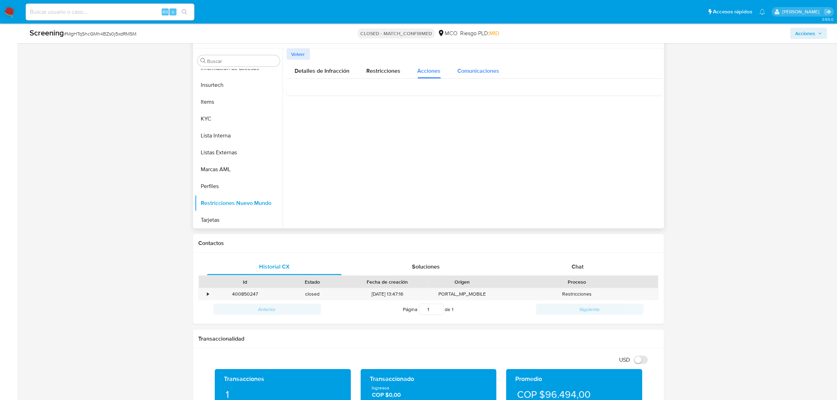
click at [465, 69] on span "Comunicaciones" at bounding box center [479, 71] width 42 height 8
click at [346, 101] on span "Suspendimos tu cuenta" at bounding box center [327, 100] width 68 height 8
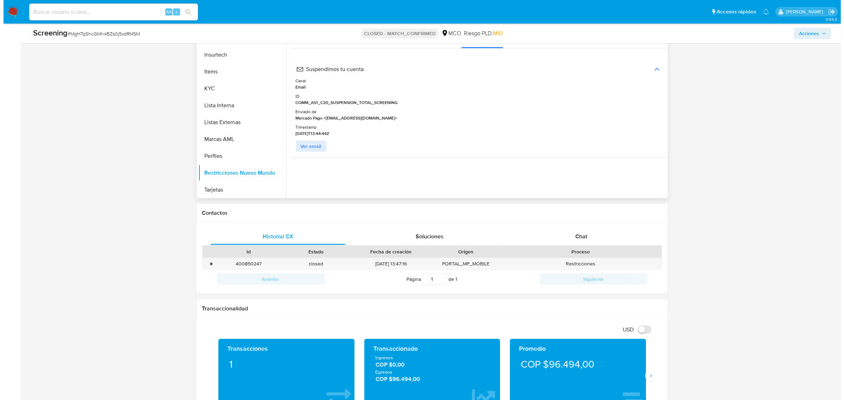
scroll to position [352, 0]
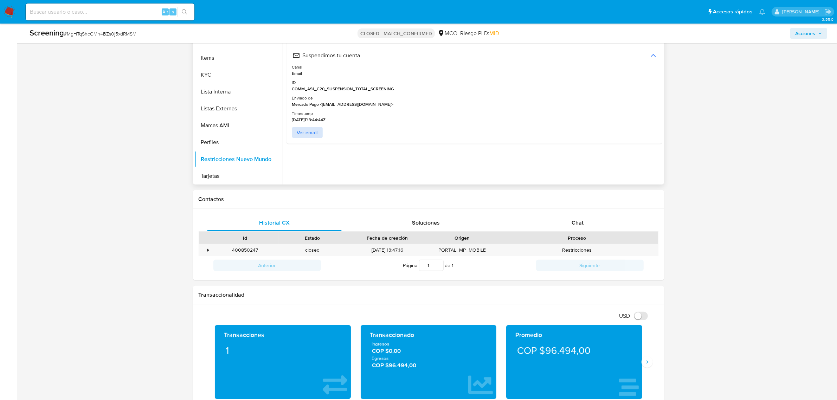
click at [311, 129] on span "Ver email" at bounding box center [307, 133] width 21 height 10
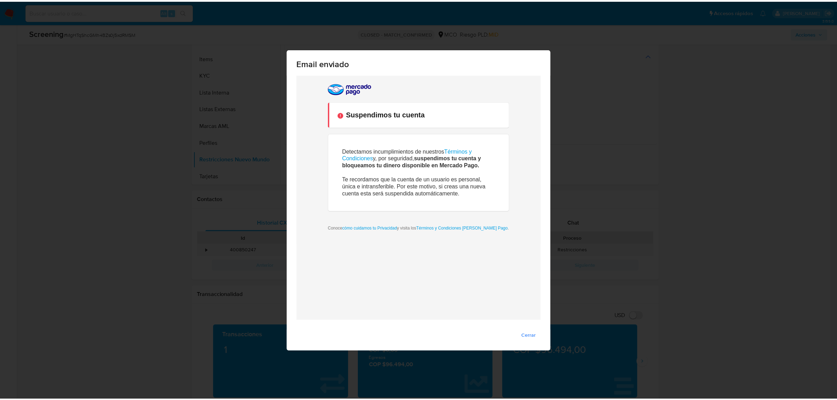
scroll to position [0, 0]
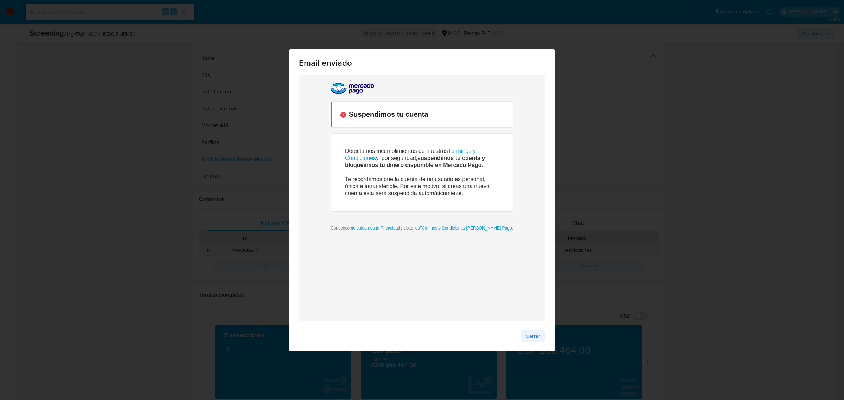
click at [529, 335] on span "Cerrar" at bounding box center [533, 336] width 14 height 10
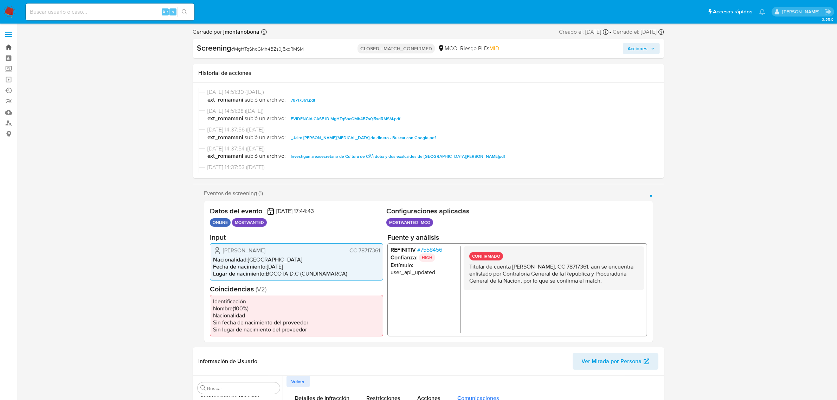
click at [5, 46] on link "Bandeja" at bounding box center [42, 47] width 84 height 11
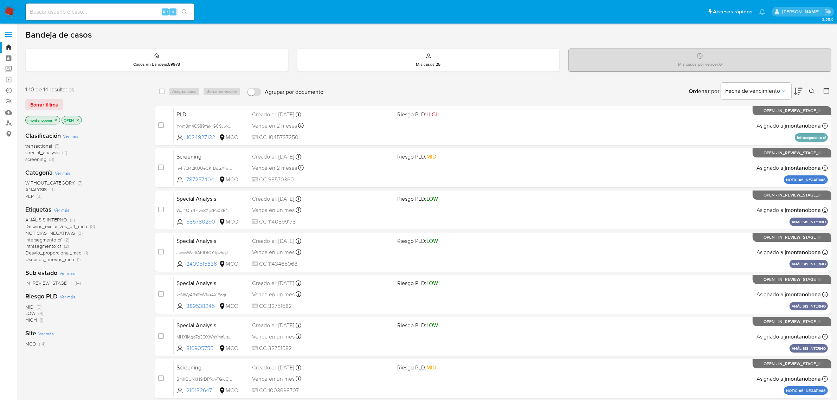
click at [80, 117] on p "OPEN" at bounding box center [72, 120] width 20 height 8
click at [80, 118] on icon "close-filter" at bounding box center [78, 120] width 4 height 4
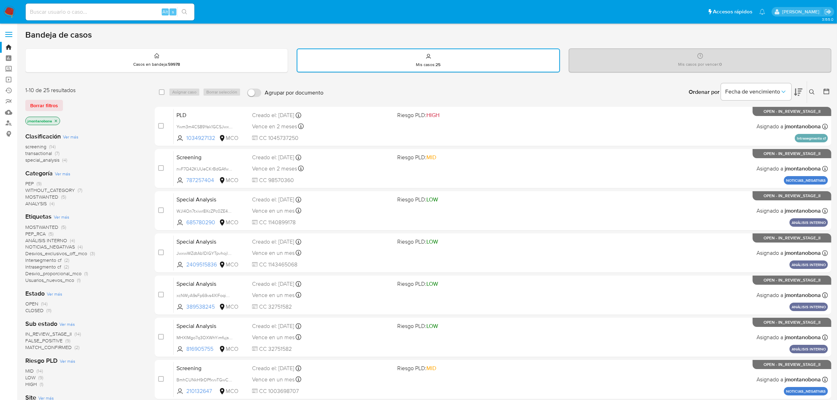
click at [56, 120] on icon "close-filter" at bounding box center [56, 121] width 4 height 4
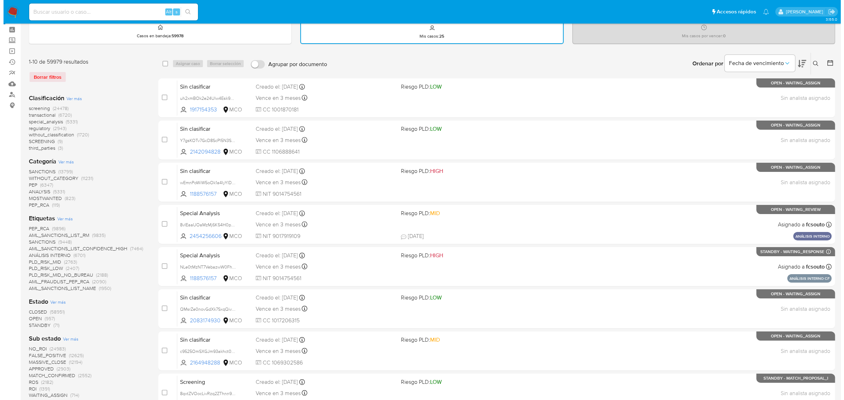
scroll to position [44, 0]
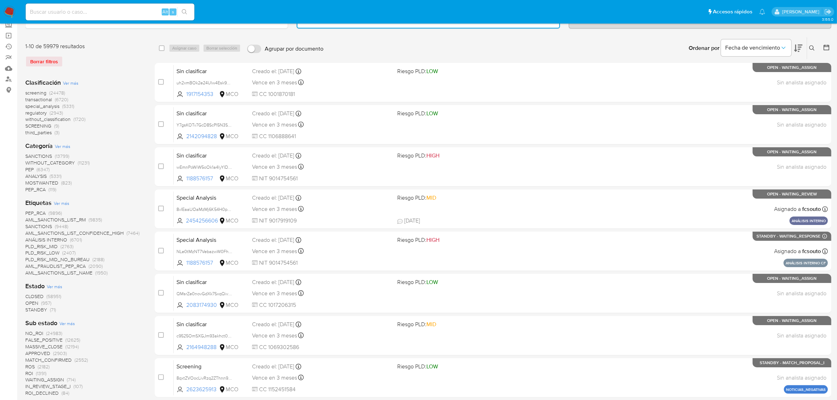
click at [34, 303] on span "OPEN" at bounding box center [31, 303] width 13 height 7
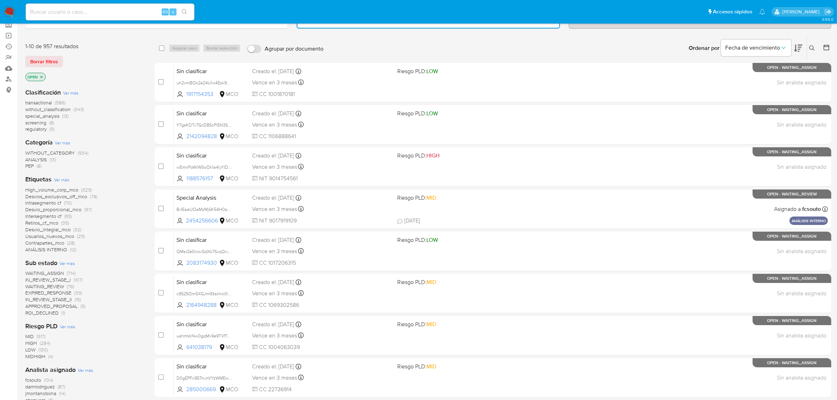
click at [40, 77] on icon "close-filter" at bounding box center [41, 77] width 4 height 4
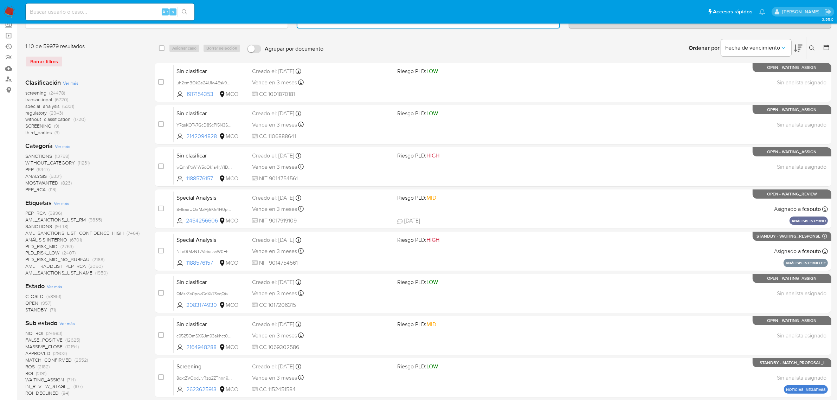
click at [56, 286] on span "Ver más" at bounding box center [54, 286] width 15 height 6
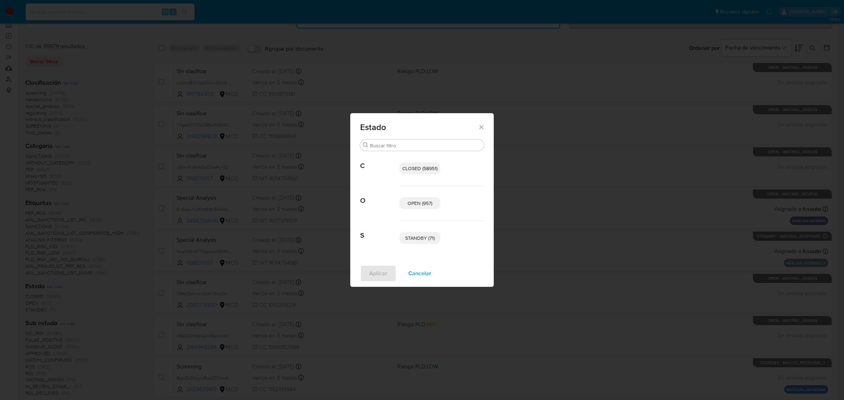
click at [410, 201] on span "OPEN (957)" at bounding box center [420, 203] width 25 height 7
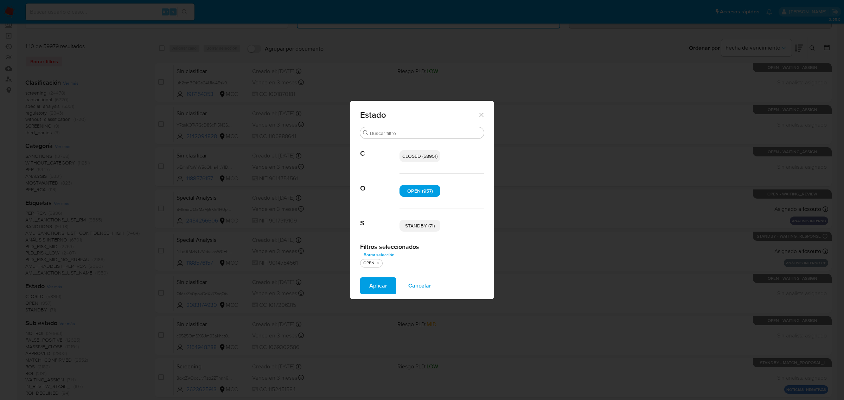
click at [422, 227] on span "STANDBY (71)" at bounding box center [420, 225] width 30 height 7
click at [382, 285] on span "Aplicar" at bounding box center [378, 285] width 18 height 15
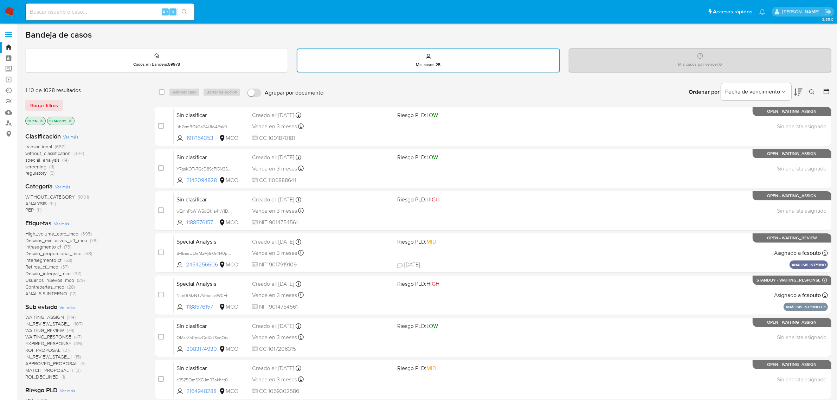
click at [70, 135] on span "Ver más" at bounding box center [70, 137] width 15 height 6
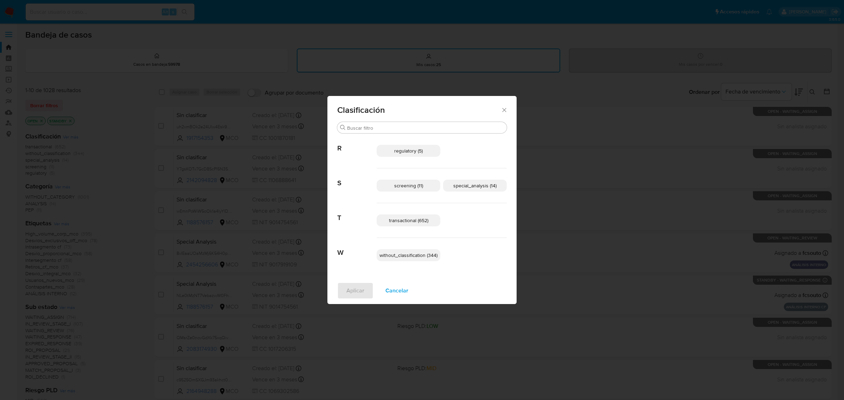
click at [427, 185] on p "screening (11)" at bounding box center [409, 186] width 64 height 12
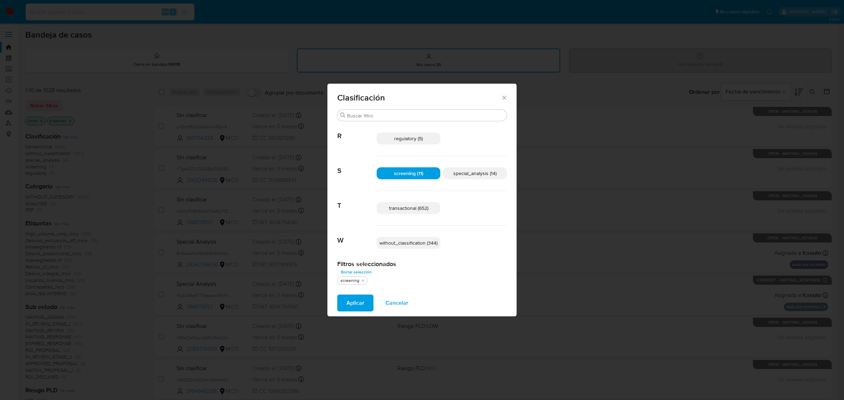
click at [474, 181] on div "screening (11) special_analysis (14)" at bounding box center [442, 173] width 130 height 35
click at [472, 173] on span "special_analysis (14)" at bounding box center [474, 173] width 43 height 7
click at [418, 203] on p "transactional (652)" at bounding box center [409, 208] width 64 height 12
click at [358, 300] on span "Aplicar" at bounding box center [355, 302] width 18 height 15
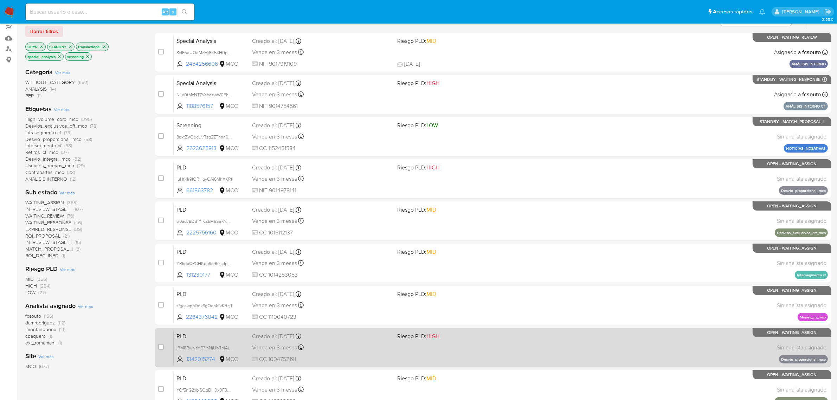
scroll to position [154, 0]
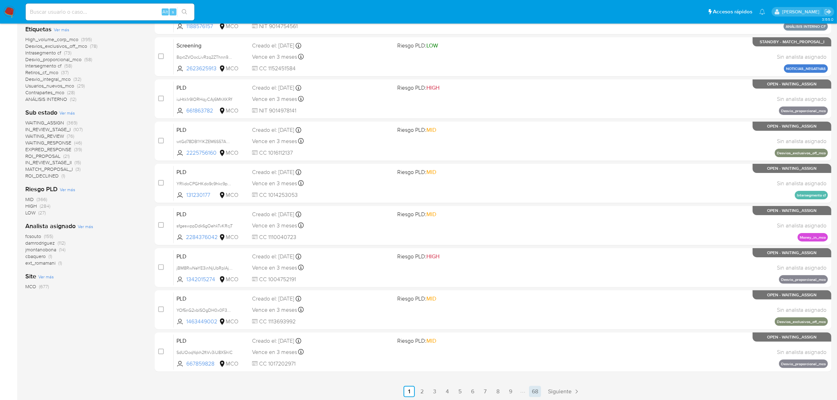
click at [536, 390] on link "68" at bounding box center [535, 391] width 12 height 11
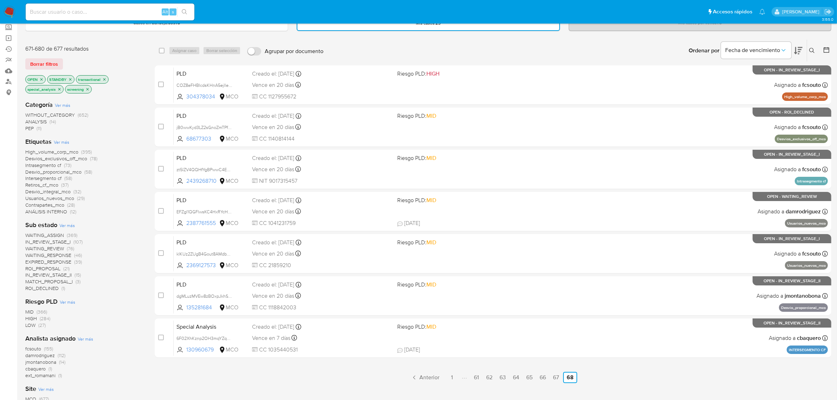
scroll to position [81, 0]
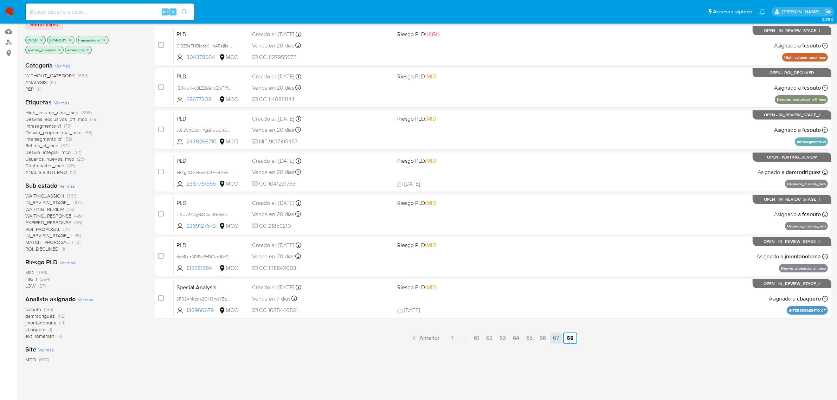
click at [558, 338] on link "67" at bounding box center [556, 338] width 12 height 11
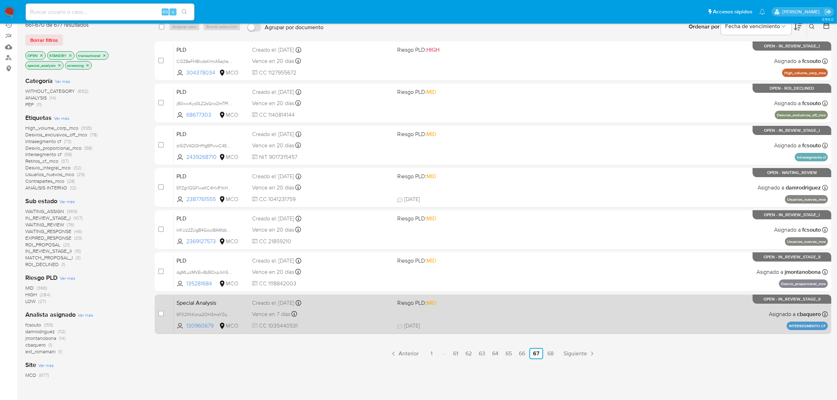
scroll to position [81, 0]
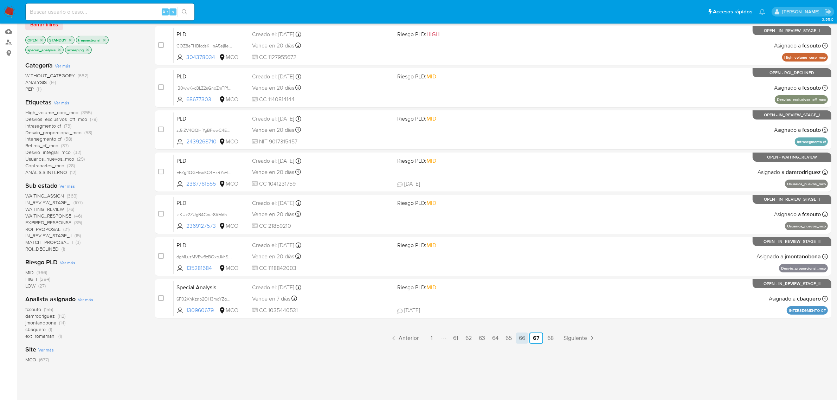
click at [526, 337] on link "66" at bounding box center [522, 338] width 12 height 11
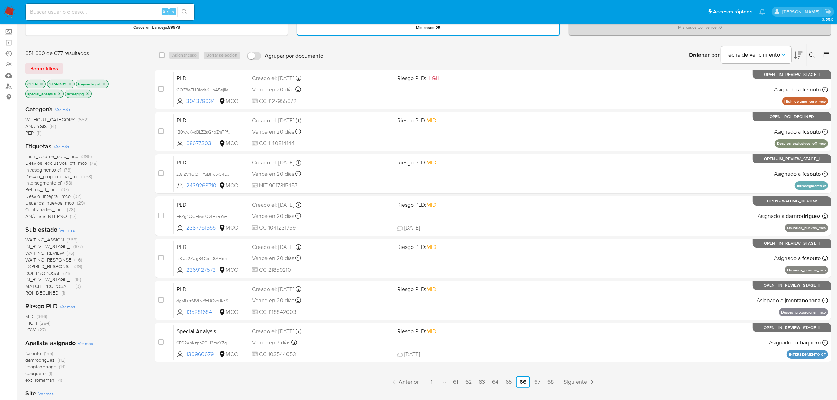
scroll to position [81, 0]
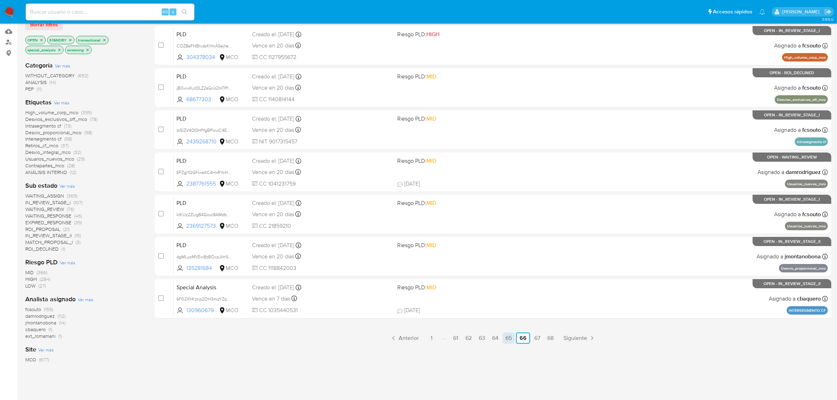
click at [510, 337] on link "65" at bounding box center [509, 338] width 12 height 11
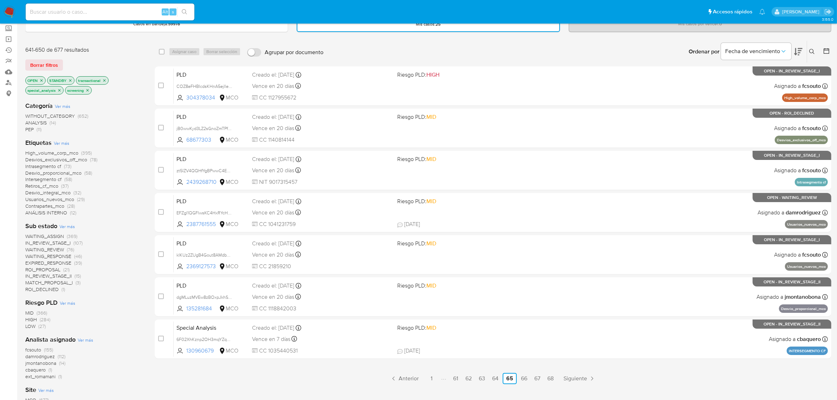
scroll to position [81, 0]
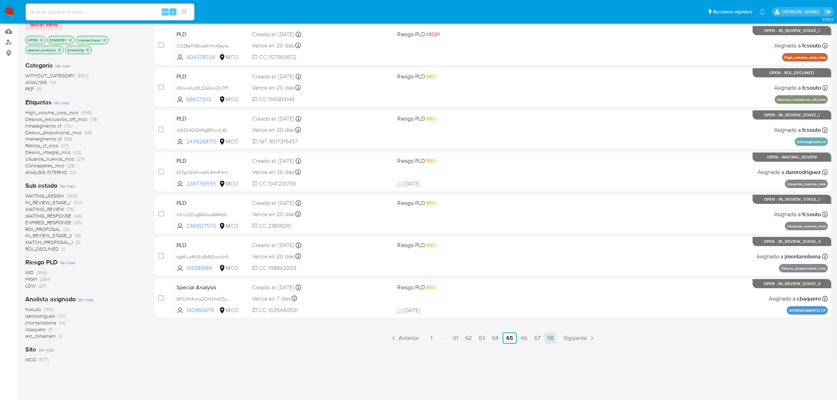
click at [549, 337] on link "68" at bounding box center [551, 338] width 12 height 11
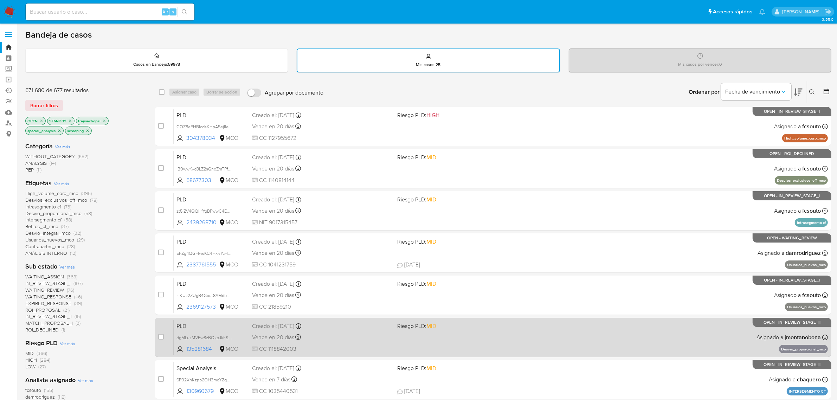
scroll to position [81, 0]
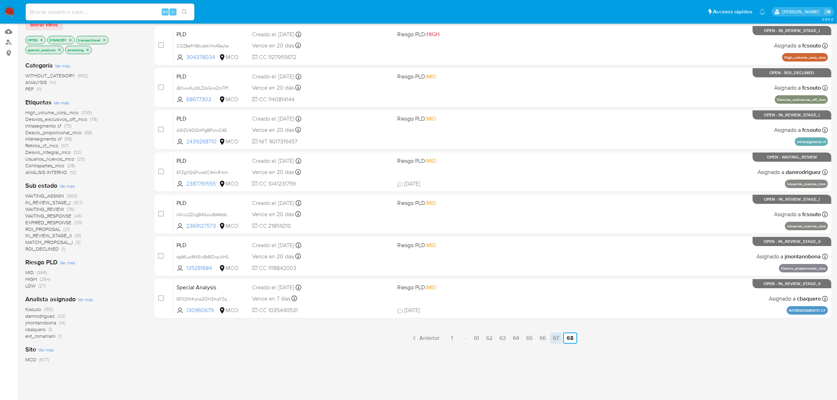
click at [557, 335] on link "67" at bounding box center [556, 338] width 12 height 11
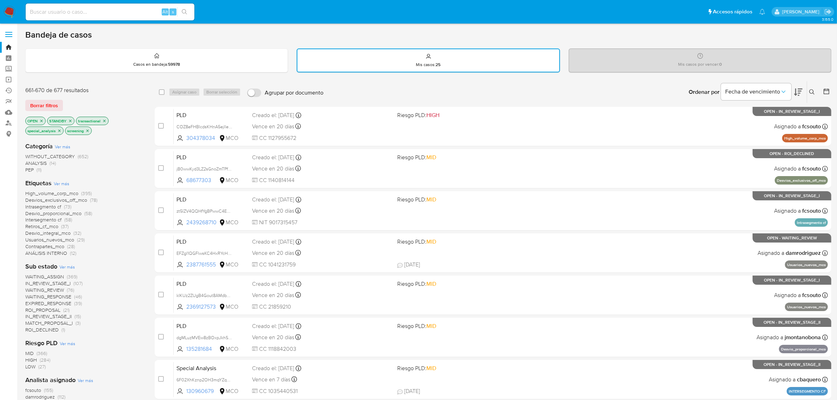
click at [43, 120] on icon "close-filter" at bounding box center [41, 121] width 4 height 4
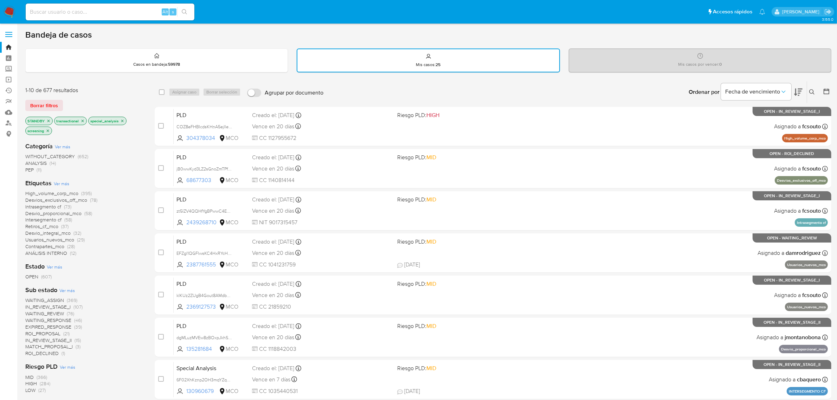
click at [52, 120] on p "STANDBY" at bounding box center [39, 121] width 27 height 8
click at [48, 120] on icon "close-filter" at bounding box center [48, 121] width 2 height 2
click at [53, 119] on icon "close-filter" at bounding box center [54, 121] width 4 height 4
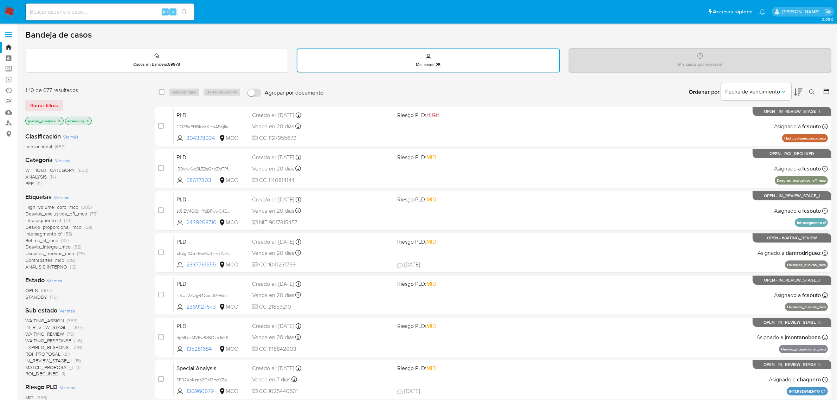
click at [60, 120] on icon "close-filter" at bounding box center [59, 121] width 2 height 2
click at [48, 120] on icon "close-filter" at bounding box center [48, 121] width 4 height 4
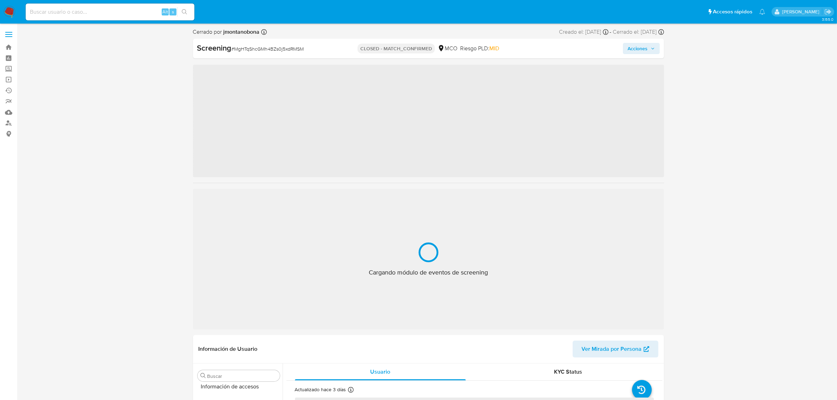
scroll to position [296, 0]
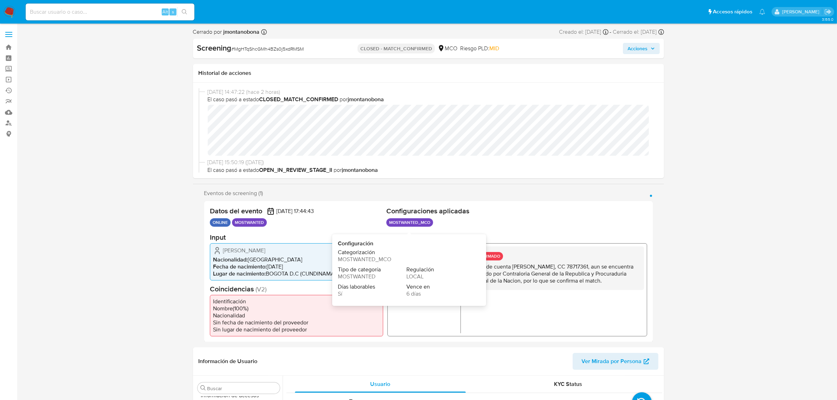
select select "10"
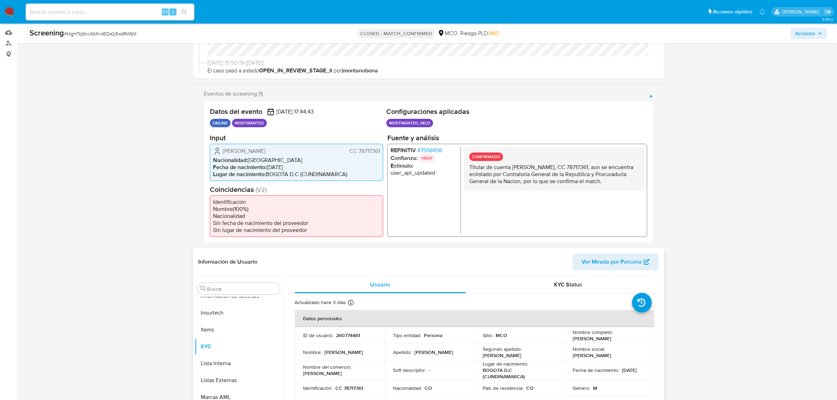
scroll to position [264, 0]
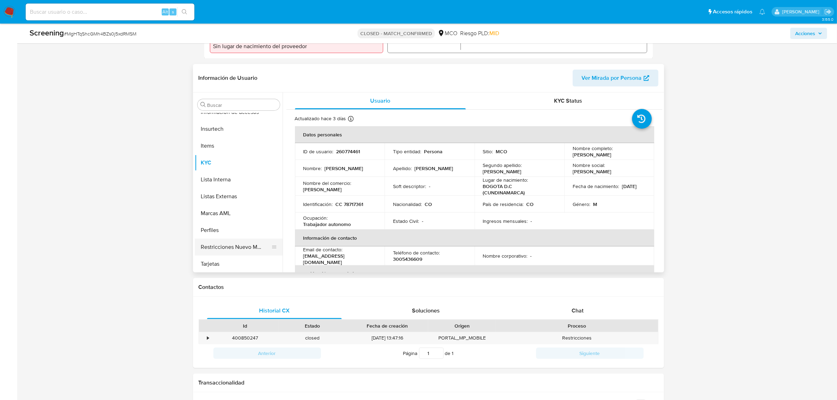
click at [234, 243] on button "Restricciones Nuevo Mundo" at bounding box center [236, 247] width 82 height 17
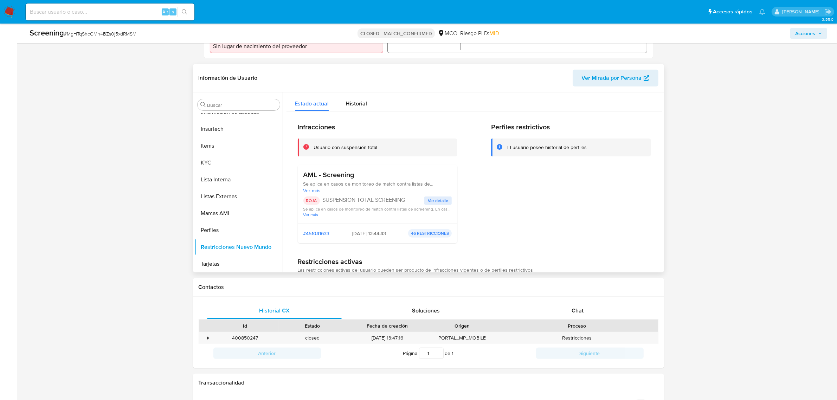
click at [442, 199] on span "Ver detalle" at bounding box center [438, 200] width 20 height 7
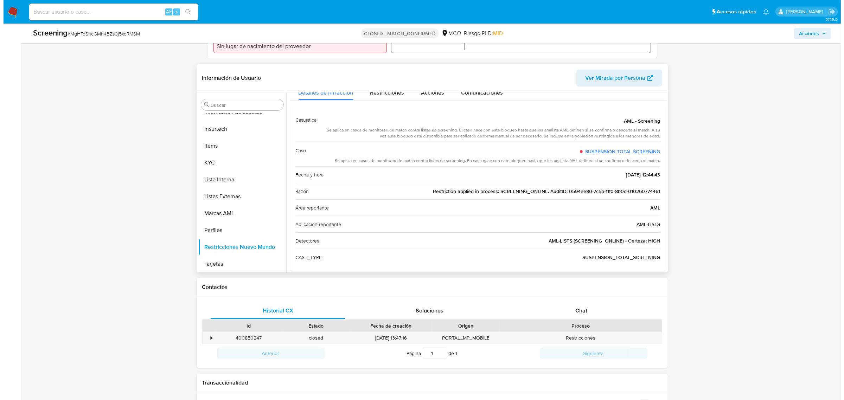
scroll to position [0, 0]
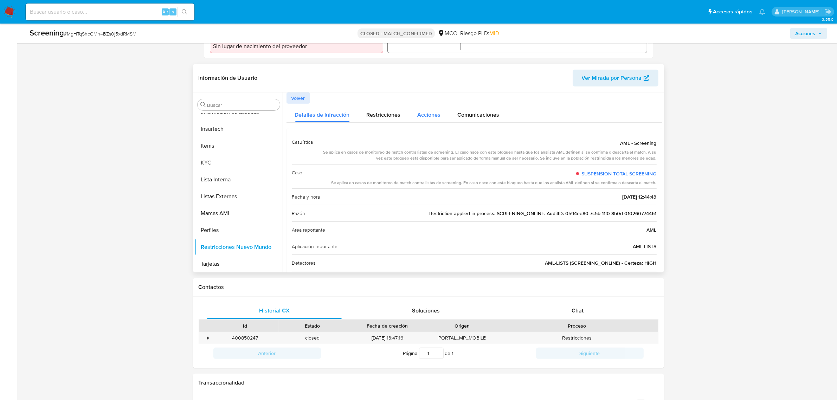
click at [428, 113] on span "Acciones" at bounding box center [429, 115] width 23 height 8
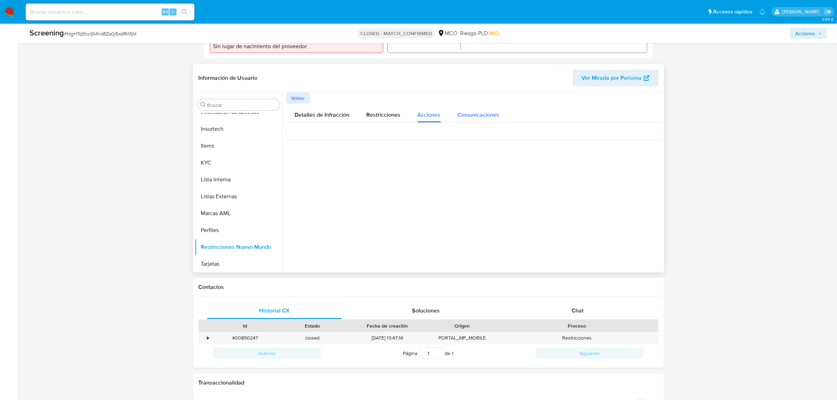
click at [473, 113] on span "Comunicaciones" at bounding box center [479, 115] width 42 height 8
click at [334, 146] on span "Suspendimos tu cuenta" at bounding box center [327, 144] width 68 height 8
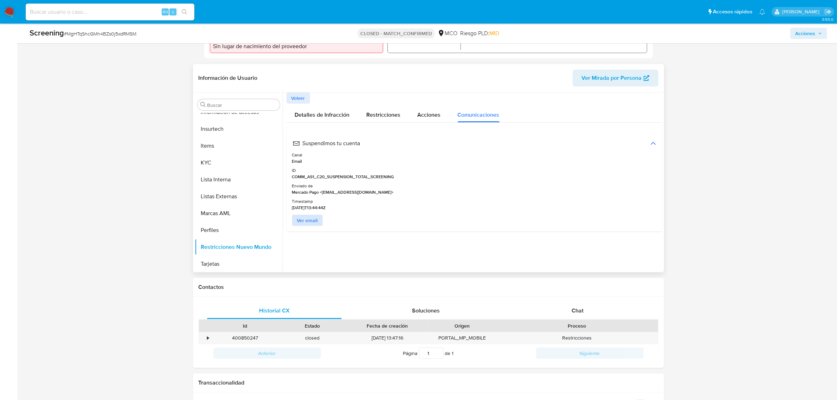
click at [310, 222] on span "Ver email" at bounding box center [307, 221] width 21 height 10
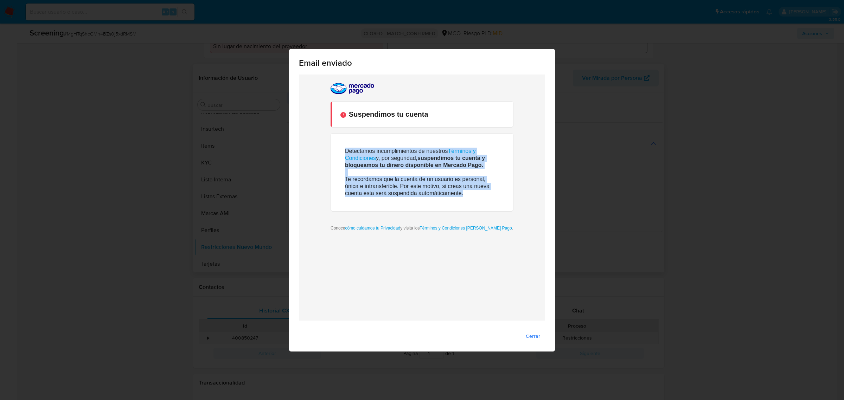
drag, startPoint x: 341, startPoint y: 151, endPoint x: 485, endPoint y: 192, distance: 149.6
click at [485, 192] on td "Detectamos incumplimientos de nuestros Términos y Condiciones y, por seguridad,…" at bounding box center [422, 171] width 182 height 77
copy div "Detectamos incumplimientos de nuestros Términos y Condiciones y, por seguridad,…"
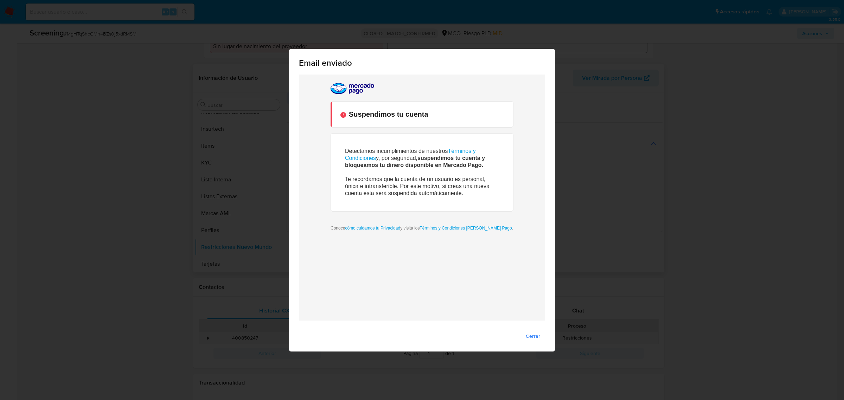
click at [458, 250] on body "Suspendimos tu cuenta Detectamos incumplimientos de nuestros Términos y Condici…" at bounding box center [422, 197] width 246 height 246
click at [535, 331] on span "Cerrar" at bounding box center [533, 336] width 14 height 10
